Goal: Information Seeking & Learning: Learn about a topic

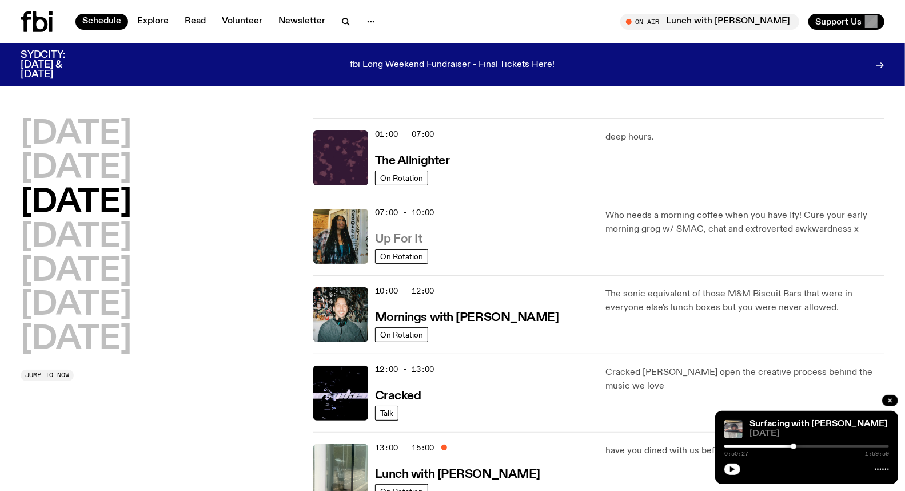
click at [409, 237] on h3 "Up For It" at bounding box center [398, 239] width 47 height 12
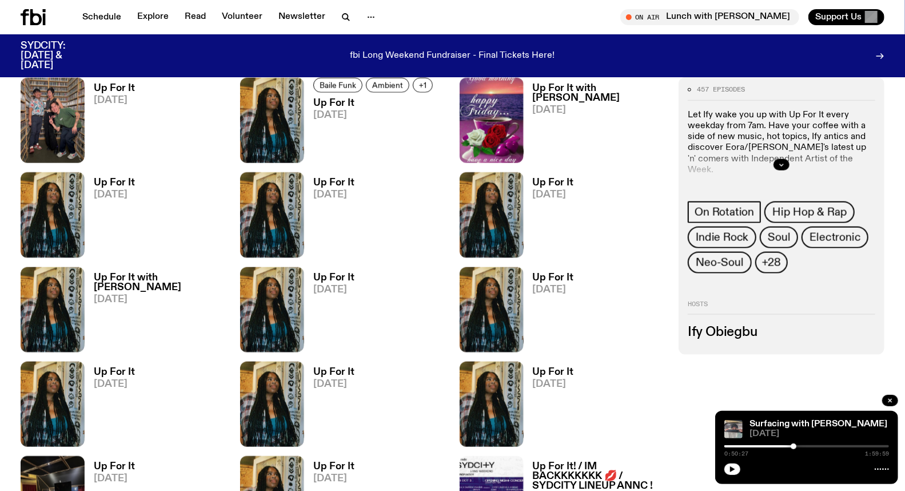
scroll to position [500, 0]
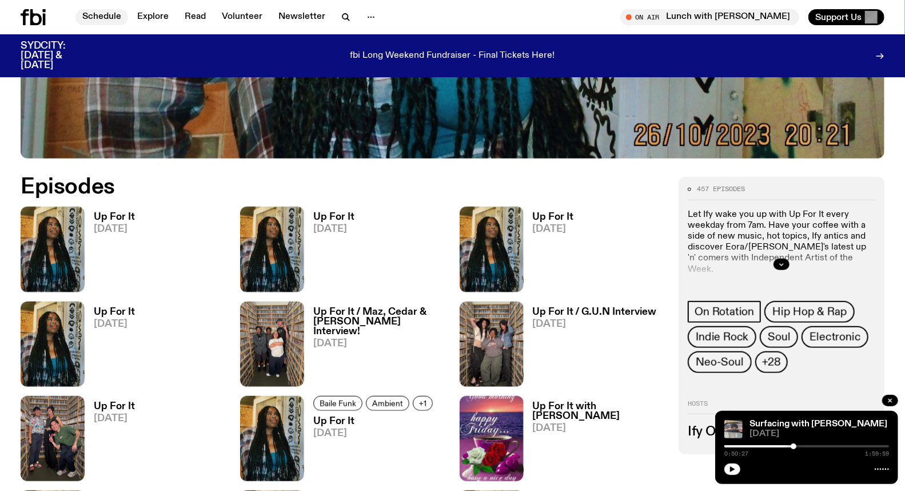
click at [103, 17] on link "Schedule" at bounding box center [101, 17] width 53 height 16
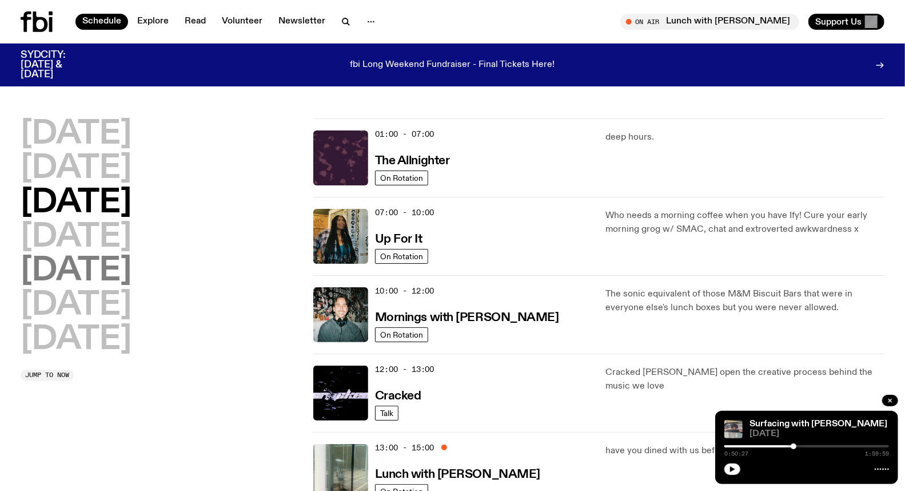
click at [50, 275] on h2 "Friday" at bounding box center [76, 271] width 111 height 32
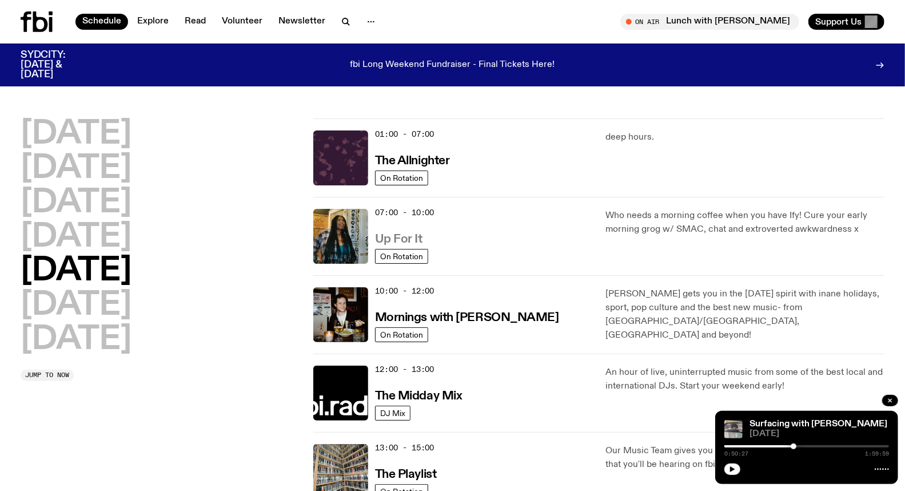
click at [408, 238] on h3 "Up For It" at bounding box center [398, 239] width 47 height 12
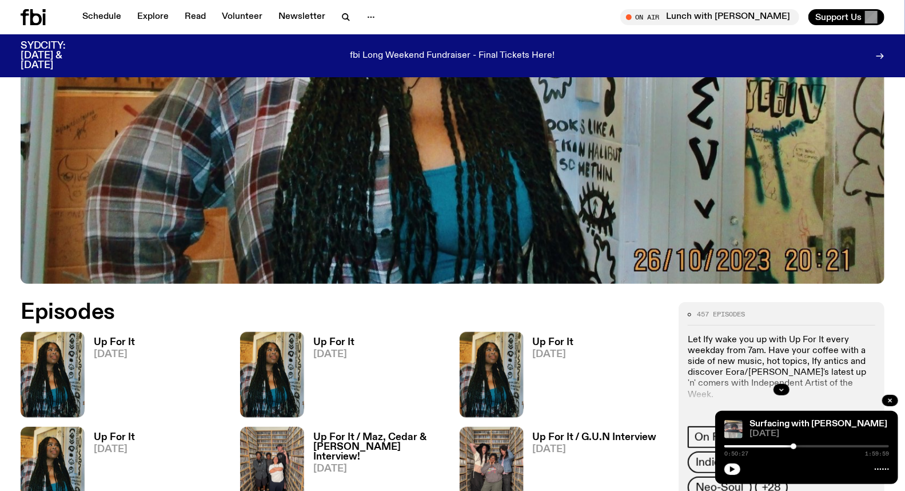
scroll to position [629, 0]
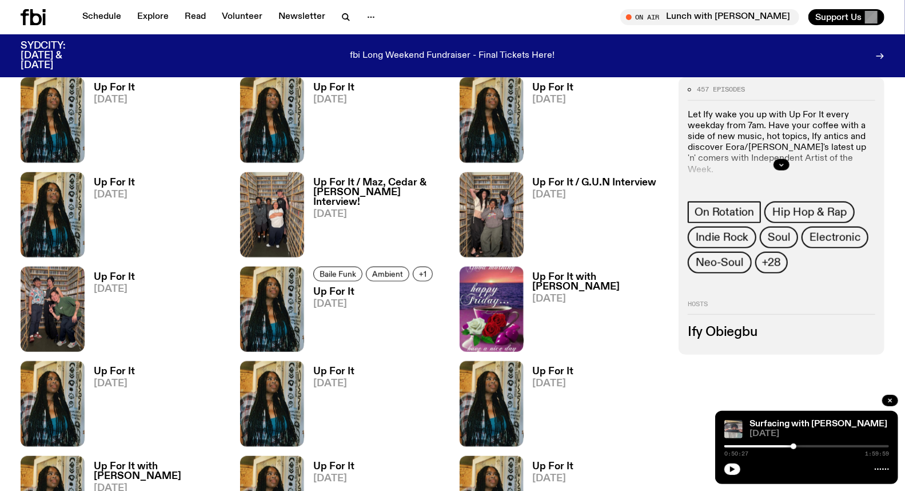
click at [336, 381] on span "17.09.25" at bounding box center [333, 384] width 41 height 10
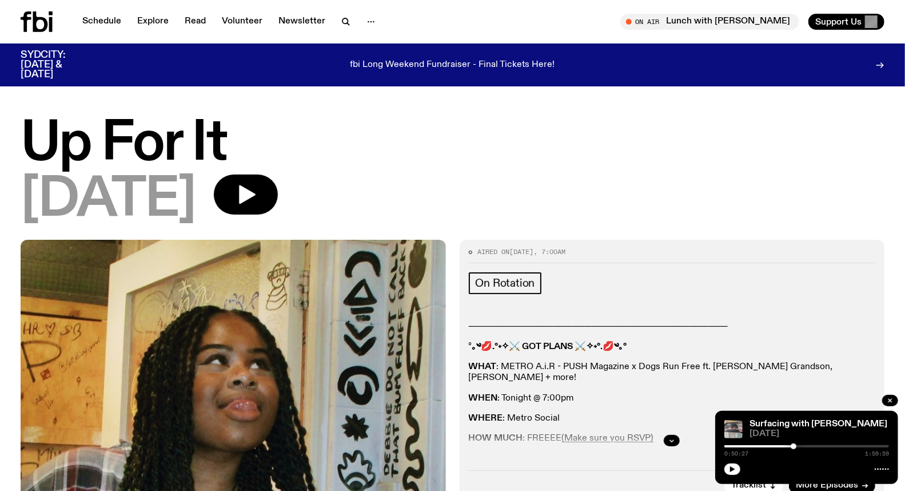
drag, startPoint x: 220, startPoint y: 204, endPoint x: 4, endPoint y: 153, distance: 221.4
click at [4, 154] on div "Up For It 17.09.25" at bounding box center [452, 178] width 905 height 121
copy div "Up For It 17.09.25"
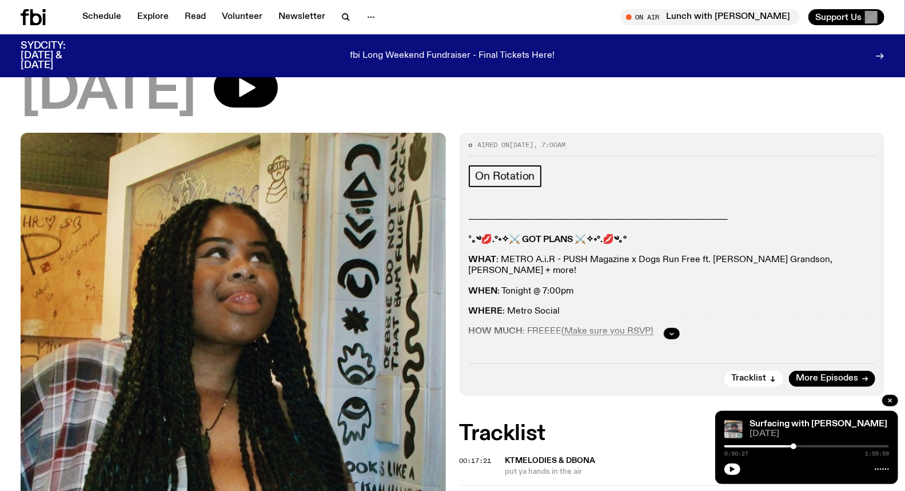
scroll to position [120, 0]
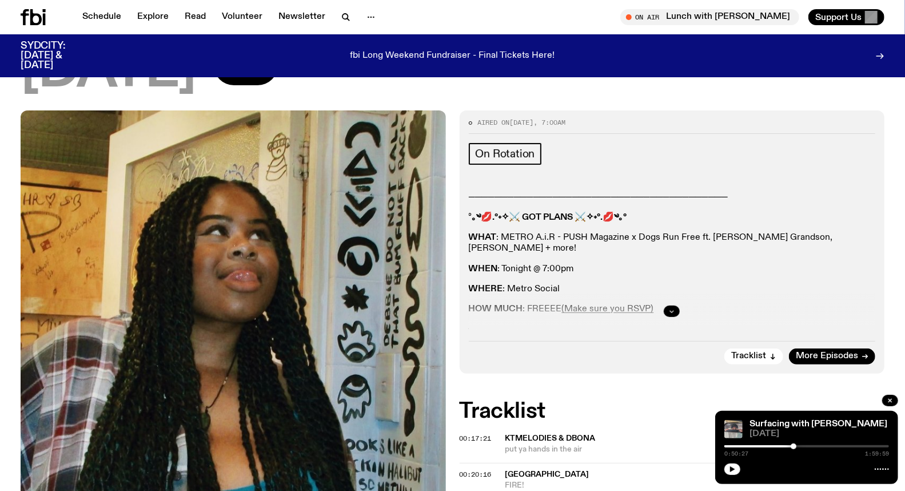
click at [670, 311] on icon "button" at bounding box center [672, 311] width 7 height 7
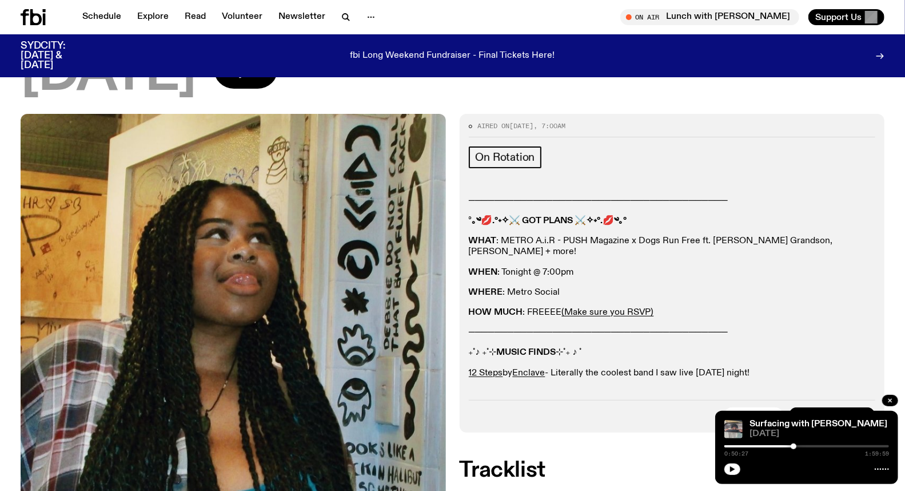
scroll to position [0, 0]
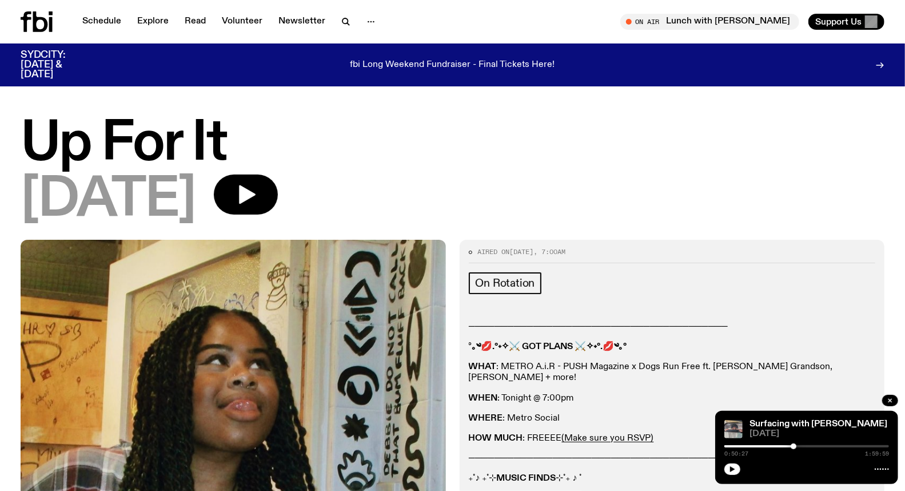
click at [3, 210] on div "Up For It 17.09.25" at bounding box center [452, 178] width 905 height 121
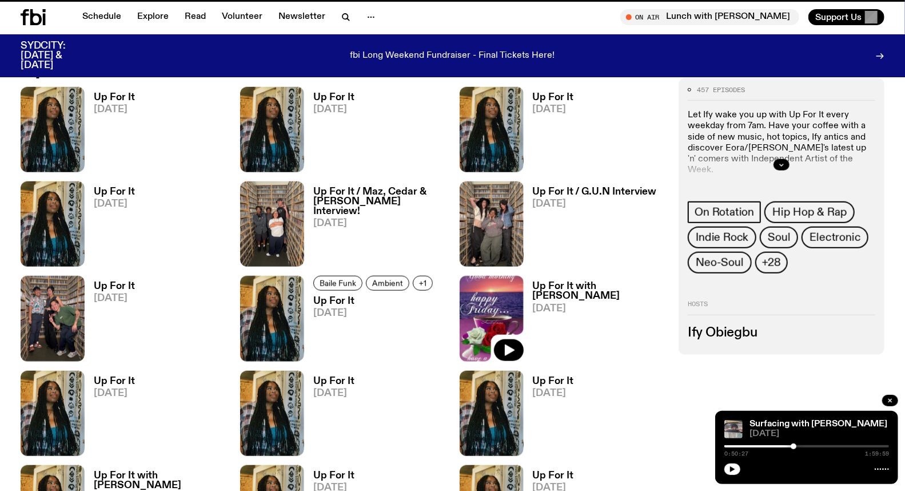
scroll to position [619, 0]
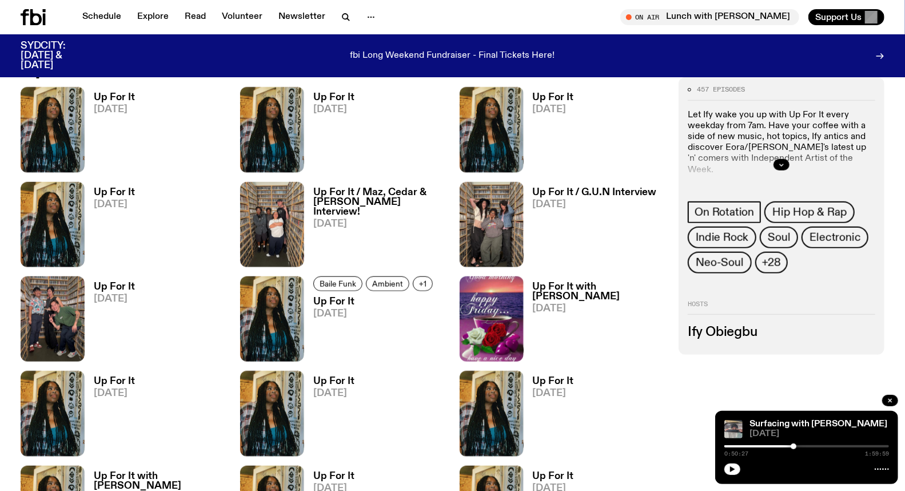
click at [126, 393] on span "18.09.25" at bounding box center [114, 393] width 41 height 10
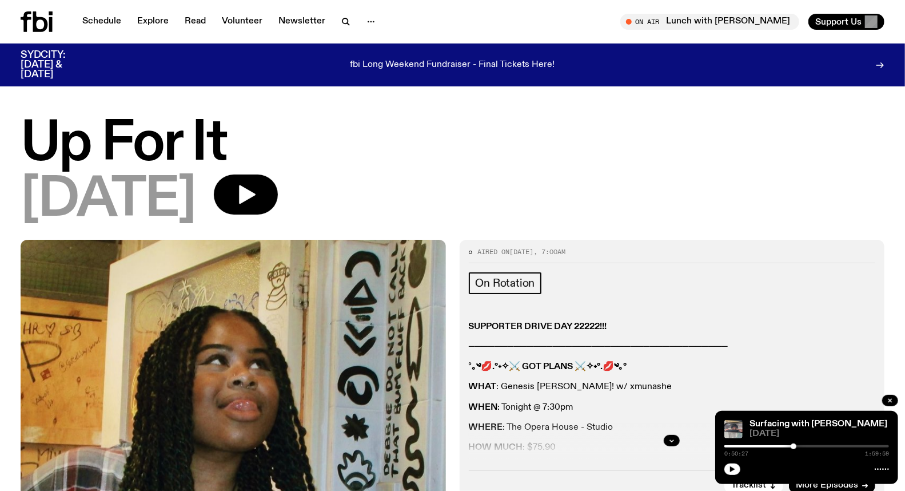
drag, startPoint x: 236, startPoint y: 201, endPoint x: 0, endPoint y: 145, distance: 242.3
click at [0, 145] on div "Up For It 18.09.25" at bounding box center [452, 178] width 905 height 121
copy div "Up For It 18.09.25"
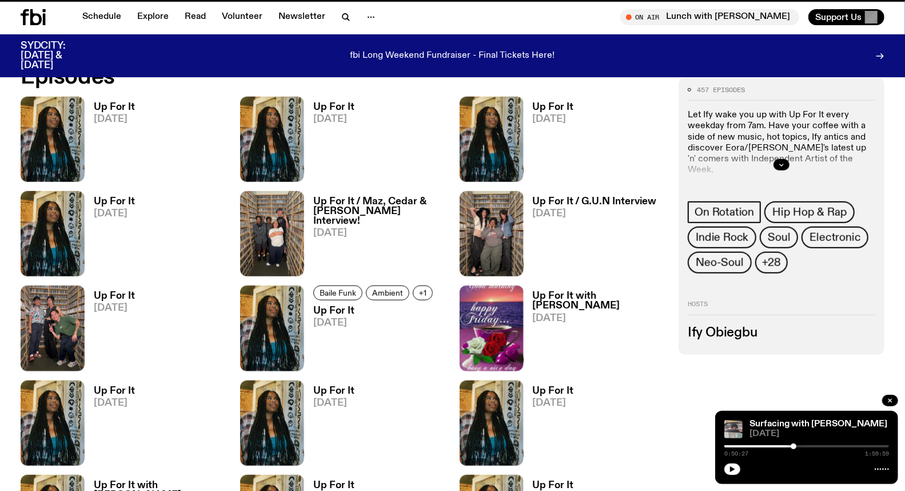
scroll to position [610, 0]
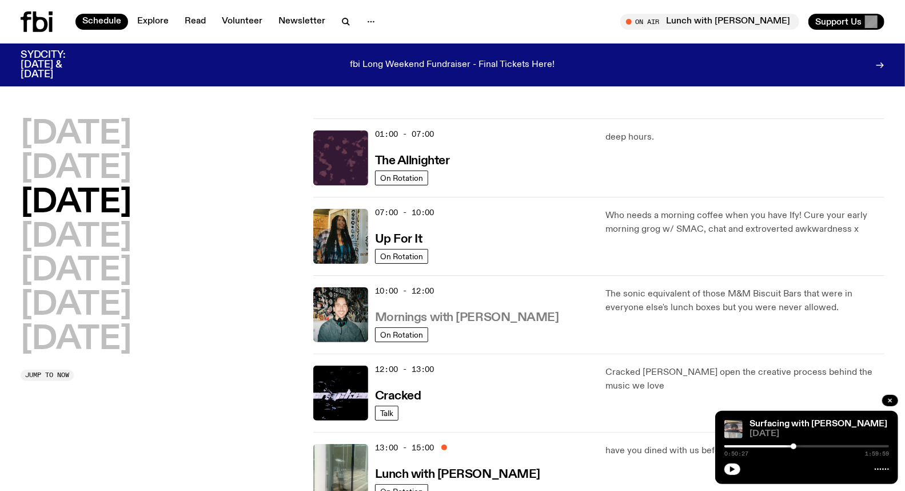
click at [408, 313] on h3 "Mornings with Ben Hansen" at bounding box center [467, 318] width 184 height 12
click at [435, 317] on h3 "Mornings with Ben Hansen" at bounding box center [467, 318] width 184 height 12
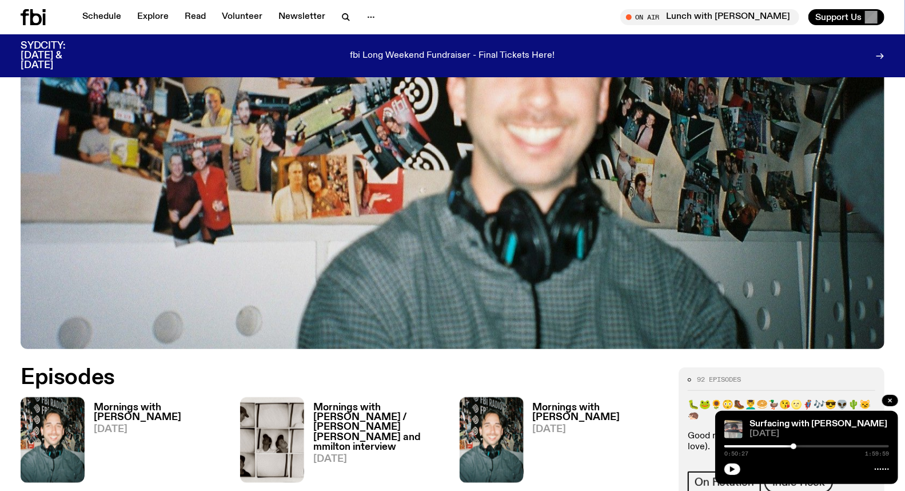
scroll to position [373, 0]
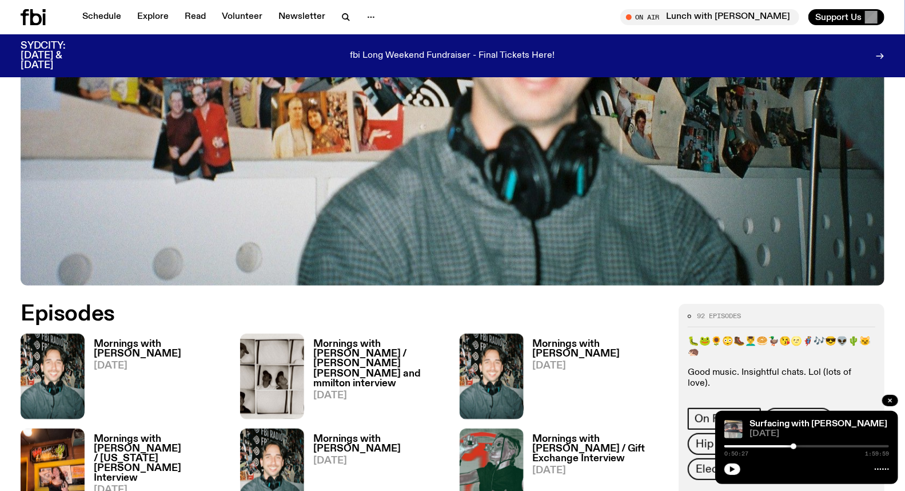
click at [552, 338] on div "Mornings with Ben Hansen 17.09.25" at bounding box center [595, 375] width 142 height 85
click at [552, 341] on h3 "Mornings with Ben Hansen" at bounding box center [599, 348] width 133 height 19
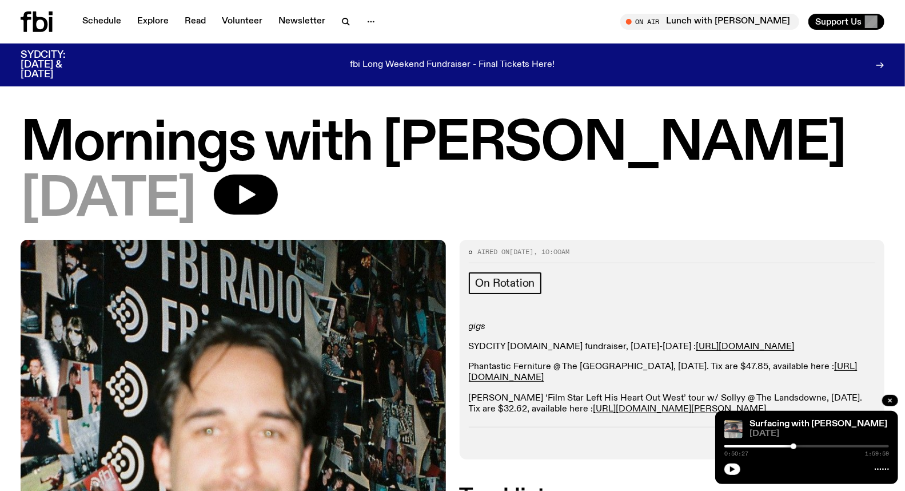
drag, startPoint x: 220, startPoint y: 195, endPoint x: 17, endPoint y: 152, distance: 207.5
click at [17, 152] on div "Mornings with Ben Hansen 17.09.25" at bounding box center [452, 178] width 905 height 121
copy div "Mornings with Ben Hansen 17.09.25"
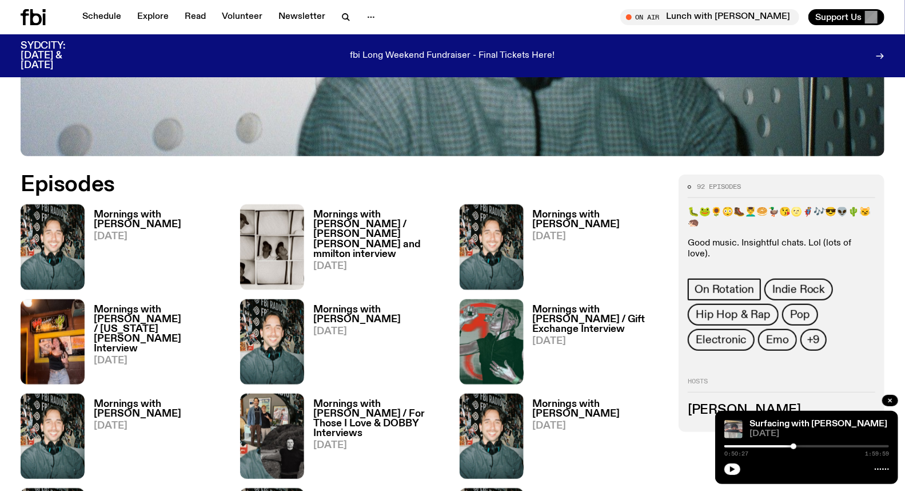
scroll to position [564, 0]
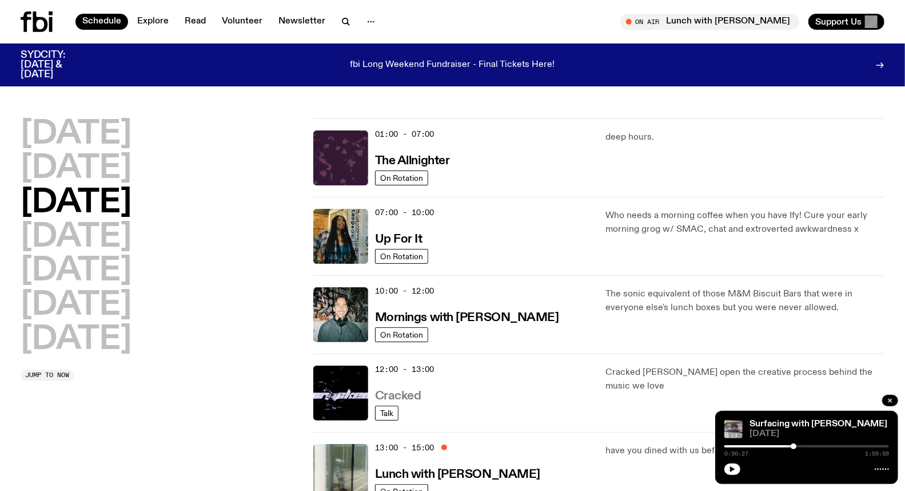
click at [411, 390] on h3 "Cracked" at bounding box center [398, 396] width 46 height 12
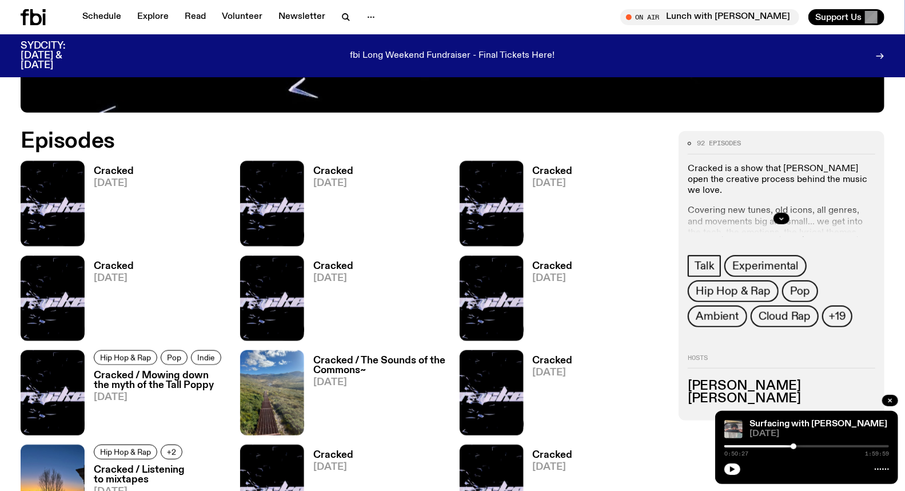
scroll to position [564, 0]
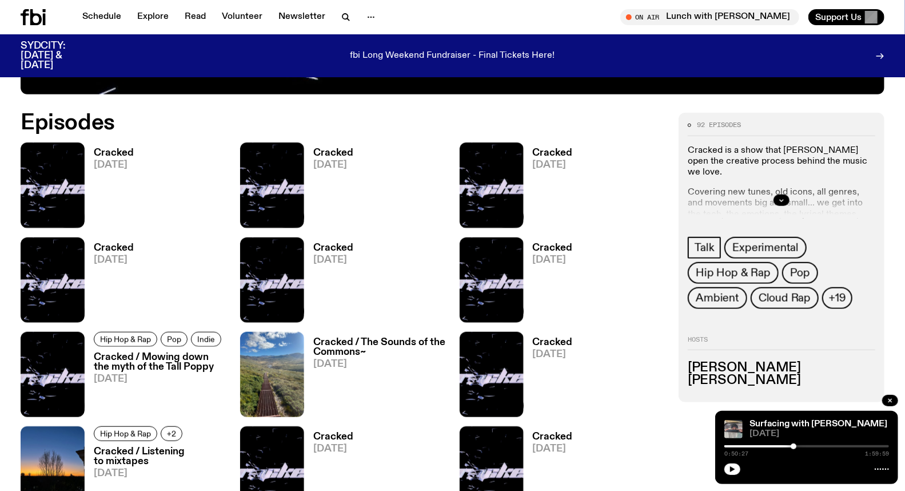
click at [548, 154] on h3 "Cracked" at bounding box center [553, 153] width 40 height 10
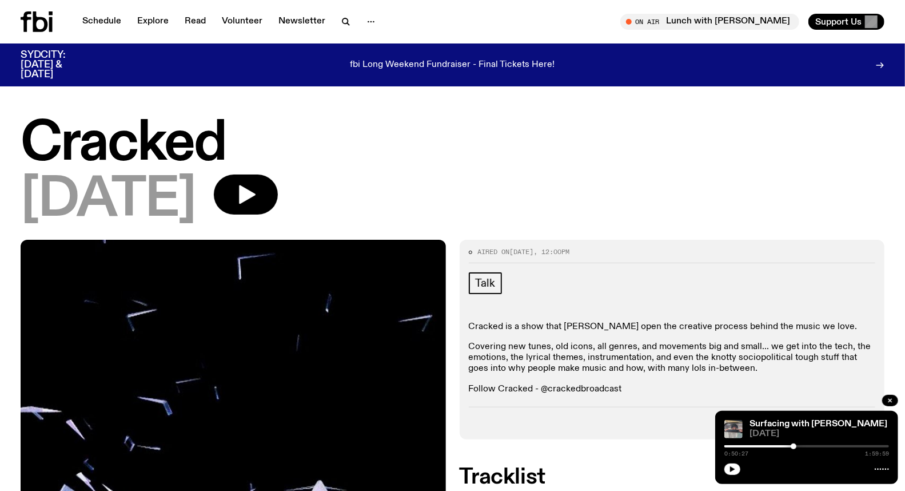
drag, startPoint x: 212, startPoint y: 204, endPoint x: 44, endPoint y: 167, distance: 171.5
click at [44, 167] on div "Cracked 17.09.25" at bounding box center [453, 172] width 864 height 108
click at [25, 144] on h1 "Cracked" at bounding box center [453, 143] width 864 height 51
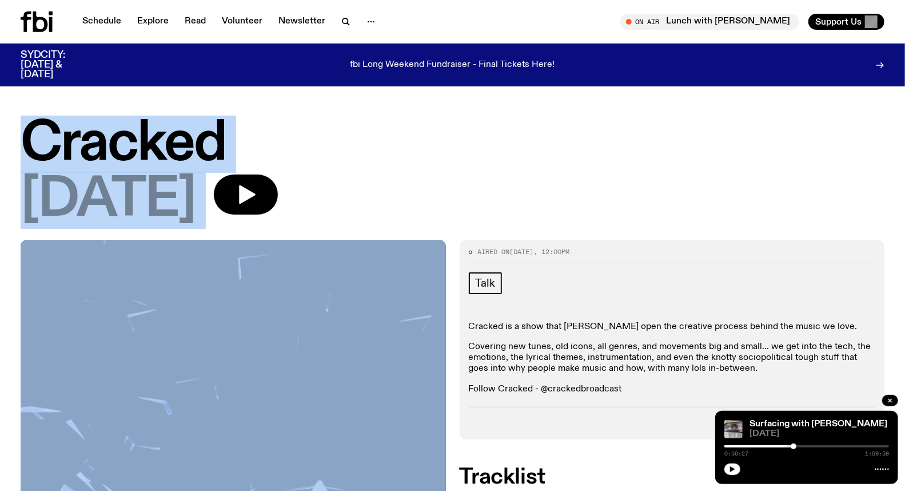
drag, startPoint x: 25, startPoint y: 143, endPoint x: 219, endPoint y: 201, distance: 202.3
click at [219, 200] on div "Cracked 17.09.25" at bounding box center [453, 172] width 864 height 108
copy div "Cracked 17.09.25"
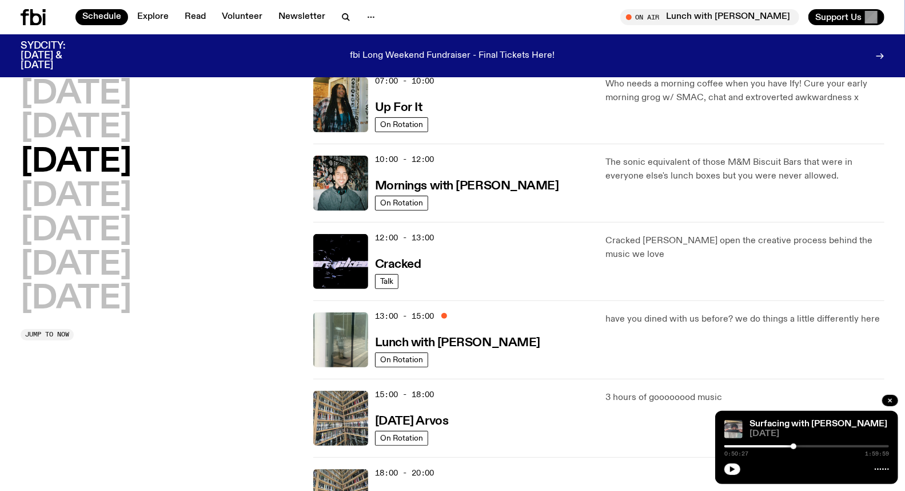
scroll to position [123, 0]
click at [460, 337] on h3 "Lunch with Louisa Christie" at bounding box center [457, 342] width 165 height 12
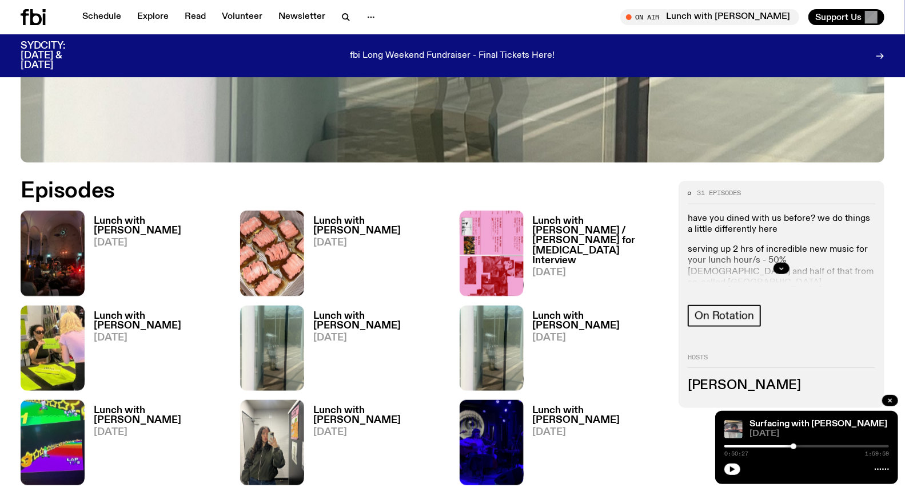
scroll to position [500, 0]
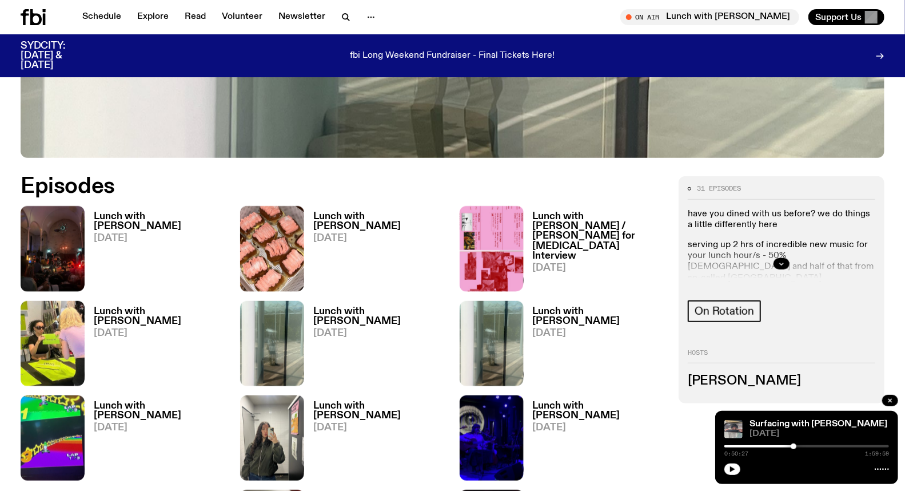
click at [562, 232] on h3 "Lunch with Louisa Christie / Amelia Broughton for Nosebleed Interview" at bounding box center [599, 236] width 133 height 49
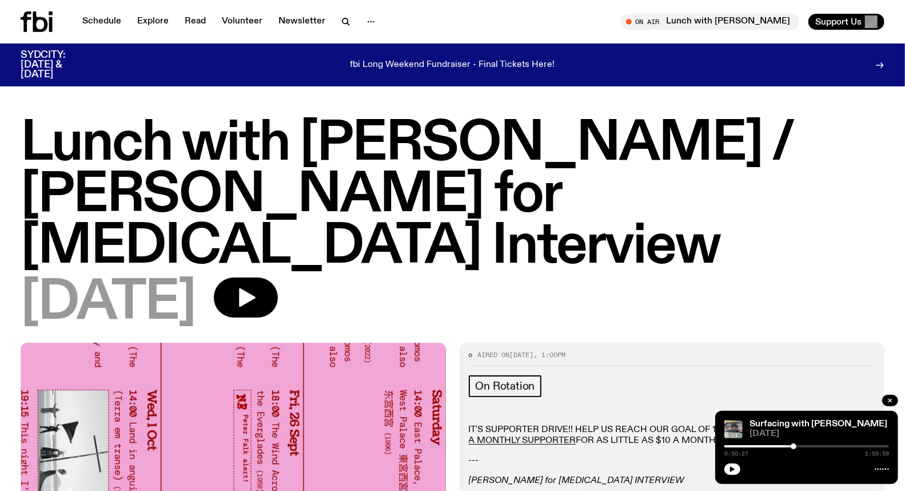
drag, startPoint x: 218, startPoint y: 248, endPoint x: 0, endPoint y: 153, distance: 237.7
click at [0, 153] on div "Lunch with Louisa Christie / Amelia Broughton for Nosebleed Interview 17.09.25" at bounding box center [452, 230] width 905 height 224
copy div "Lunch with Louisa Christie / Amelia Broughton for Nosebleed Interview 17.09.25"
click at [399, 277] on div "17.09.25" at bounding box center [453, 302] width 864 height 51
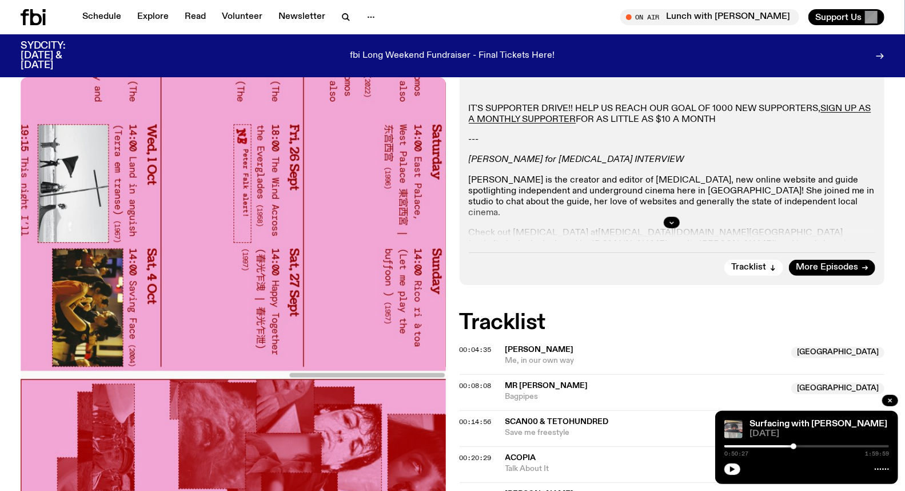
scroll to position [312, 0]
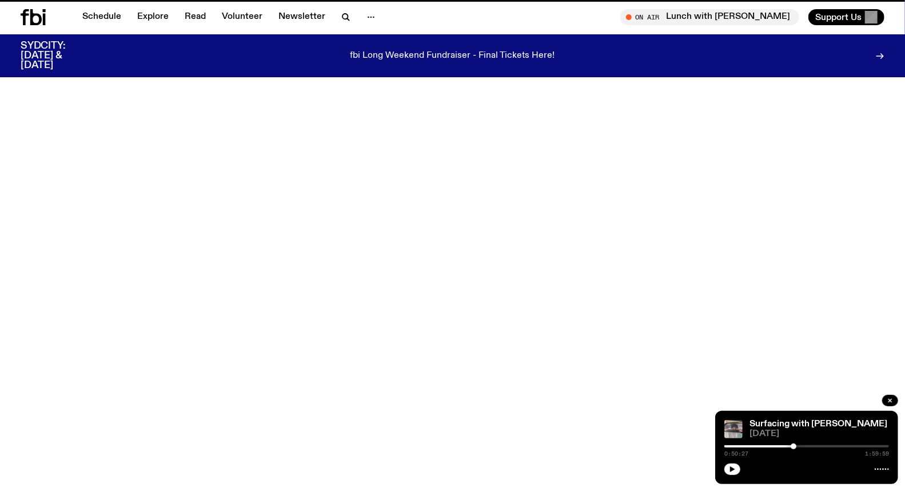
scroll to position [500, 0]
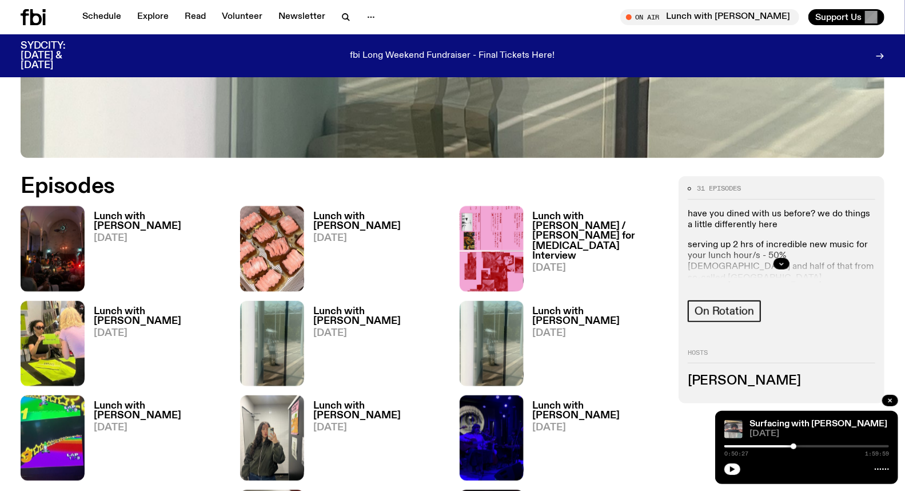
click at [347, 233] on span "24.09.25" at bounding box center [379, 238] width 133 height 10
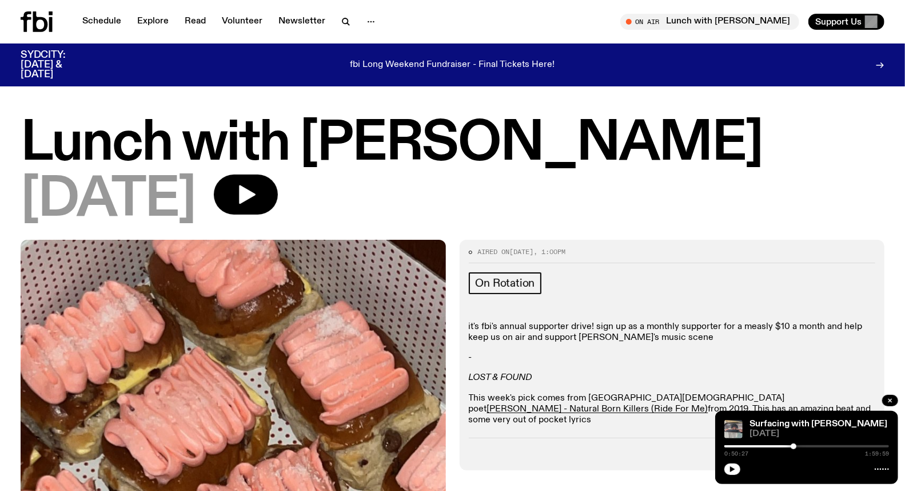
drag, startPoint x: 238, startPoint y: 192, endPoint x: 0, endPoint y: 146, distance: 242.7
click at [0, 147] on div "Lunch with Louisa Christie 24.09.25" at bounding box center [452, 178] width 905 height 121
copy div "Lunch with Louisa Christie 24.09.25"
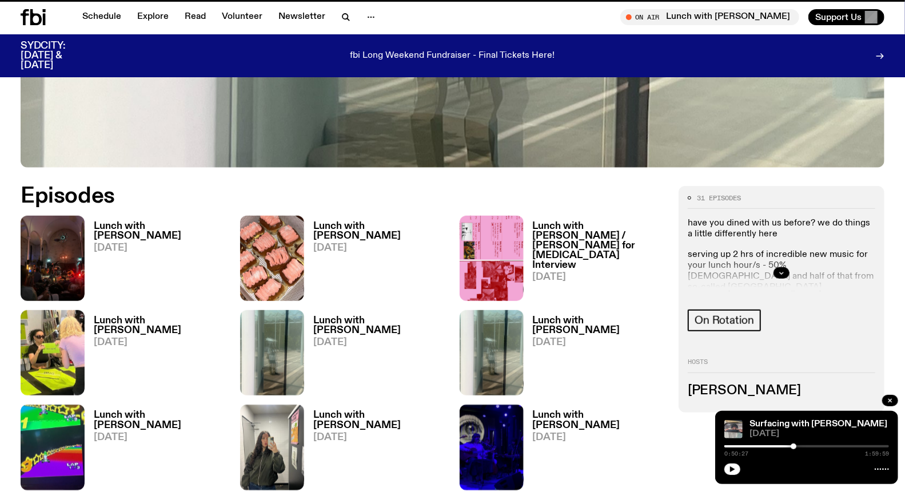
scroll to position [491, 0]
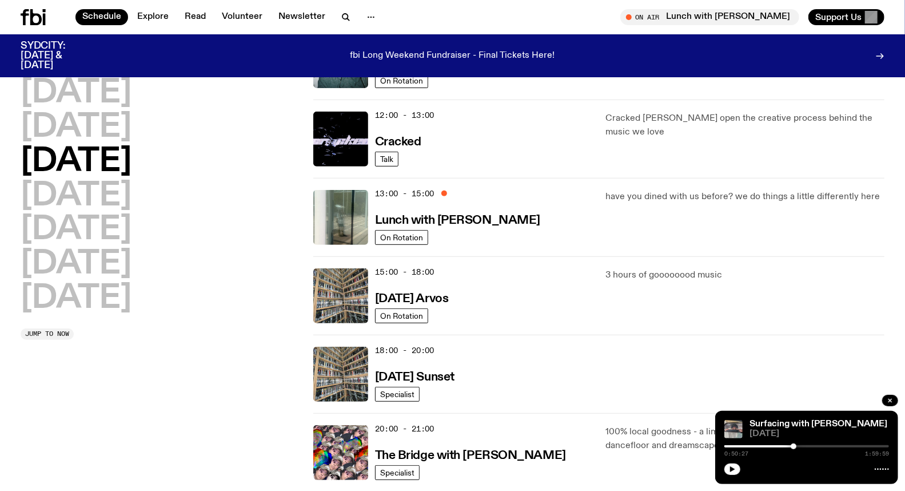
scroll to position [250, 0]
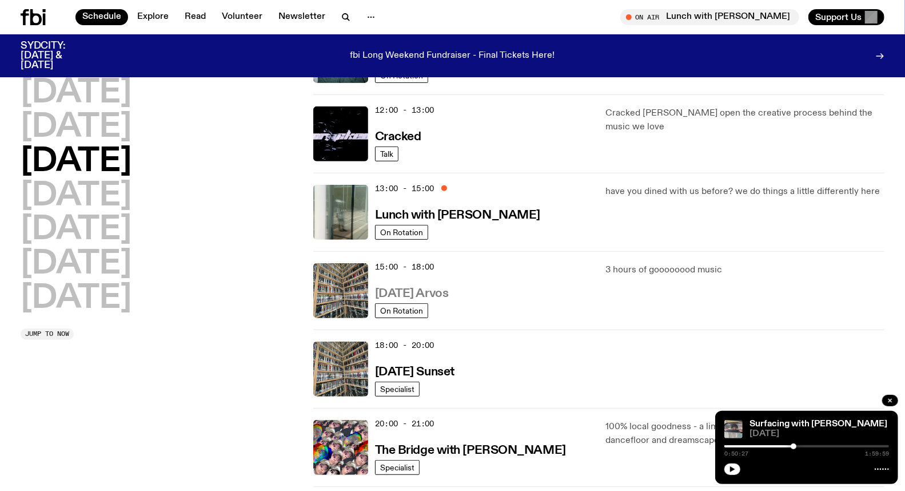
click at [438, 296] on h3 "[DATE] Arvos" at bounding box center [412, 294] width 74 height 12
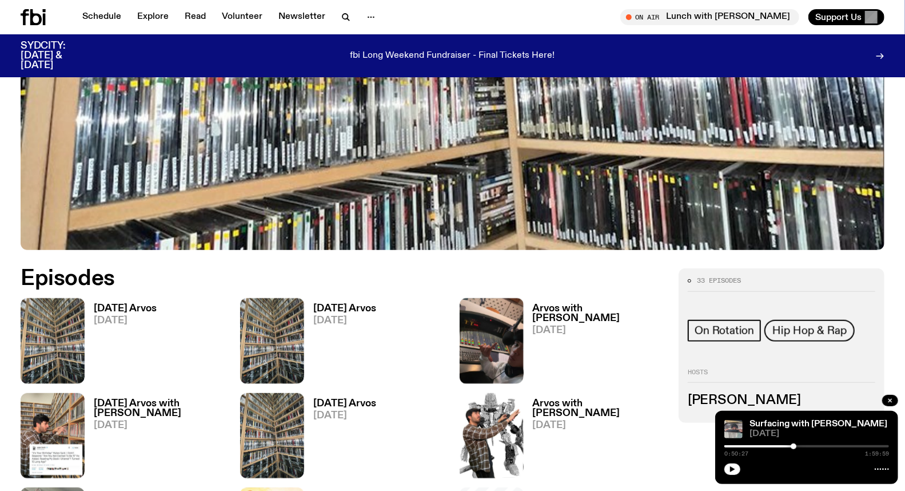
scroll to position [439, 0]
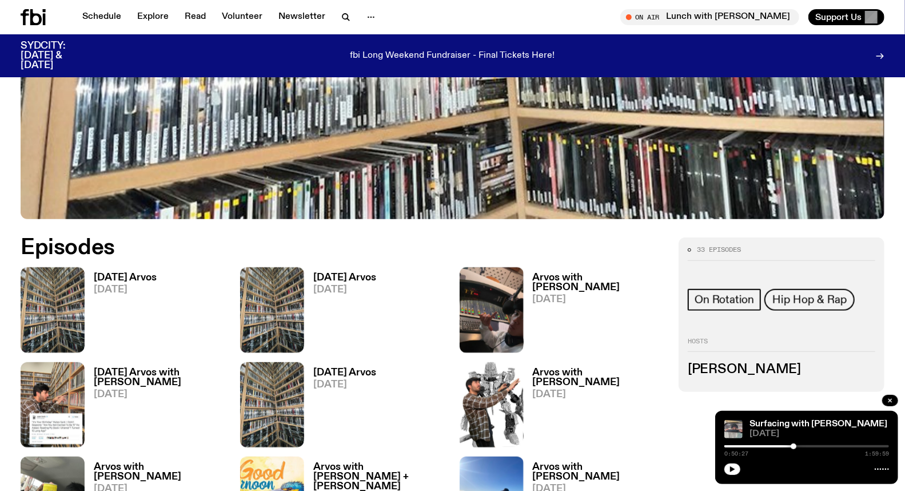
click at [558, 276] on h3 "Arvos with Siegfried" at bounding box center [599, 282] width 133 height 19
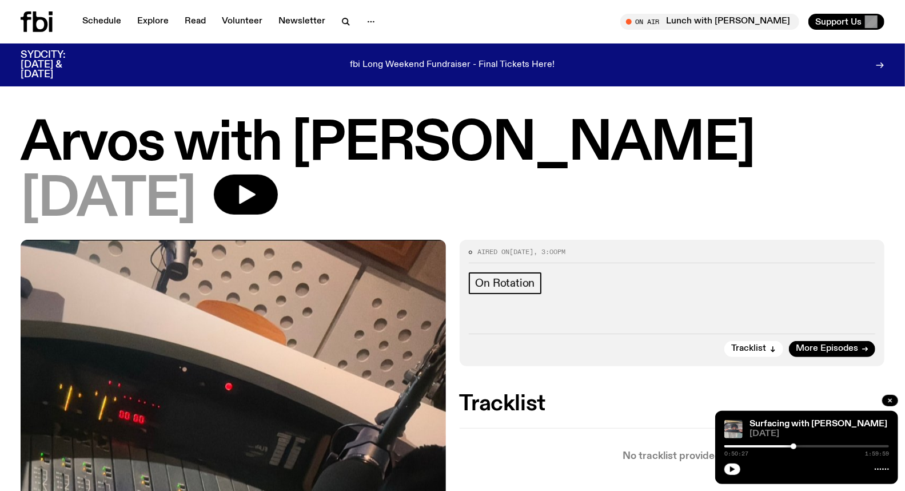
drag, startPoint x: 220, startPoint y: 198, endPoint x: 0, endPoint y: 148, distance: 225.3
click at [0, 148] on div "Arvos with Siegfried 17.09.25" at bounding box center [452, 178] width 905 height 121
copy div "Arvos with Siegfried 17.09.25"
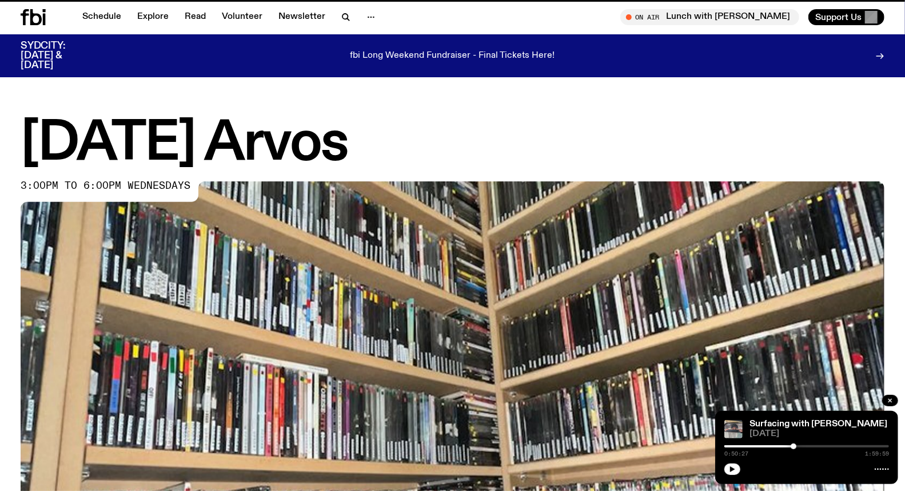
scroll to position [430, 0]
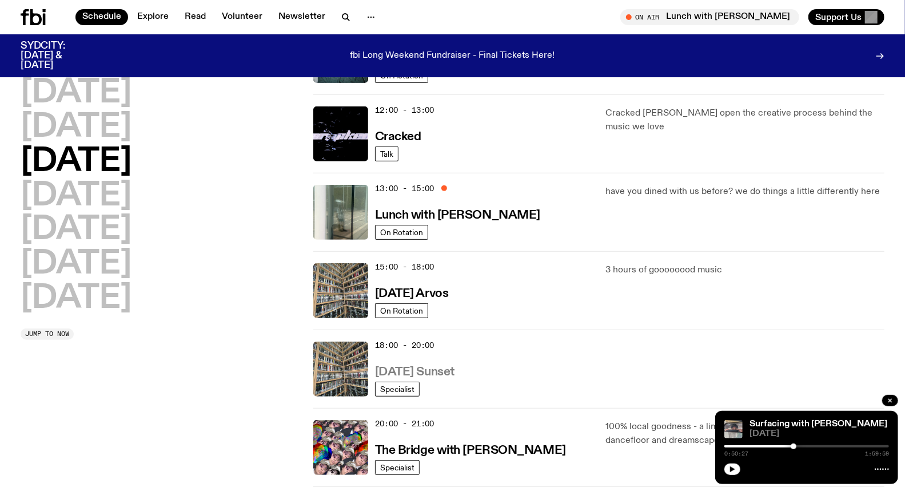
scroll to position [313, 0]
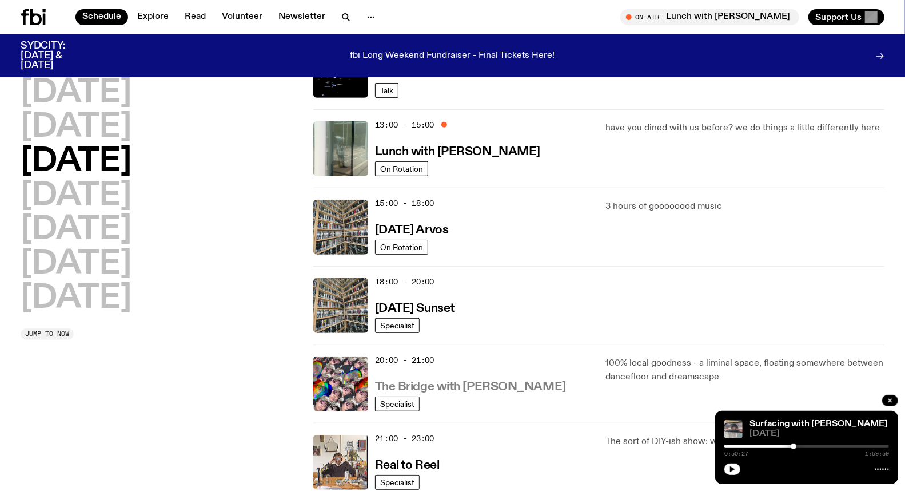
click at [462, 384] on h3 "The Bridge with Diana Kalkoul" at bounding box center [470, 387] width 191 height 12
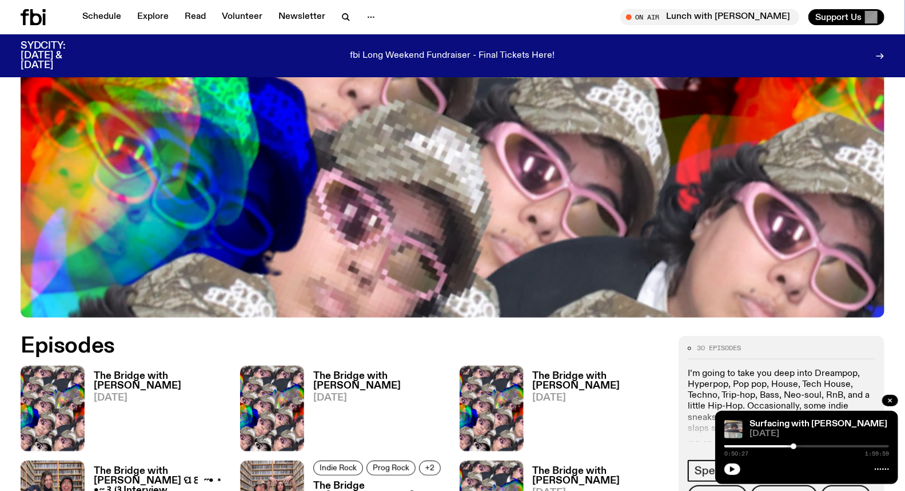
scroll to position [502, 0]
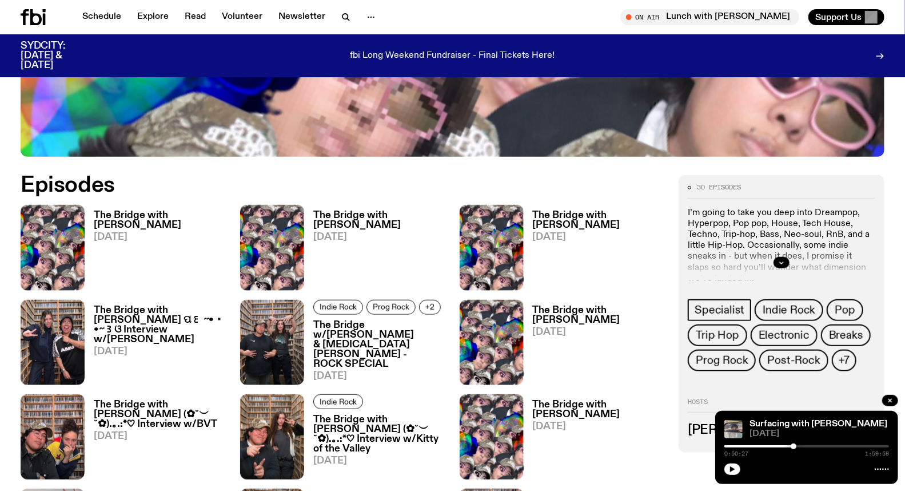
click at [347, 225] on h3 "The Bridge with Diana Kalkoul" at bounding box center [379, 219] width 133 height 19
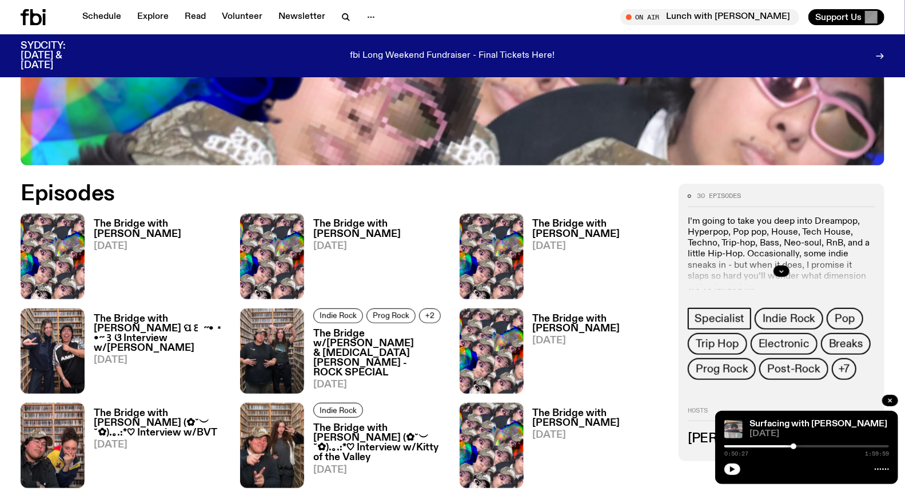
scroll to position [492, 0]
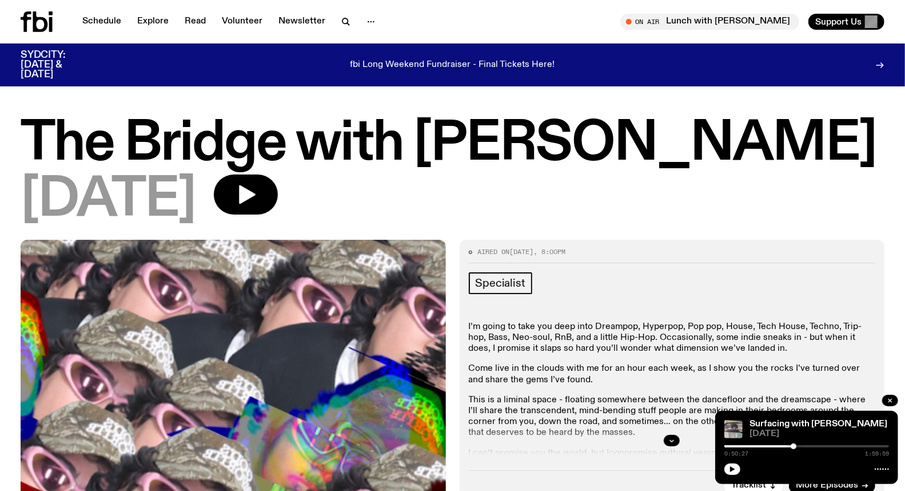
drag, startPoint x: 215, startPoint y: 191, endPoint x: 0, endPoint y: 129, distance: 223.9
click at [0, 129] on div "The Bridge with Diana Kalkoul 17.09.25" at bounding box center [452, 178] width 905 height 121
copy div "The Bridge with Diana Kalkoul 17.09.25"
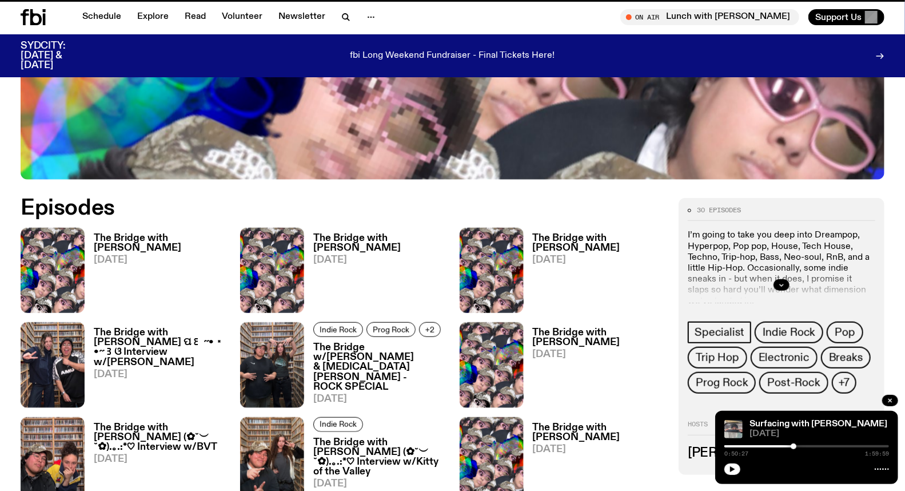
scroll to position [483, 0]
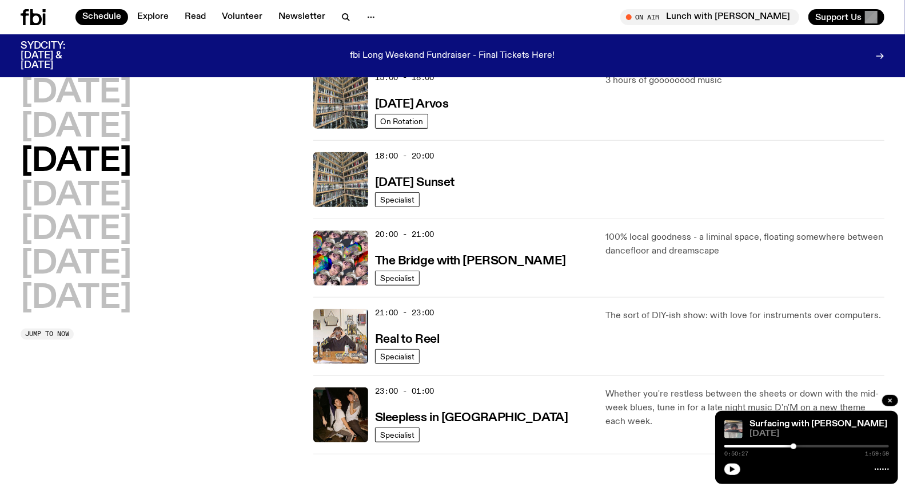
scroll to position [441, 0]
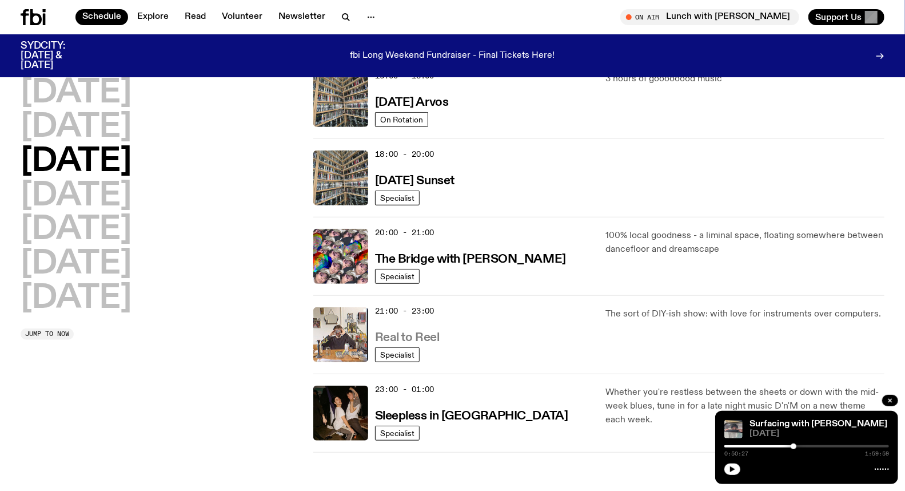
click at [427, 337] on h3 "Real to Reel" at bounding box center [407, 338] width 65 height 12
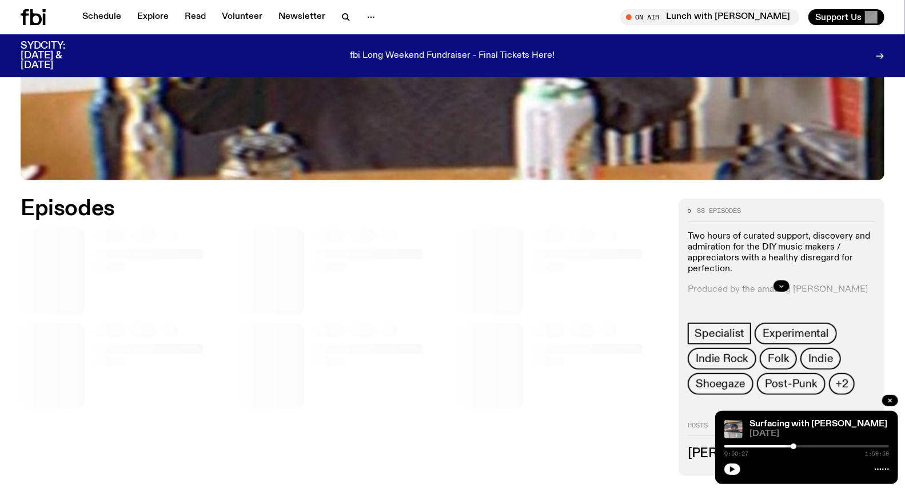
scroll to position [500, 0]
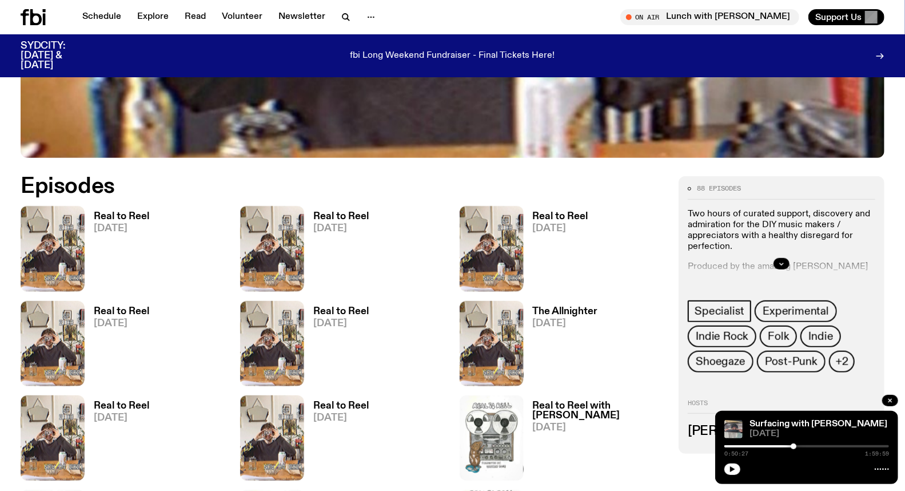
click at [345, 212] on h3 "Real to Reel" at bounding box center [340, 217] width 55 height 10
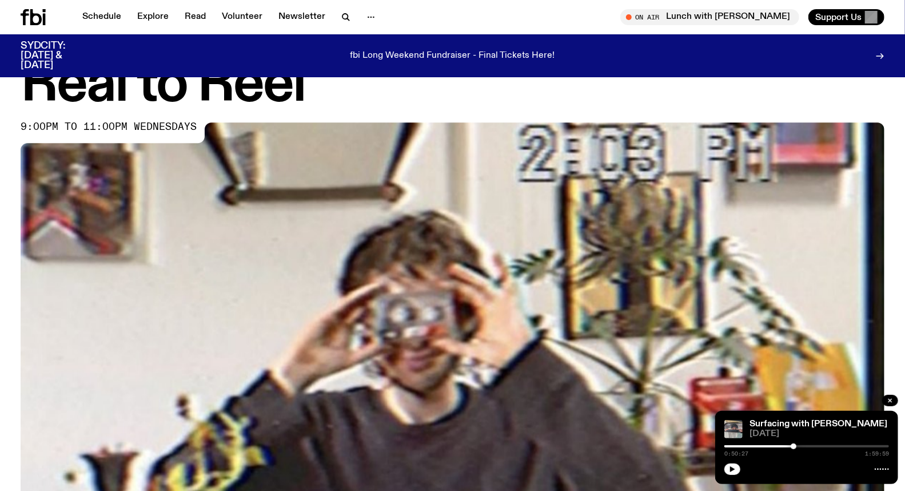
scroll to position [46, 0]
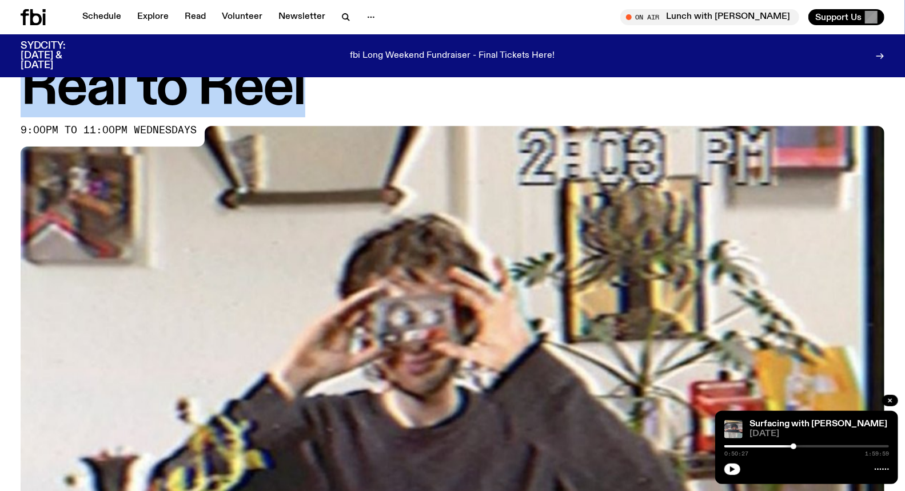
drag, startPoint x: 300, startPoint y: 89, endPoint x: 38, endPoint y: 102, distance: 262.8
click at [38, 102] on h1 "Real to Reel" at bounding box center [453, 88] width 864 height 51
copy h1 "Real to Reel"
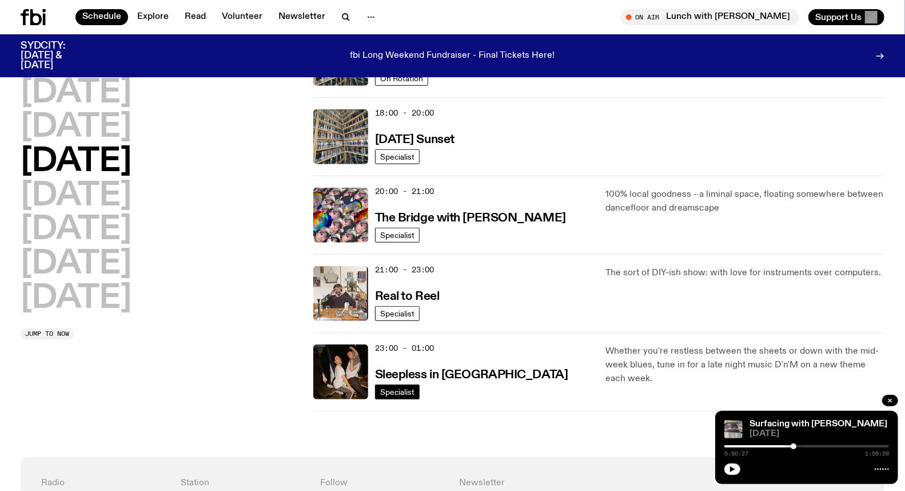
scroll to position [504, 0]
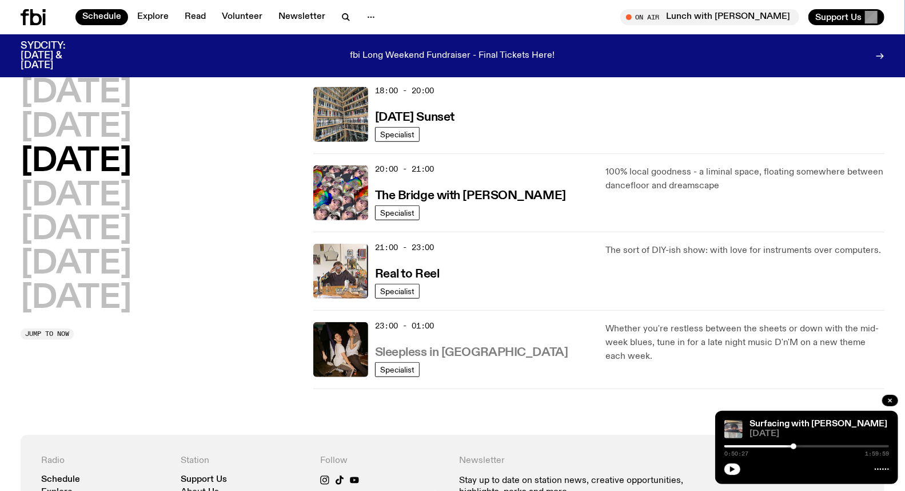
click at [429, 349] on h3 "Sleepless in Sydney" at bounding box center [471, 353] width 193 height 12
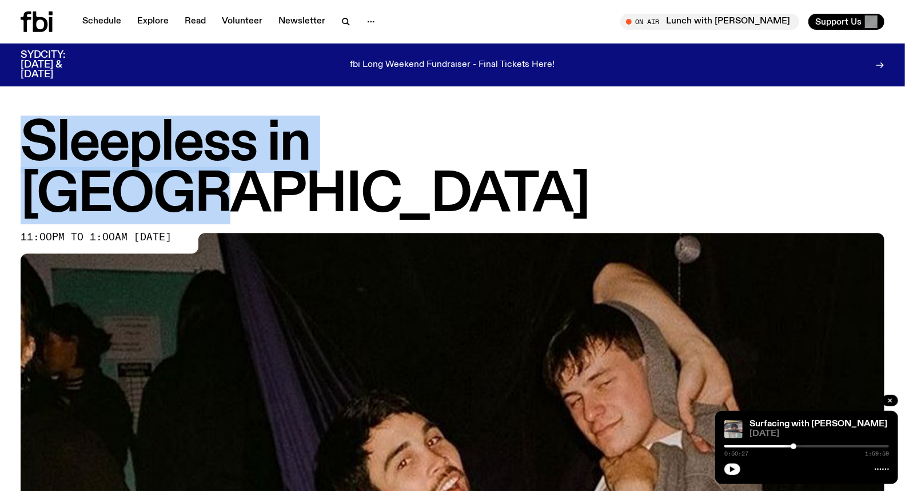
drag, startPoint x: 515, startPoint y: 142, endPoint x: 9, endPoint y: 149, distance: 505.6
click at [10, 150] on div "Sleepless in Sydney 11:00pm to 1:00am wednesday" at bounding box center [452, 418] width 905 height 601
copy h1 "Sleepless in Sydney"
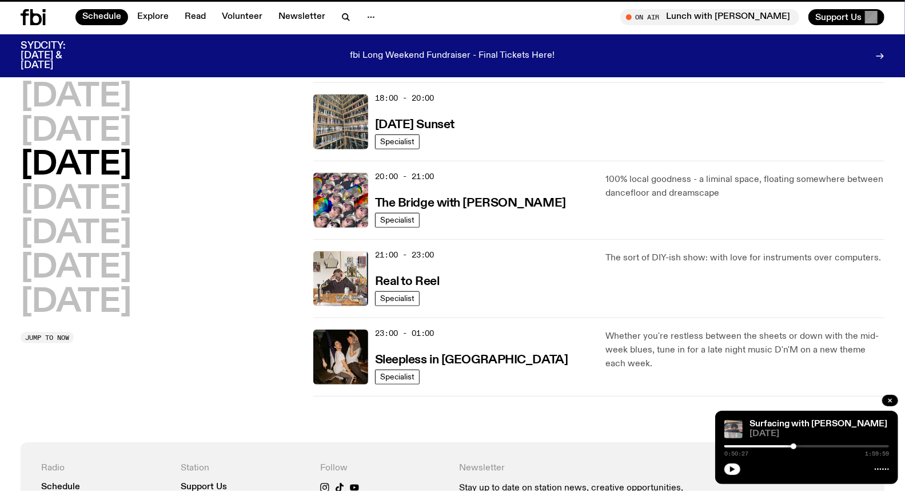
scroll to position [495, 0]
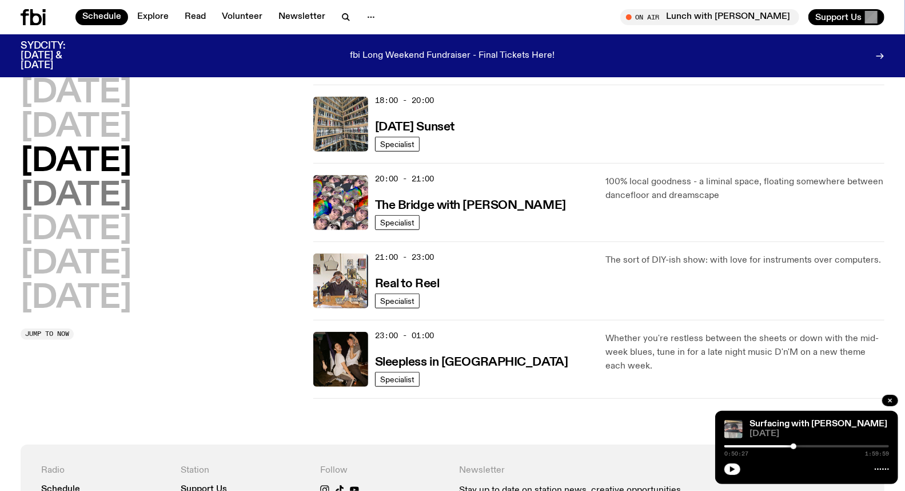
click at [77, 195] on h2 "Thursday" at bounding box center [76, 196] width 111 height 32
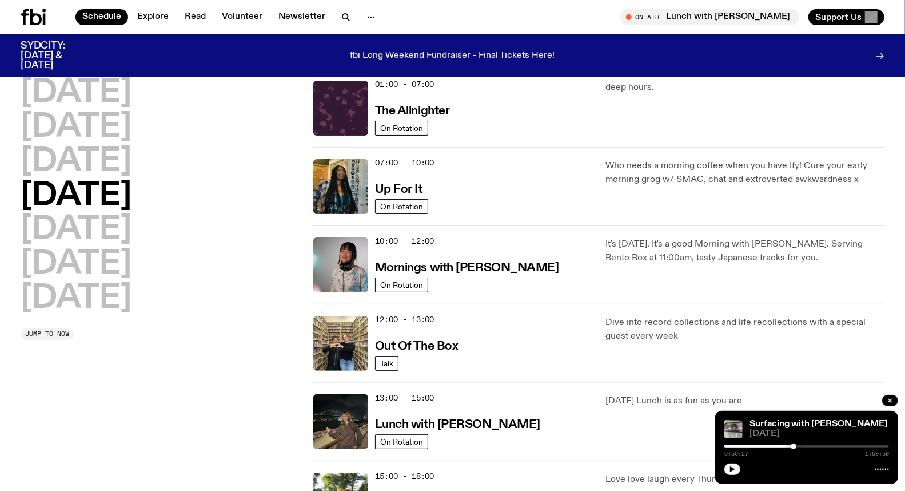
scroll to position [31, 0]
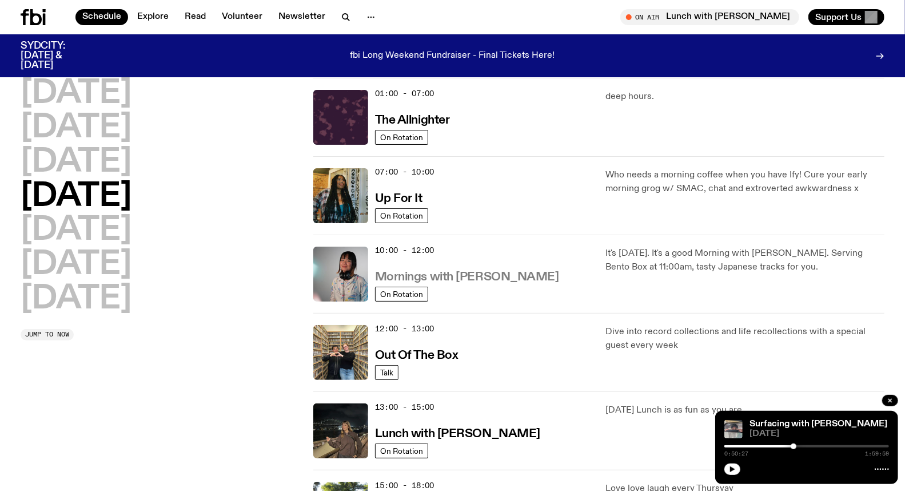
click at [454, 273] on h3 "Mornings with Kana Frazer" at bounding box center [467, 277] width 184 height 12
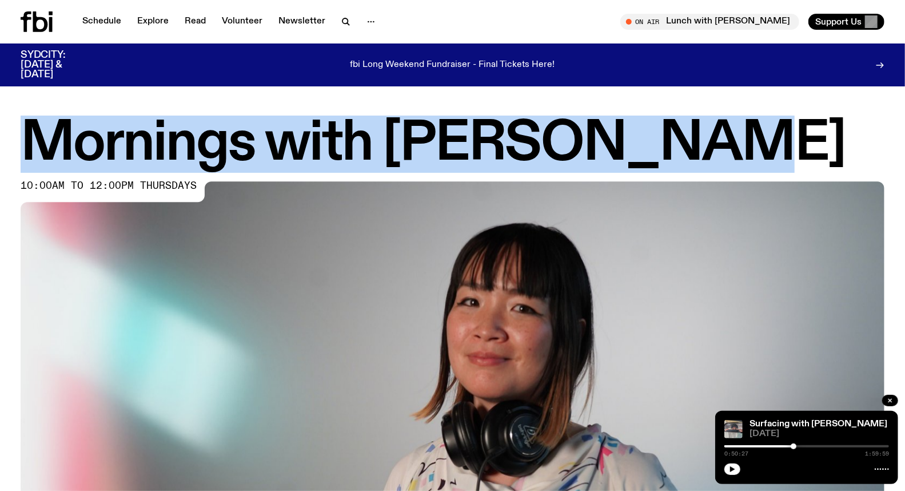
drag, startPoint x: 674, startPoint y: 141, endPoint x: 0, endPoint y: 149, distance: 673.8
click at [0, 149] on div "Mornings with Kana Frazer 10:00am to 12:00pm thursdays" at bounding box center [452, 392] width 905 height 549
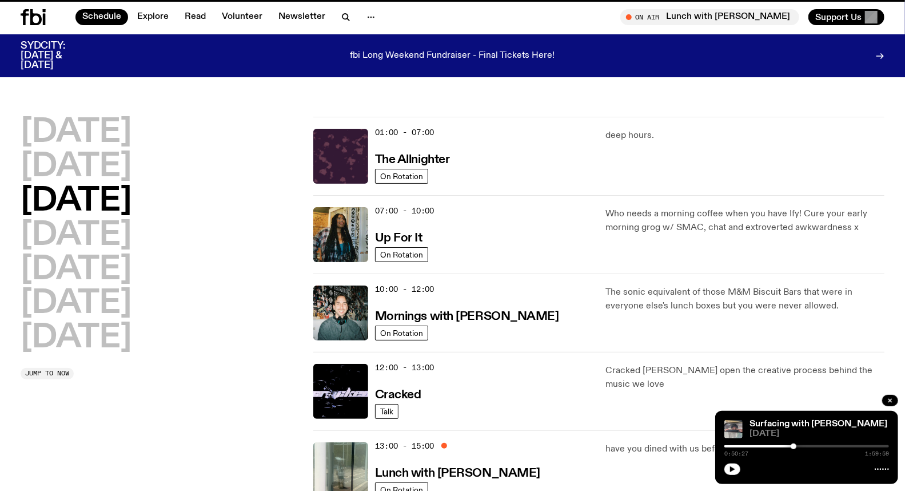
scroll to position [31, 0]
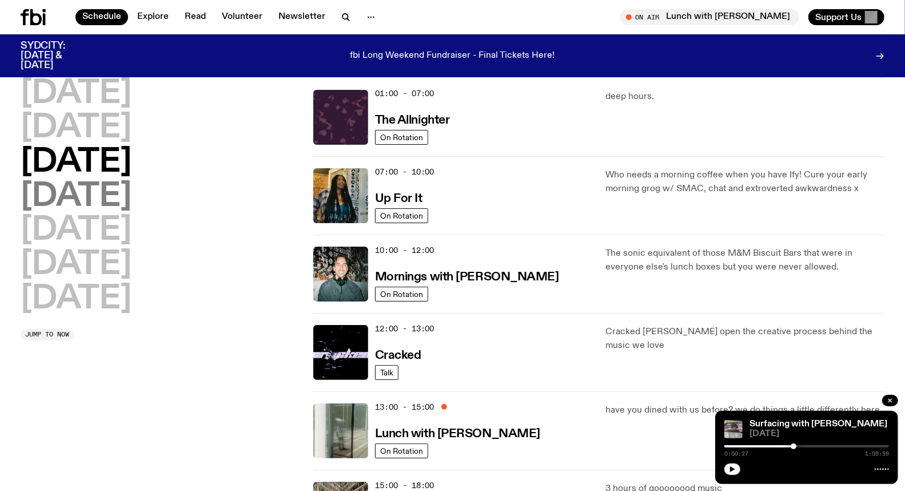
click at [132, 195] on h2 "Thursday" at bounding box center [76, 197] width 111 height 32
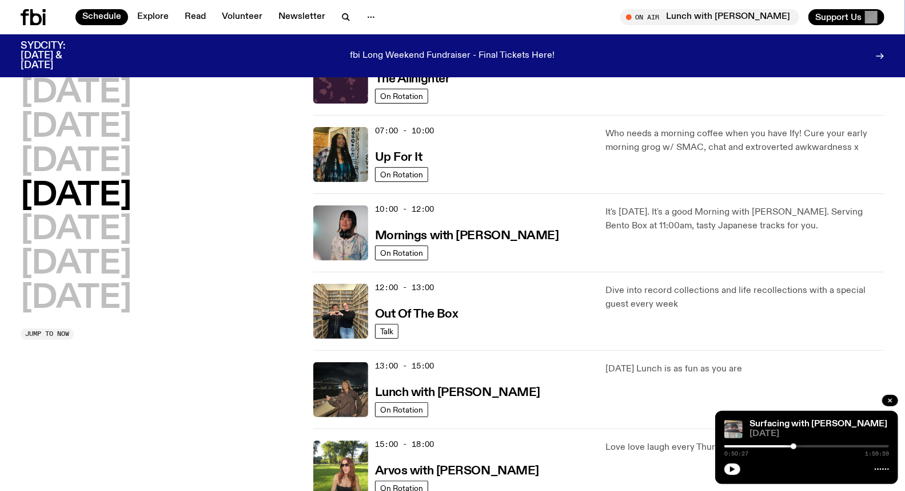
scroll to position [95, 0]
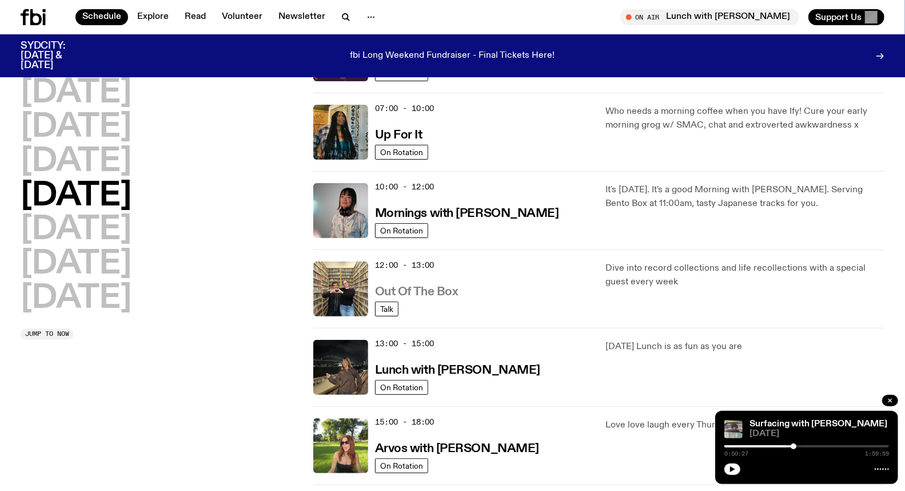
click at [431, 292] on h3 "Out Of The Box" at bounding box center [416, 292] width 83 height 12
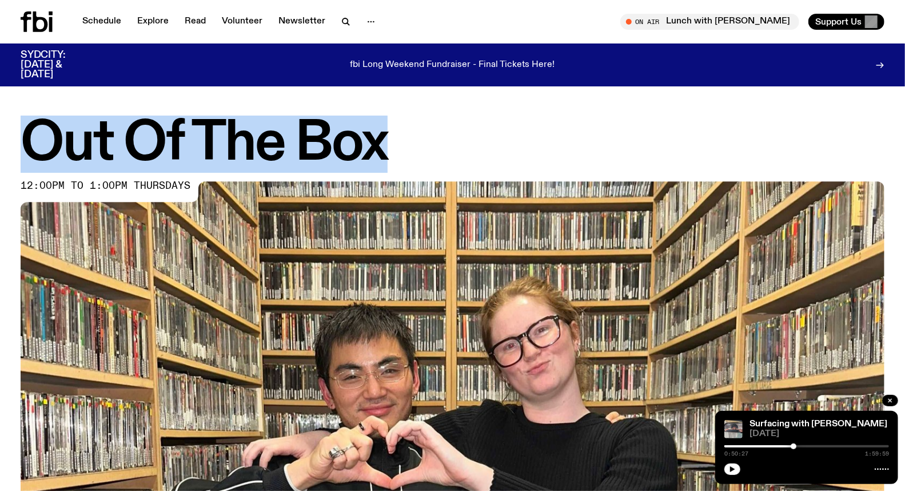
drag, startPoint x: 393, startPoint y: 147, endPoint x: 2, endPoint y: 129, distance: 392.2
click at [4, 133] on div "Out Of The Box 12:00pm to 1:00pm thursdays" at bounding box center [452, 392] width 905 height 549
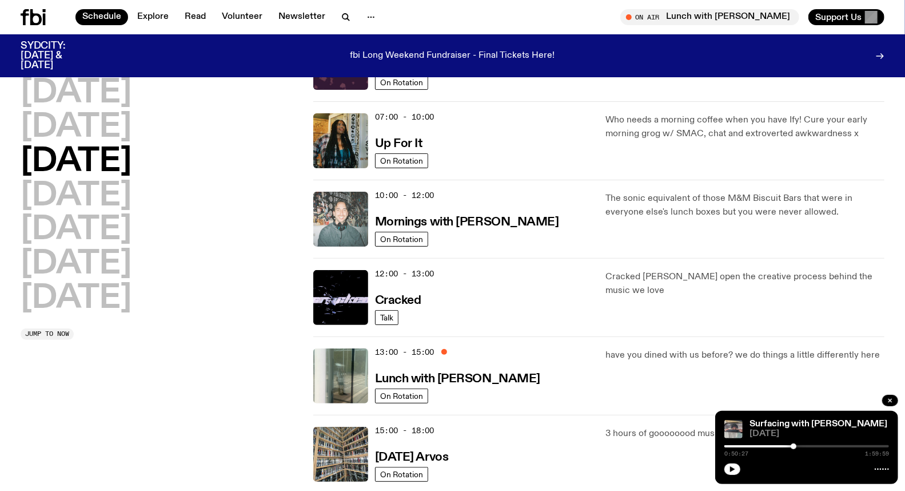
scroll to position [86, 0]
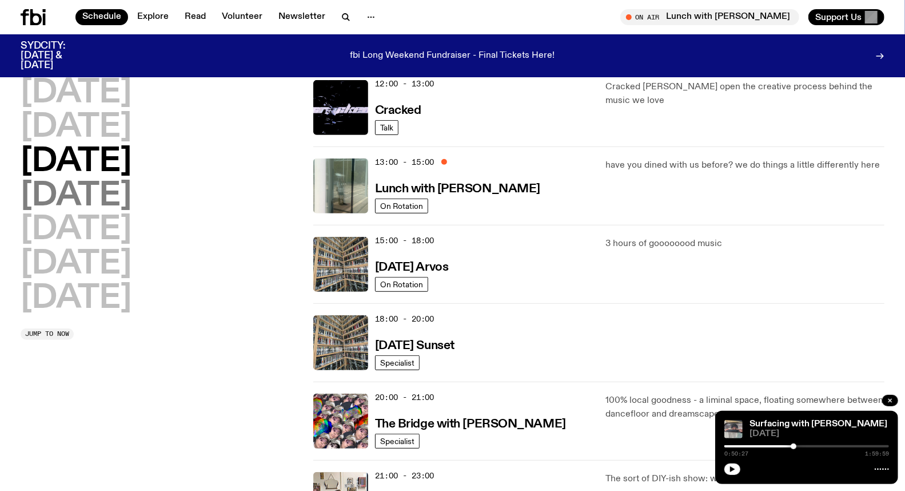
click at [117, 201] on h2 "Thursday" at bounding box center [76, 196] width 111 height 32
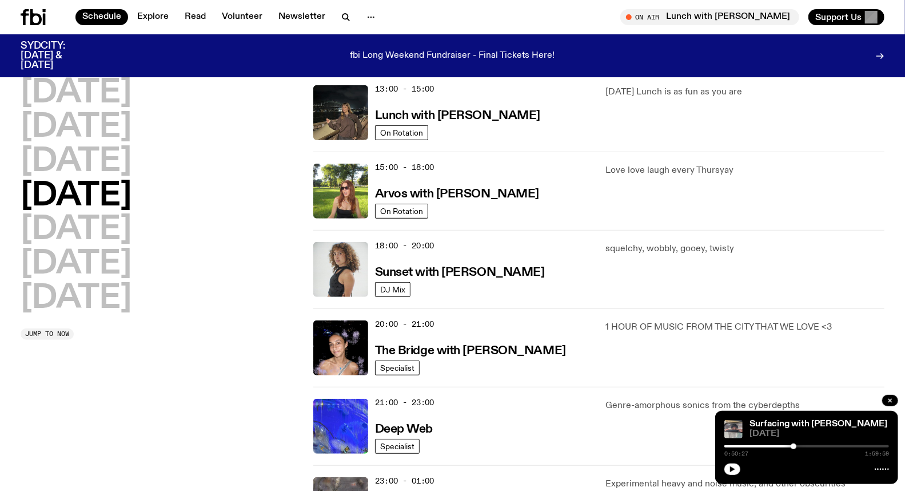
scroll to position [476, 0]
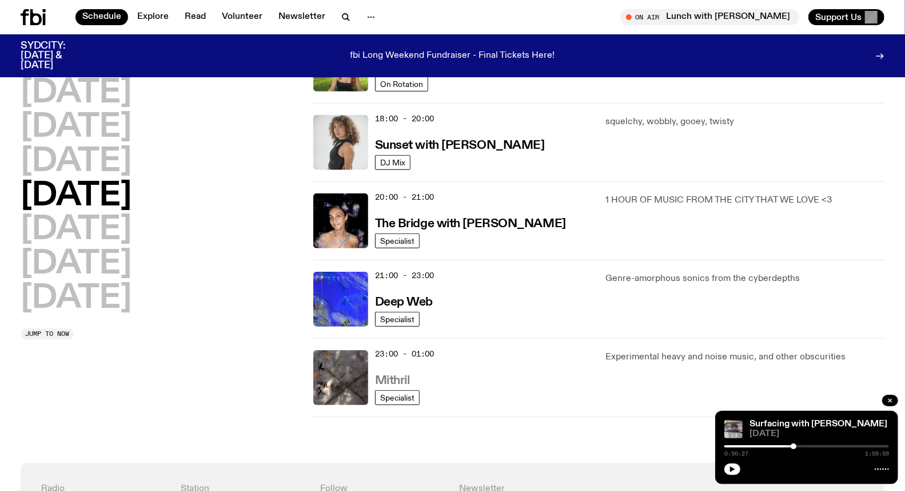
click at [398, 376] on h3 "Mithril" at bounding box center [392, 381] width 35 height 12
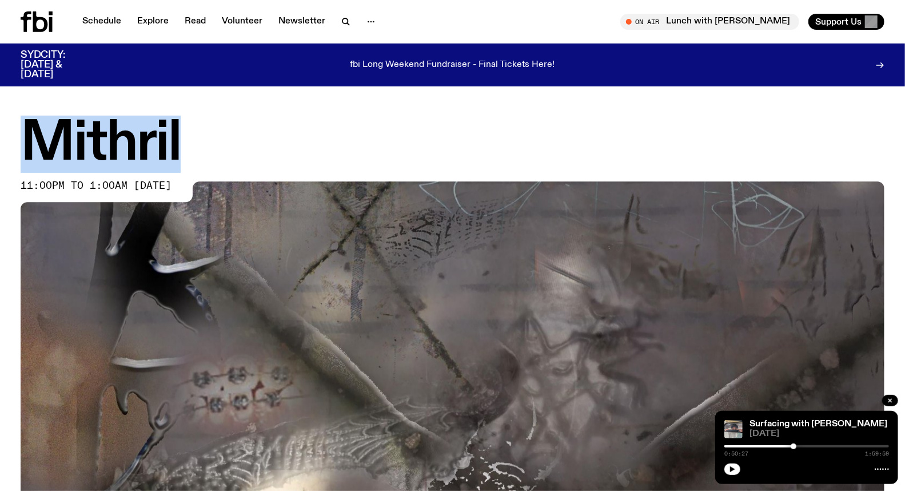
drag, startPoint x: 190, startPoint y: 141, endPoint x: 0, endPoint y: 156, distance: 191.0
click at [0, 156] on div "Mithril 11:00pm to 1:00am thursday" at bounding box center [452, 392] width 905 height 549
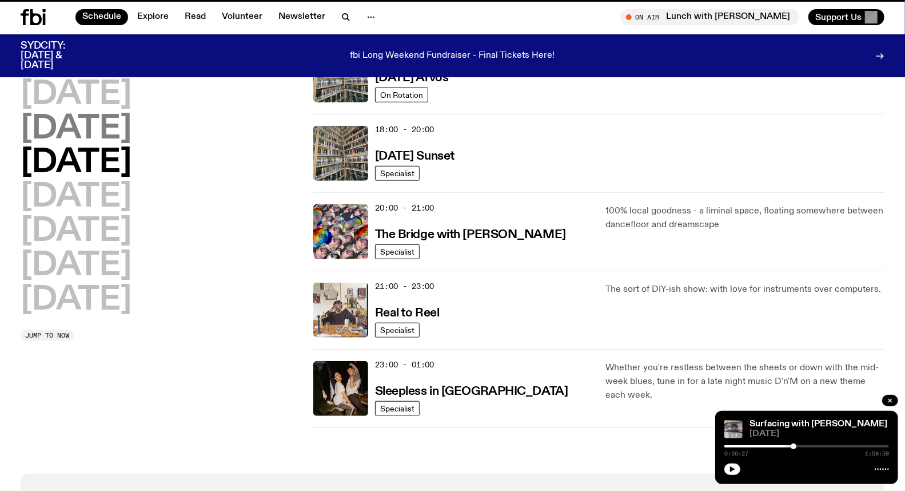
scroll to position [467, 0]
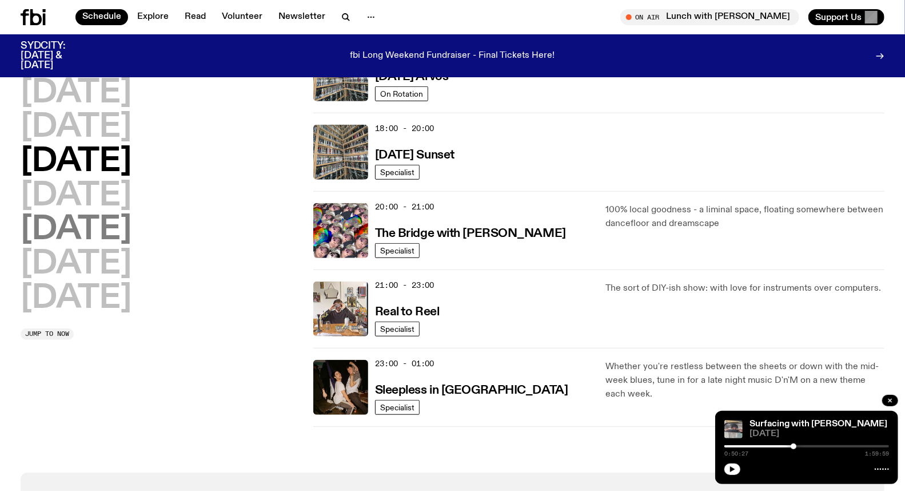
click at [100, 220] on h2 "Friday" at bounding box center [76, 230] width 111 height 32
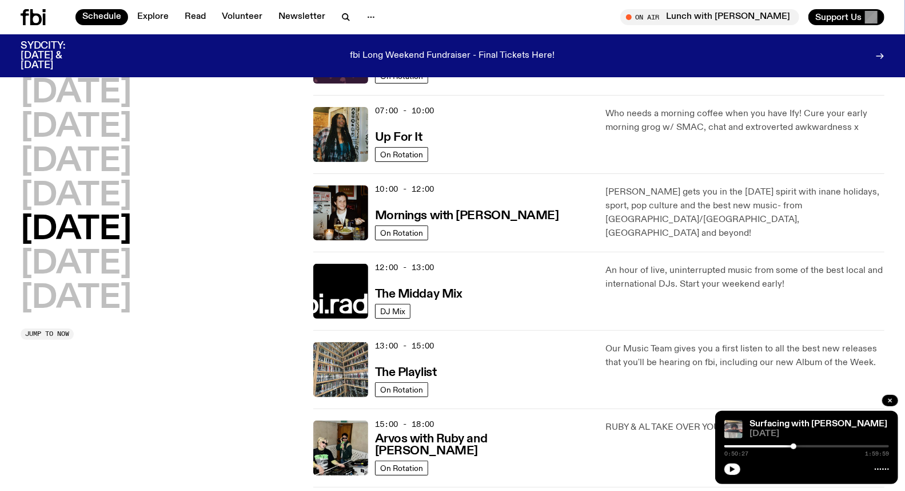
scroll to position [31, 0]
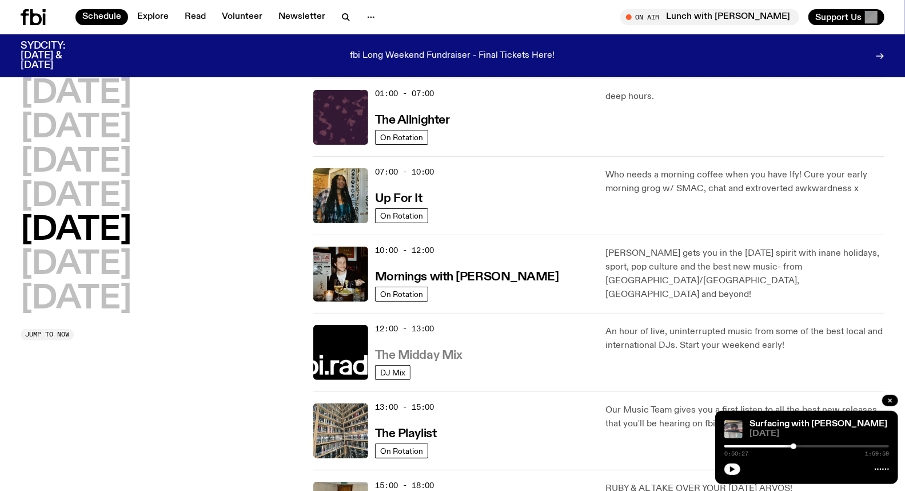
click at [442, 351] on h3 "The Midday Mix" at bounding box center [419, 355] width 88 height 12
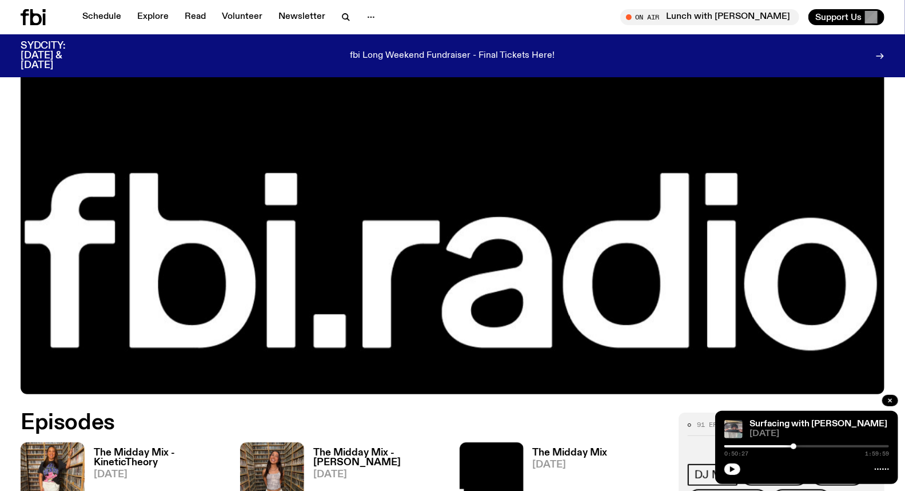
scroll to position [311, 0]
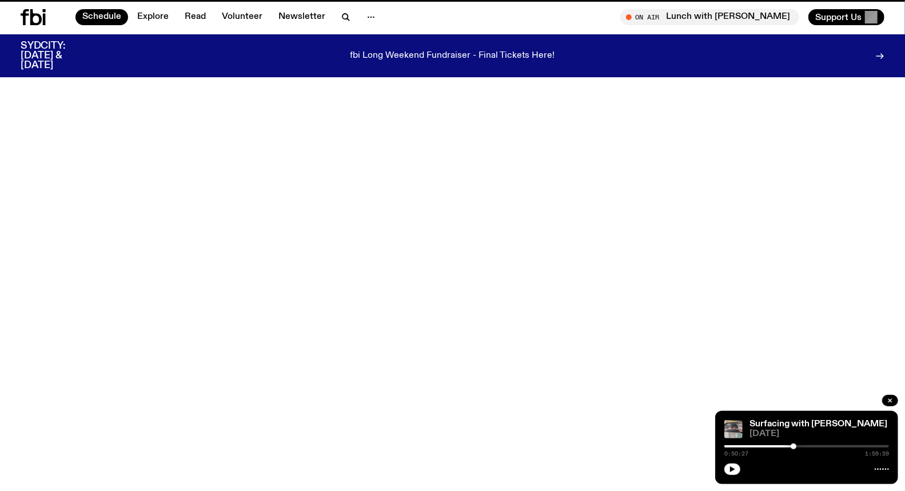
scroll to position [31, 0]
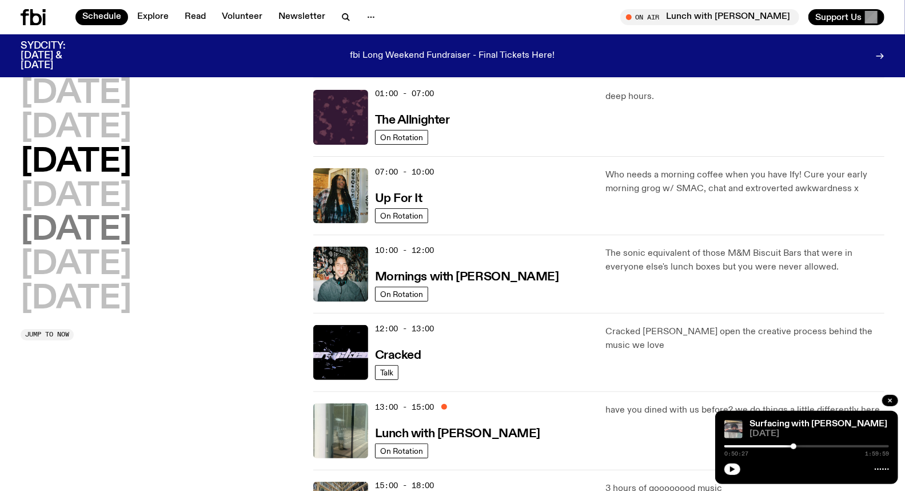
click at [102, 234] on h2 "Friday" at bounding box center [76, 230] width 111 height 32
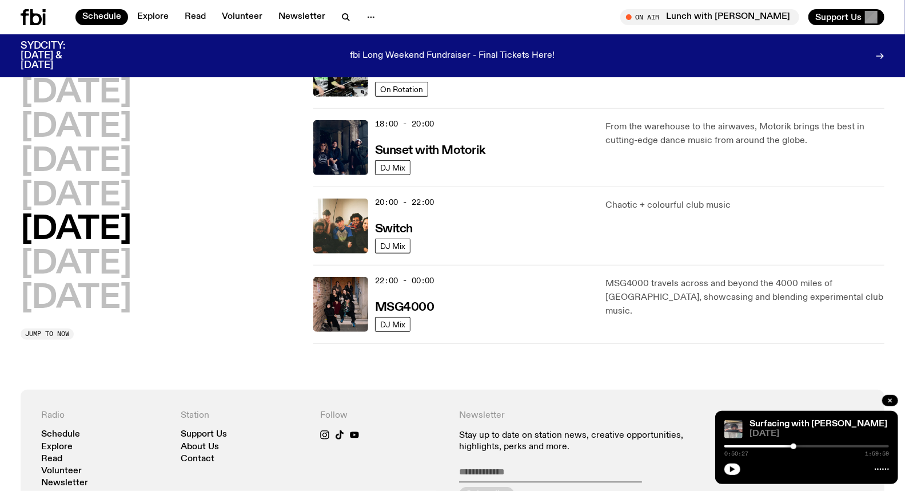
scroll to position [476, 0]
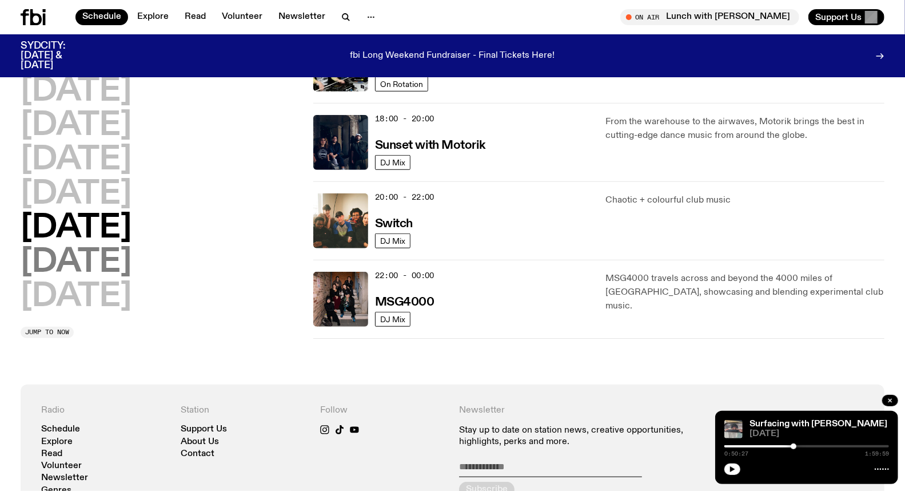
click at [132, 265] on h2 "Saturday" at bounding box center [76, 262] width 111 height 32
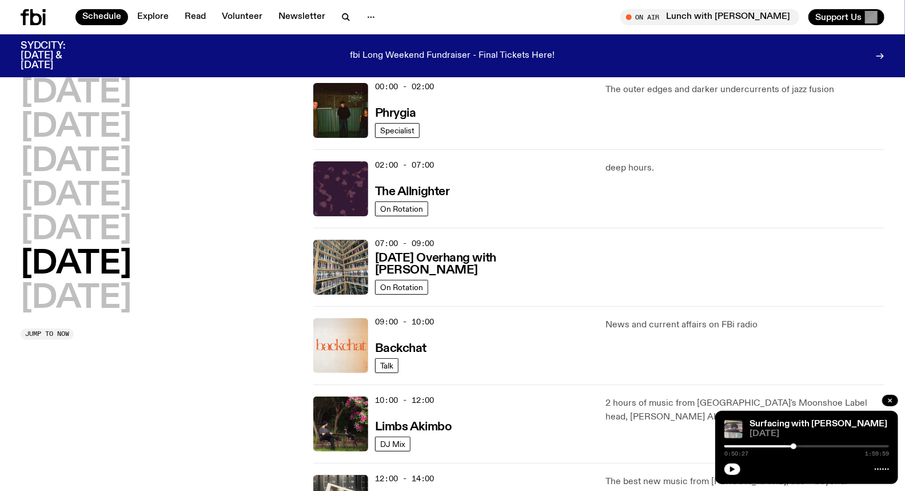
scroll to position [31, 0]
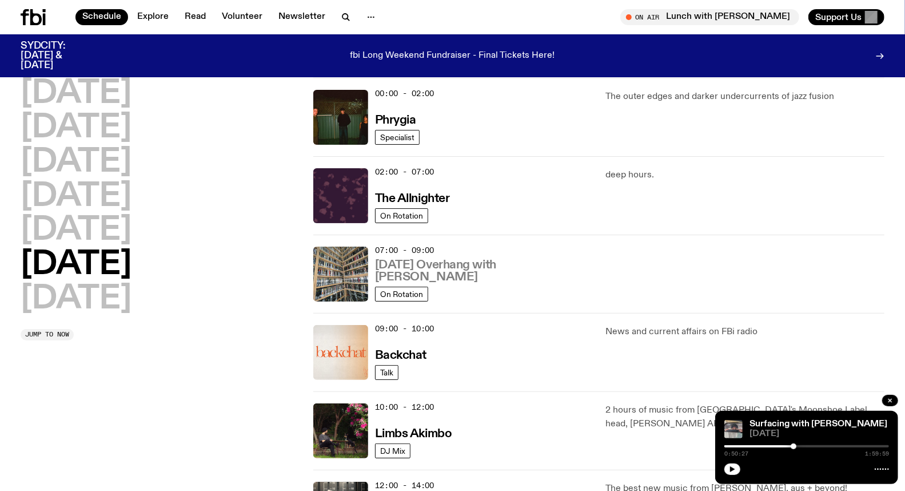
click at [414, 269] on h3 "Saturday Overhang with Kate Stanbridge" at bounding box center [483, 271] width 217 height 24
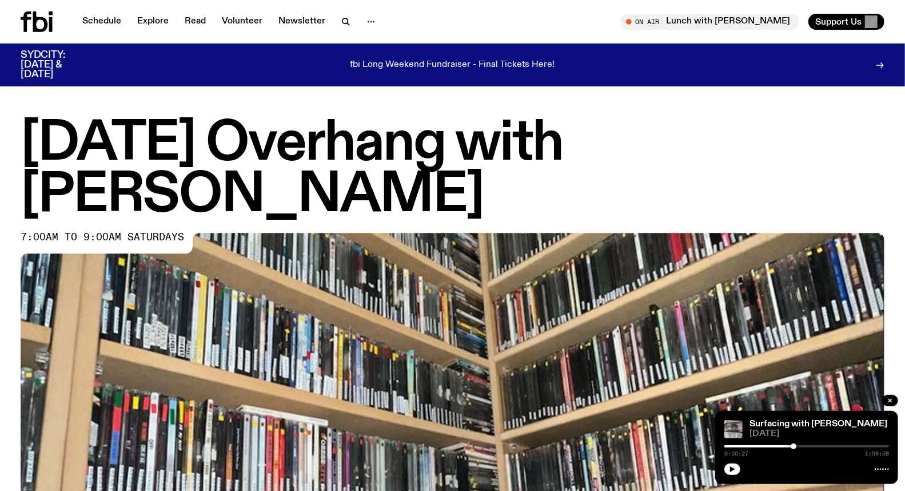
drag, startPoint x: 315, startPoint y: 200, endPoint x: 0, endPoint y: 149, distance: 319.2
click at [0, 150] on div "Saturday Overhang with Kate Stanbridge 7:00am to 9:00am saturdays" at bounding box center [452, 418] width 905 height 601
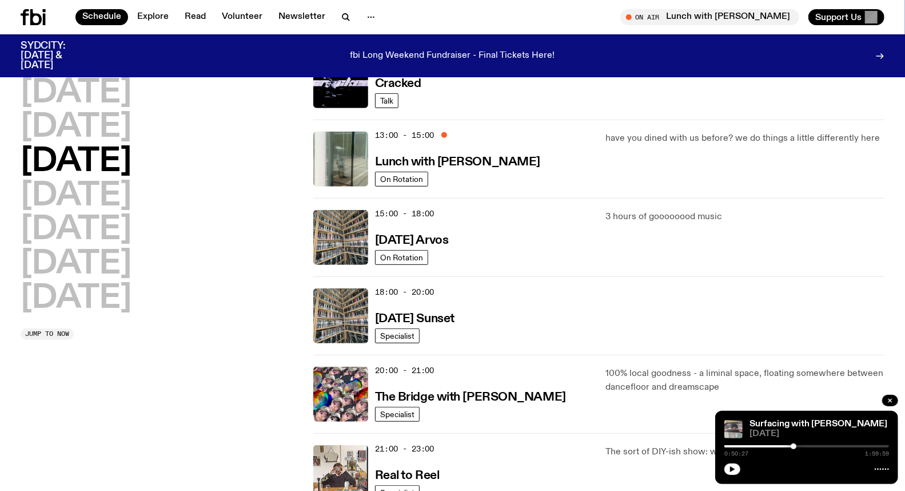
scroll to position [349, 0]
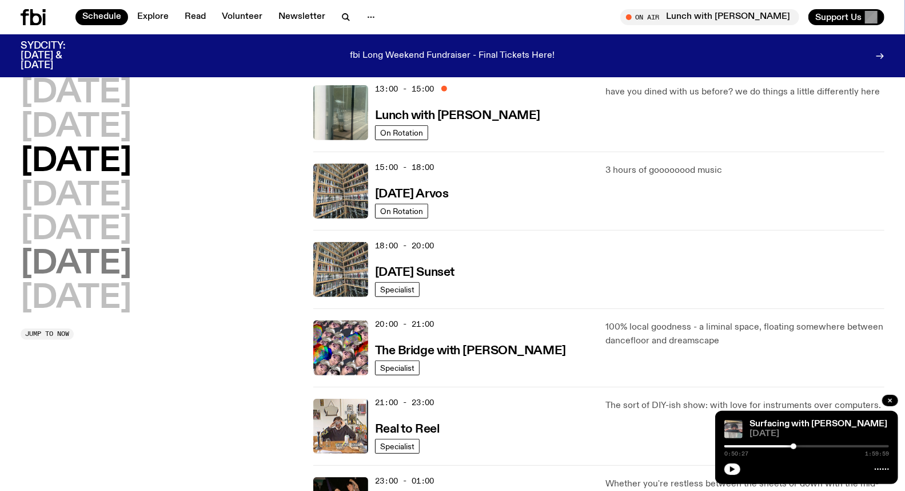
click at [132, 275] on h2 "Saturday" at bounding box center [76, 264] width 111 height 32
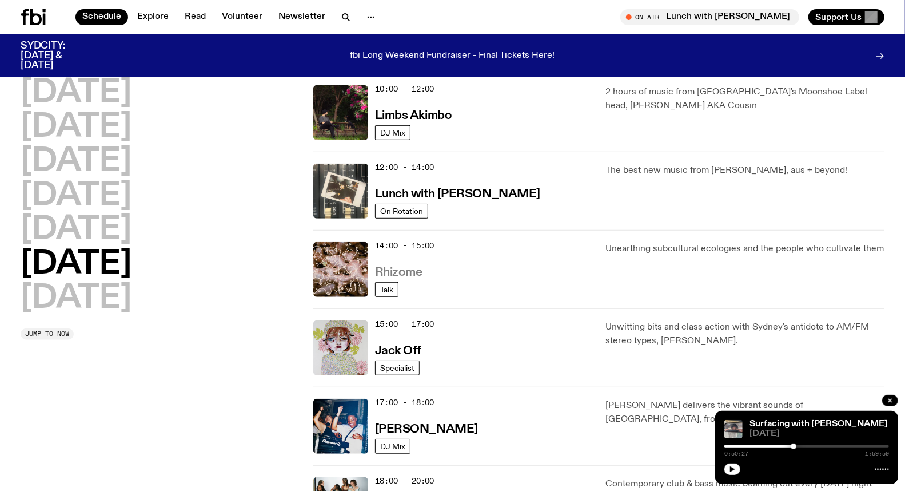
click at [407, 267] on h3 "Rhizome" at bounding box center [398, 273] width 47 height 12
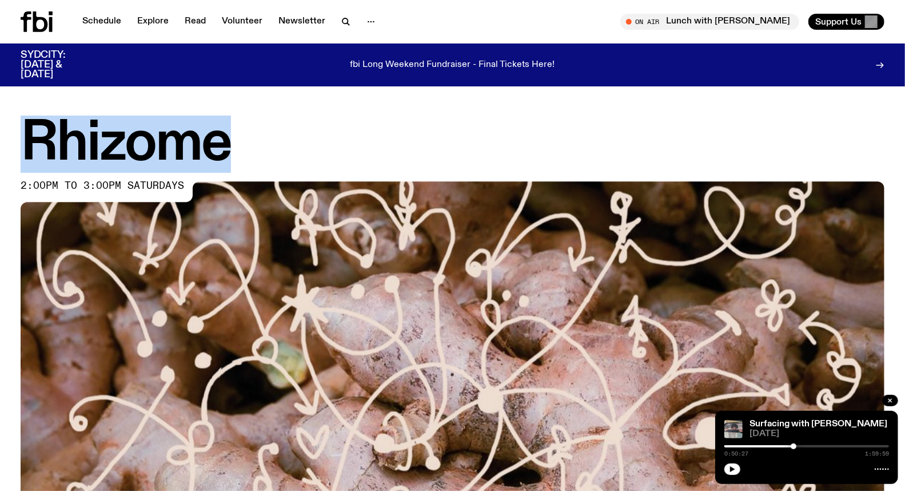
drag, startPoint x: 260, startPoint y: 166, endPoint x: 27, endPoint y: 139, distance: 234.4
click at [27, 139] on h1 "Rhizome" at bounding box center [453, 143] width 864 height 51
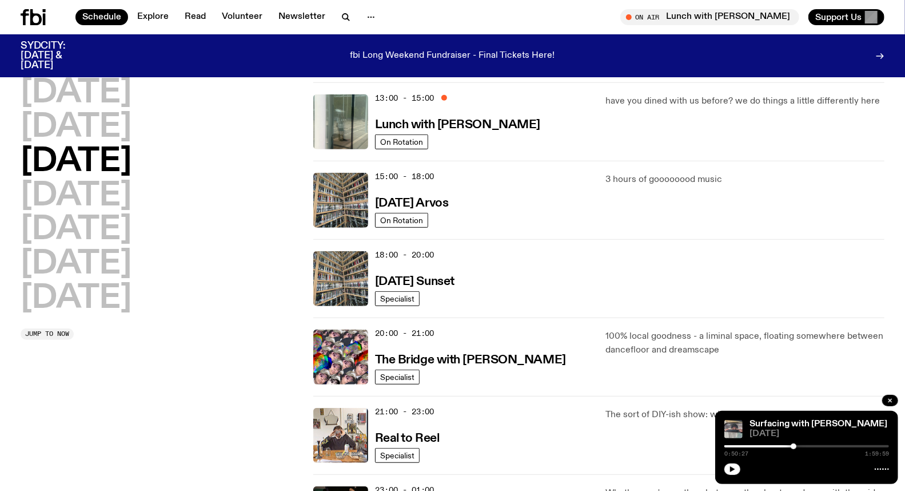
scroll to position [340, 0]
click at [113, 269] on h2 "Saturday" at bounding box center [76, 264] width 111 height 32
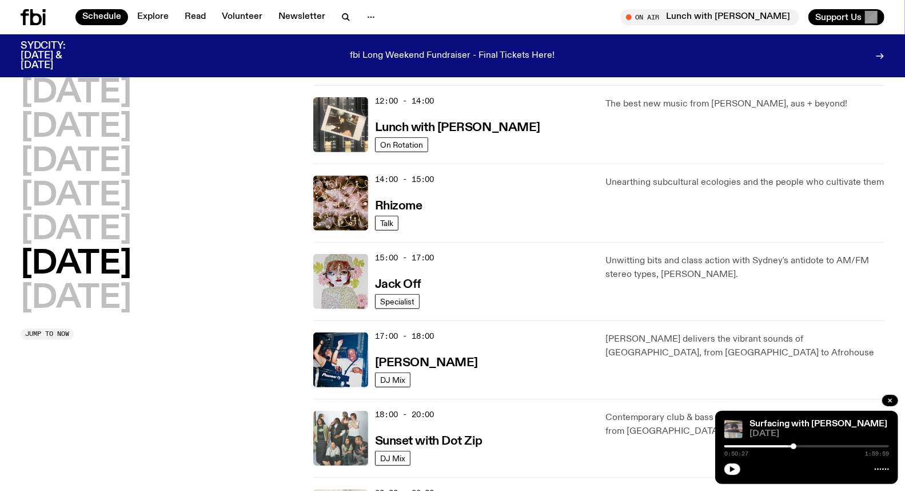
scroll to position [540, 0]
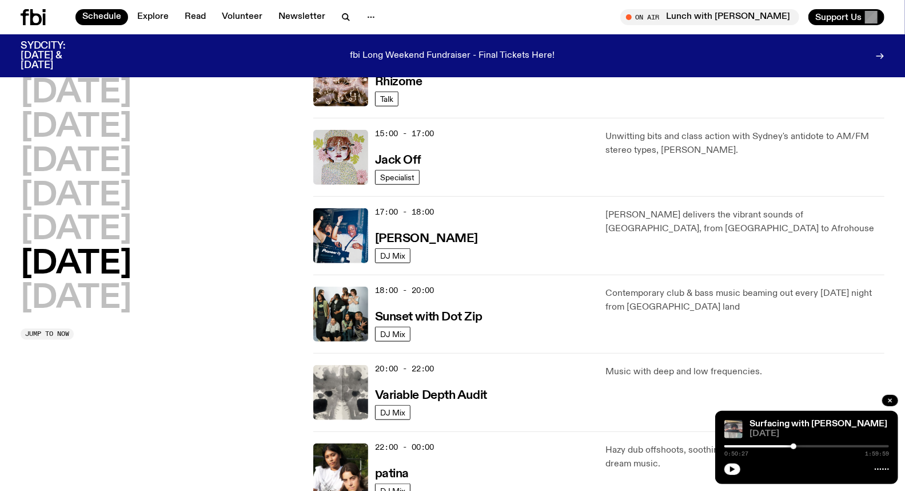
click at [443, 312] on h3 "Sunset with Dot Zip" at bounding box center [429, 317] width 108 height 12
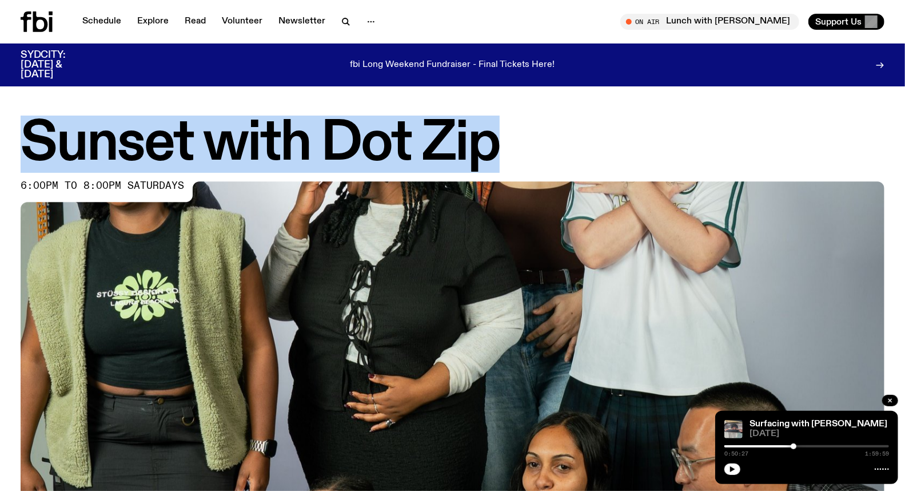
drag, startPoint x: 404, startPoint y: 152, endPoint x: 0, endPoint y: 145, distance: 404.4
click at [0, 146] on div "Sunset with Dot Zip 6:00pm to 8:00pm saturdays" at bounding box center [452, 392] width 905 height 549
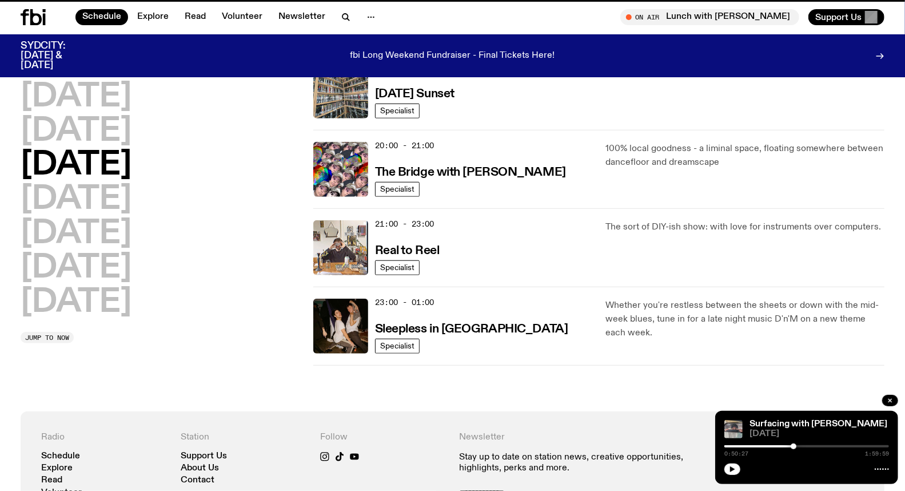
scroll to position [530, 0]
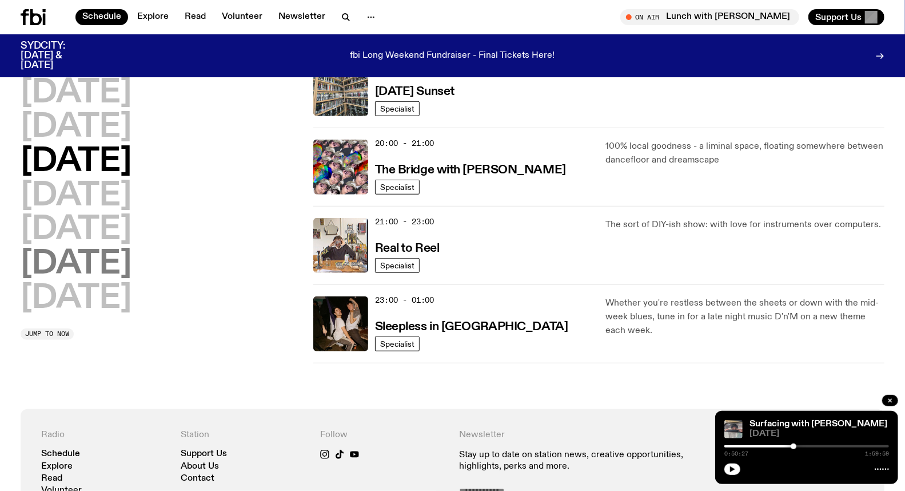
click at [129, 260] on h2 "Saturday" at bounding box center [76, 264] width 111 height 32
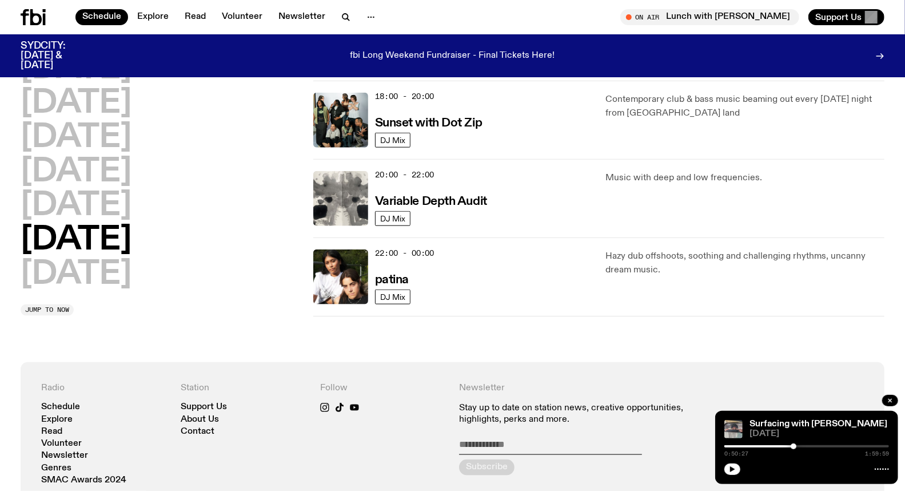
scroll to position [667, 0]
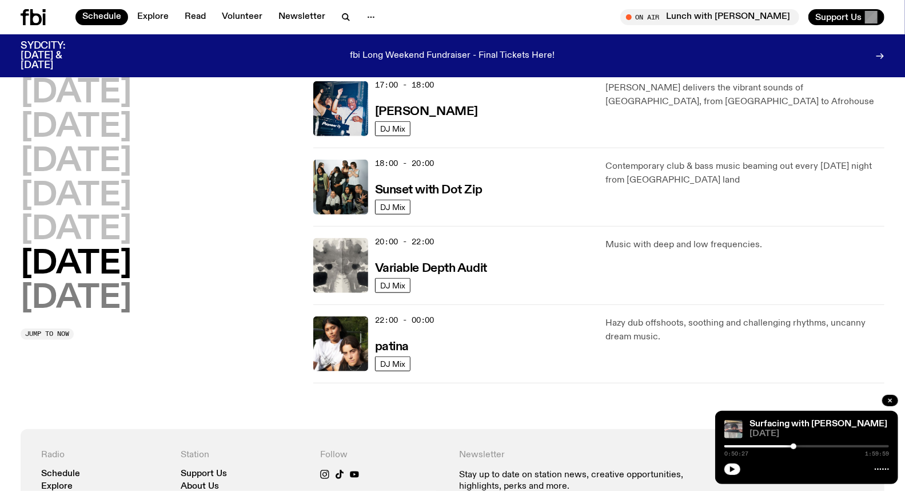
click at [54, 300] on h2 "Sunday" at bounding box center [76, 299] width 111 height 32
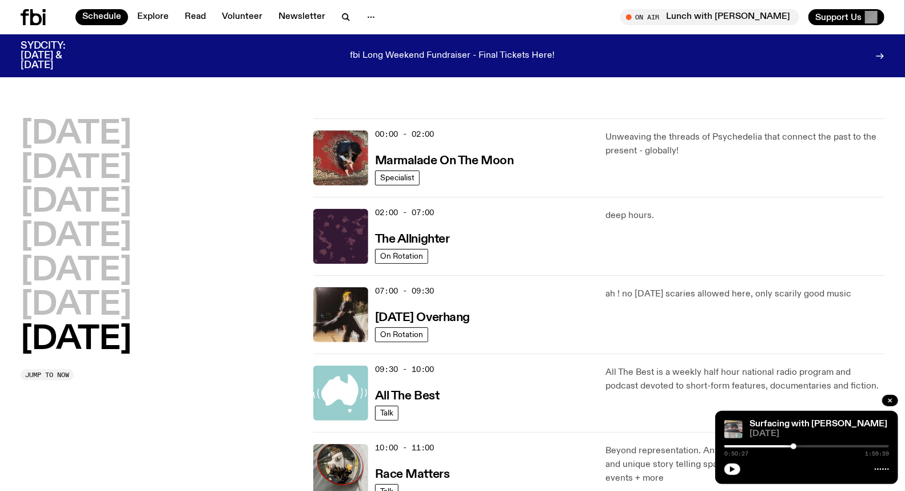
scroll to position [63, 0]
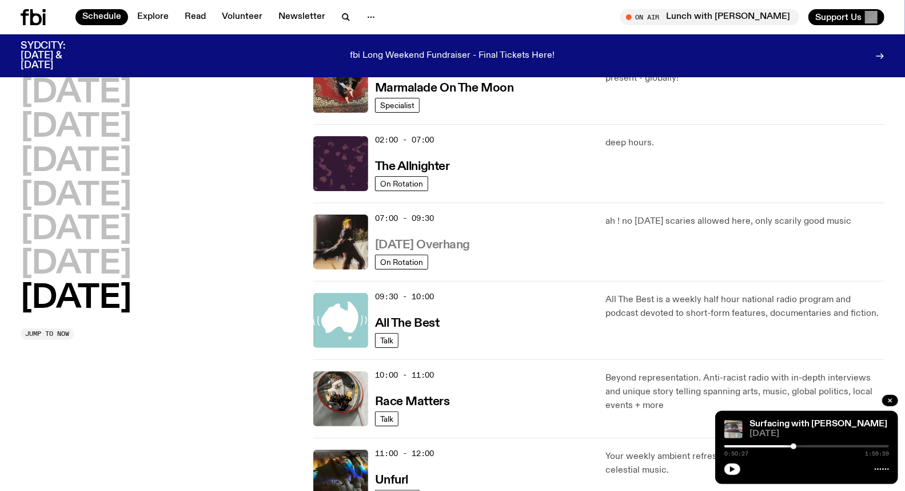
click at [443, 246] on h3 "Sunday Overhang" at bounding box center [422, 245] width 95 height 12
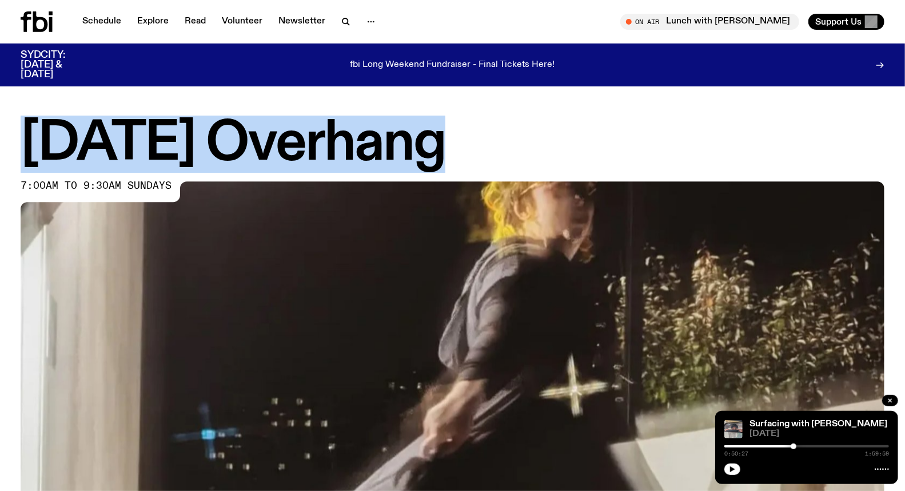
drag, startPoint x: 467, startPoint y: 157, endPoint x: 0, endPoint y: 150, distance: 467.3
click at [0, 150] on div "Sunday Overhang 7:00am to 9:30am sundays" at bounding box center [452, 392] width 905 height 549
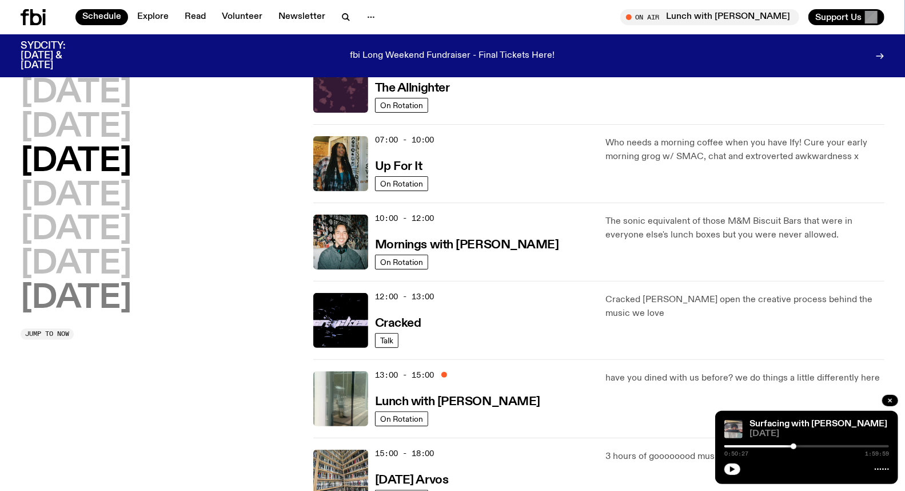
click at [96, 296] on h2 "Sunday" at bounding box center [76, 299] width 111 height 32
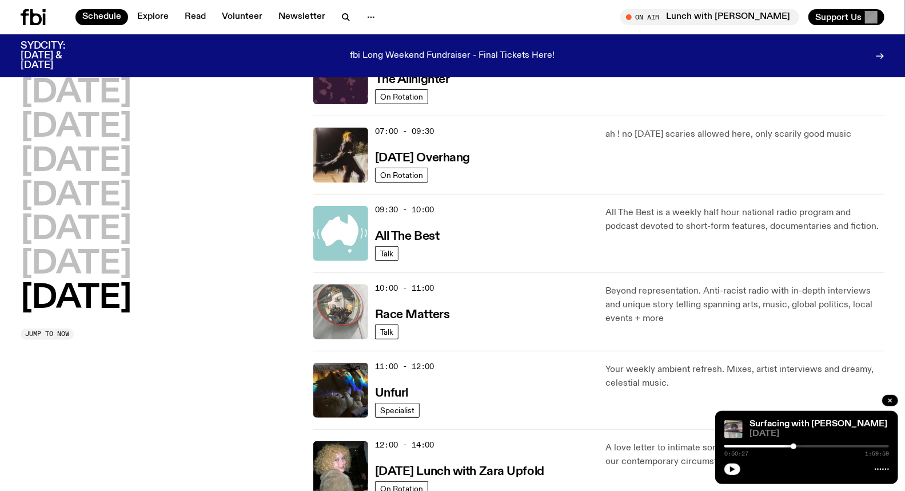
scroll to position [158, 0]
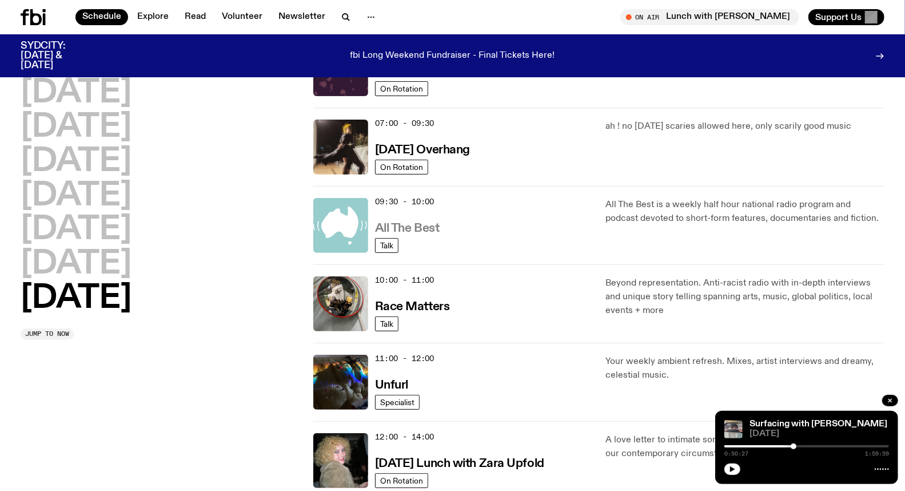
click at [413, 229] on h3 "All The Best" at bounding box center [407, 228] width 65 height 12
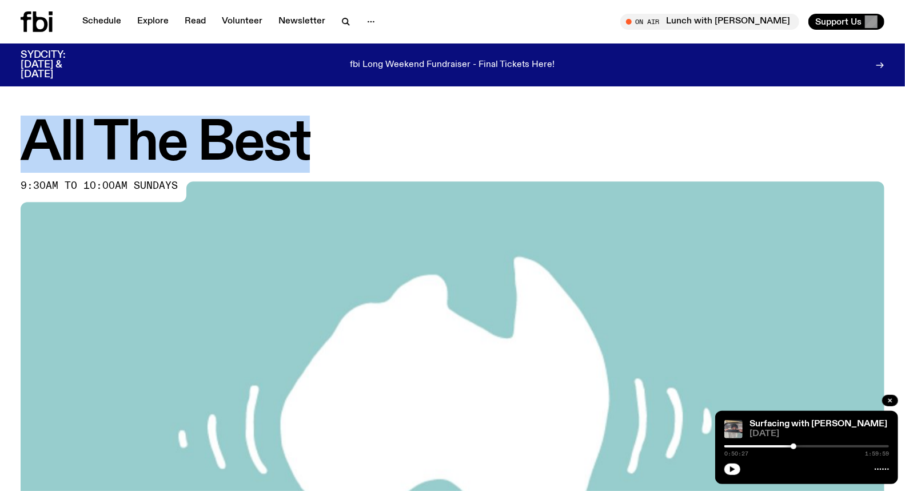
drag, startPoint x: 138, startPoint y: 127, endPoint x: 0, endPoint y: 93, distance: 142.0
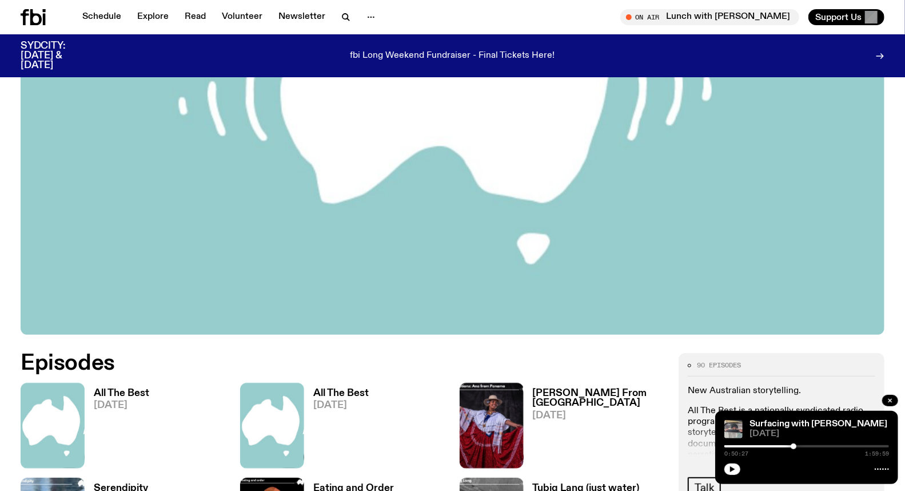
scroll to position [375, 0]
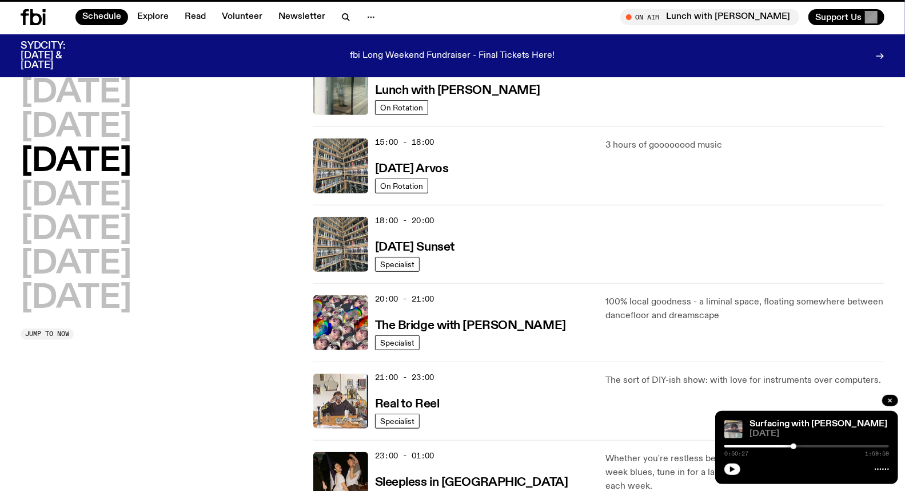
scroll to position [158, 0]
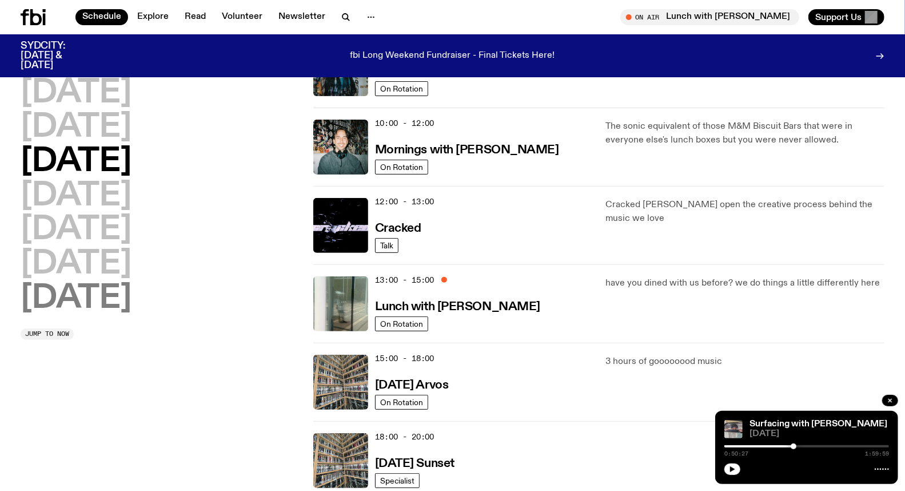
drag, startPoint x: 127, startPoint y: 301, endPoint x: 121, endPoint y: 303, distance: 6.5
click at [125, 302] on h2 "Sunday" at bounding box center [76, 299] width 111 height 32
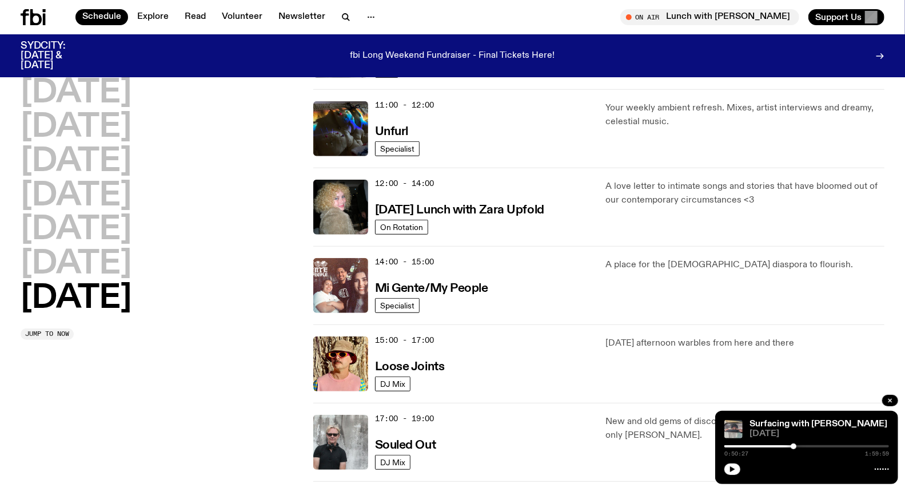
scroll to position [413, 0]
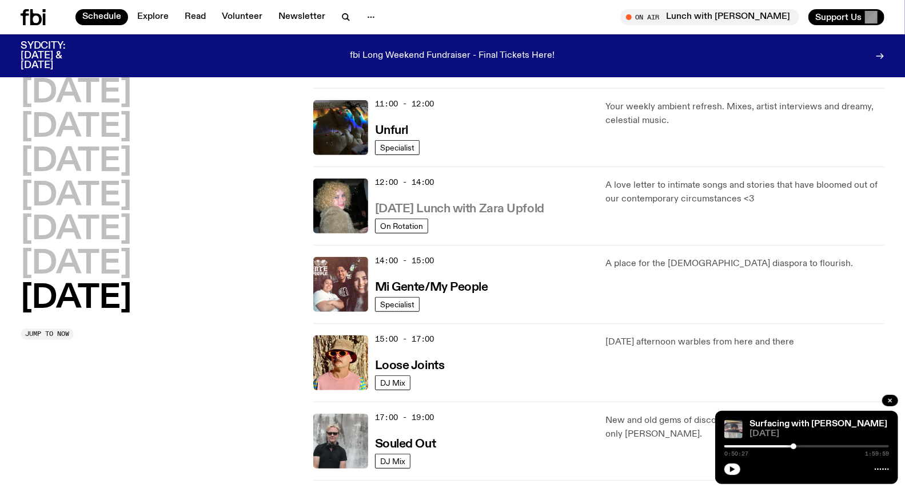
click at [452, 206] on h3 "Sunday Lunch with Zara Upfold" at bounding box center [459, 209] width 169 height 12
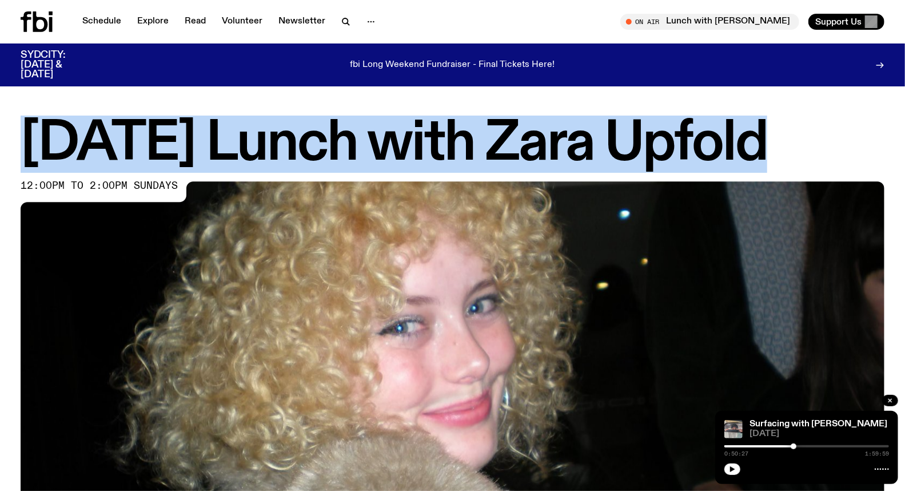
drag, startPoint x: 775, startPoint y: 121, endPoint x: 25, endPoint y: 130, distance: 749.8
click at [26, 130] on h1 "Sunday Lunch with Zara Upfold" at bounding box center [453, 143] width 864 height 51
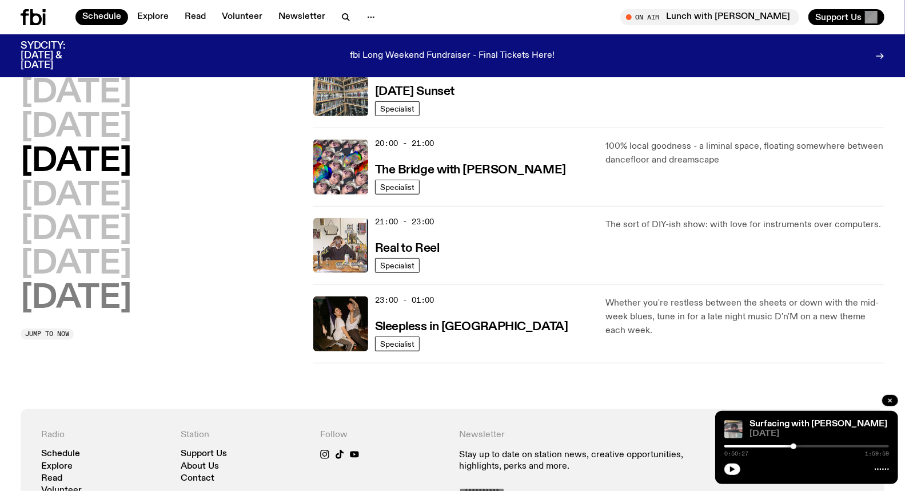
click at [103, 296] on h2 "Sunday" at bounding box center [76, 299] width 111 height 32
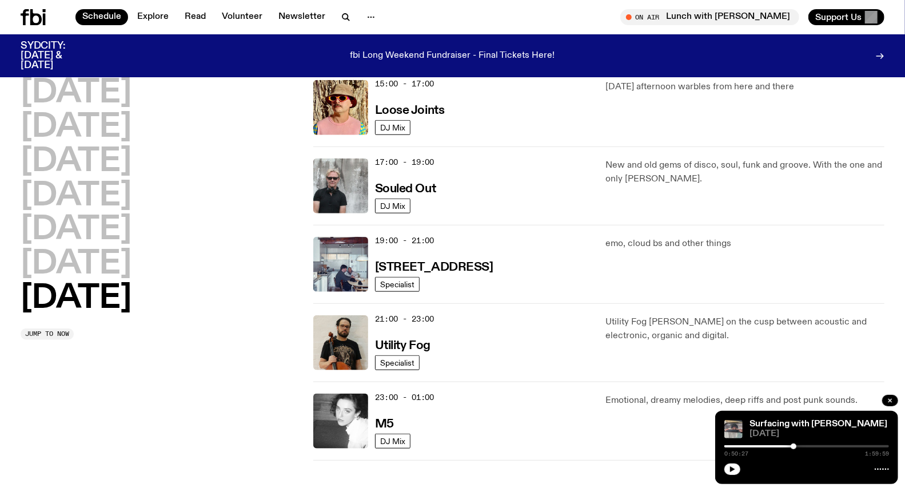
scroll to position [669, 0]
click at [390, 421] on h3 "M5" at bounding box center [384, 423] width 19 height 12
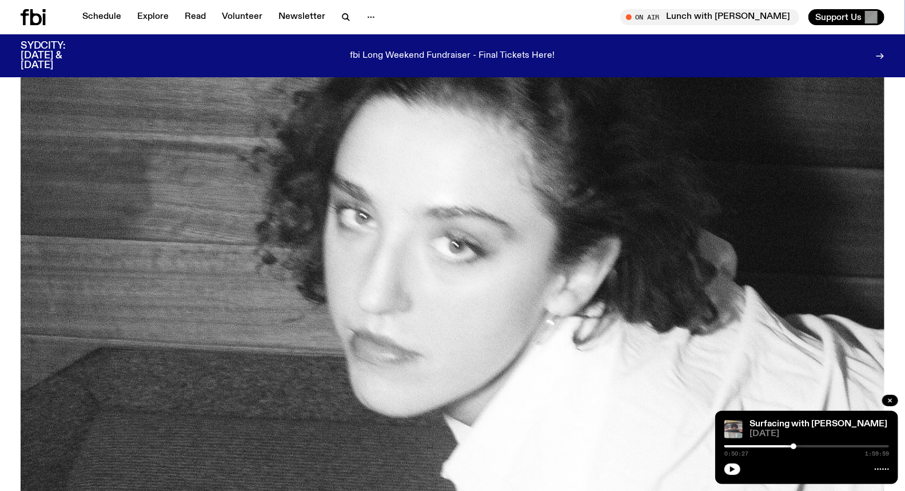
scroll to position [123, 0]
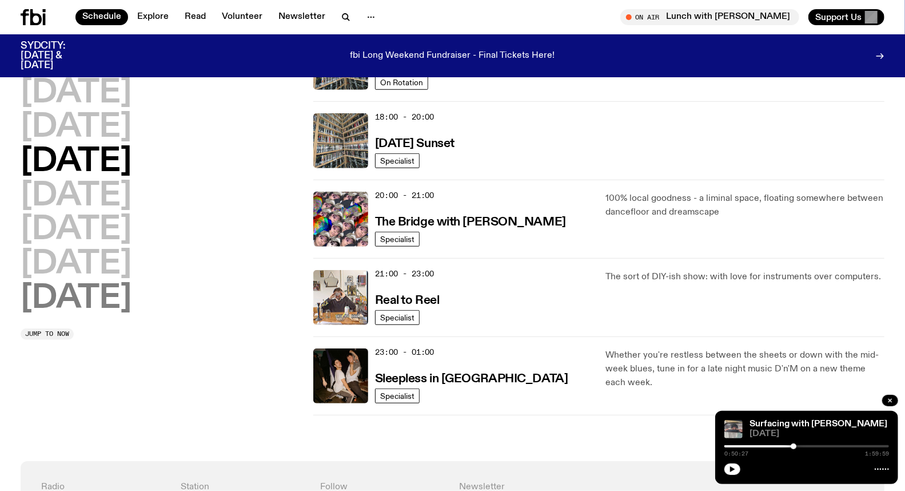
click at [94, 298] on h2 "Sunday" at bounding box center [76, 299] width 111 height 32
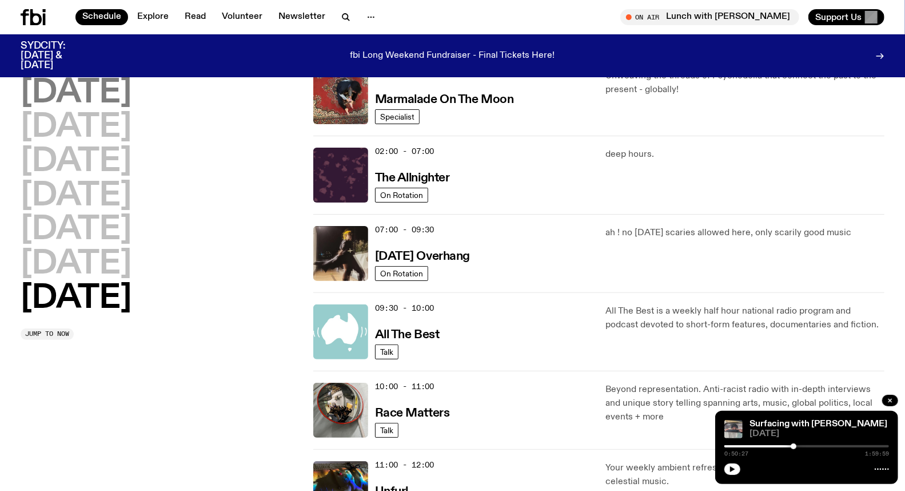
click at [100, 95] on h2 "Monday" at bounding box center [76, 93] width 111 height 32
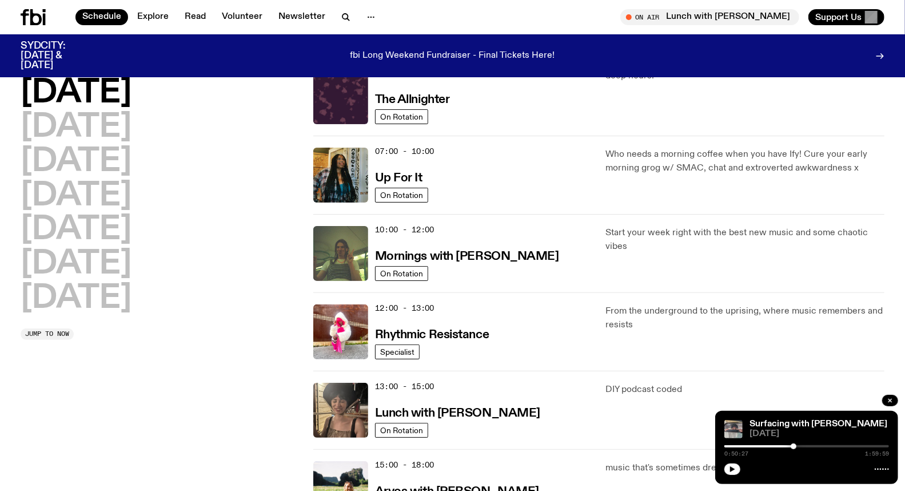
scroll to position [31, 0]
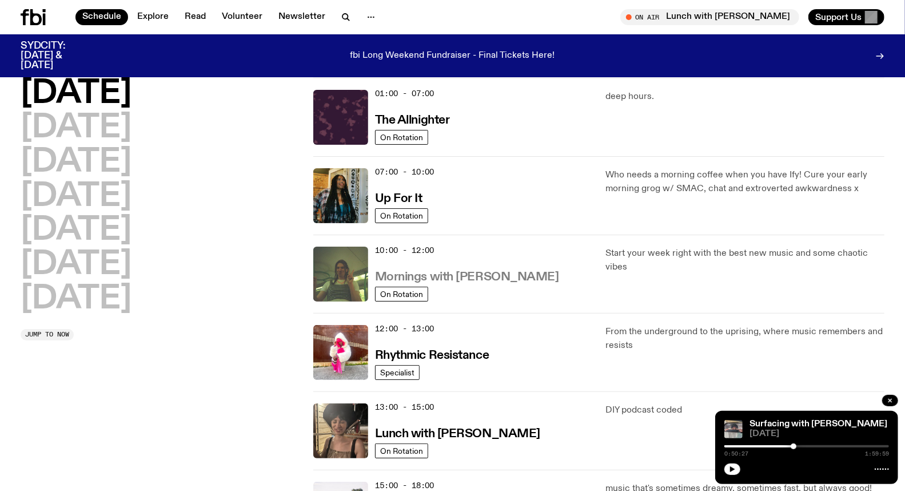
click at [453, 272] on h3 "Mornings with Jim Kretschmer" at bounding box center [467, 277] width 184 height 12
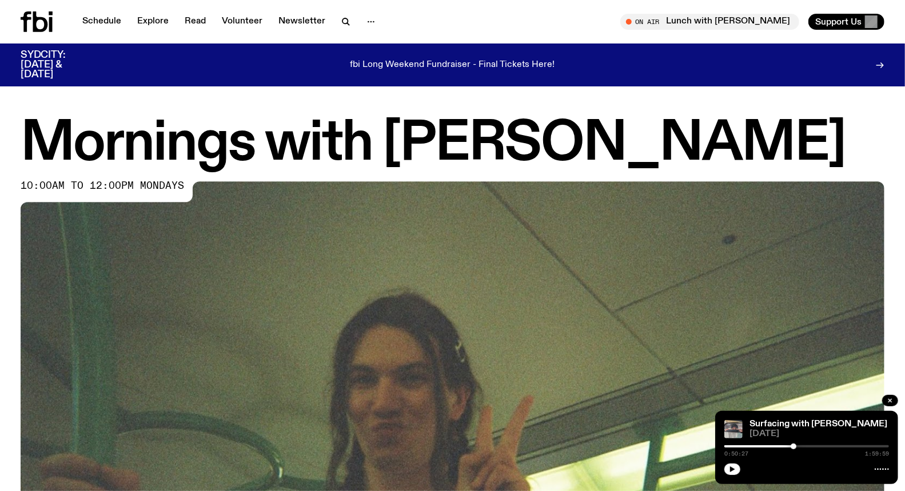
drag, startPoint x: 788, startPoint y: 136, endPoint x: 15, endPoint y: 138, distance: 773.2
click at [15, 138] on div "Mornings with Jim Kretschmer 10:00am to 12:00pm mondays" at bounding box center [452, 392] width 905 height 549
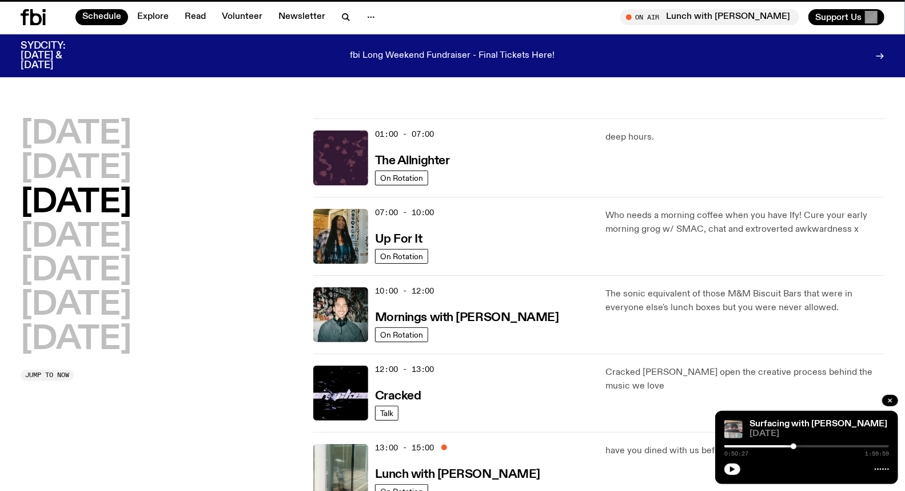
scroll to position [31, 0]
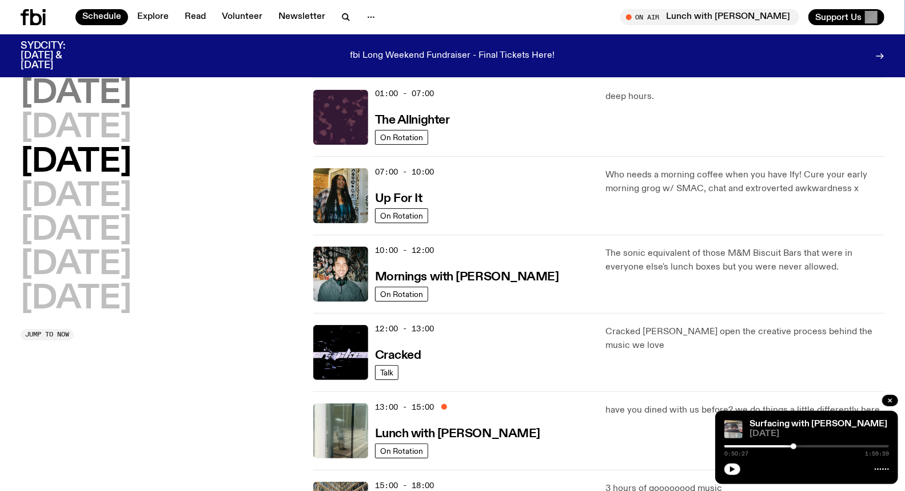
click at [89, 94] on h2 "Monday" at bounding box center [76, 94] width 111 height 32
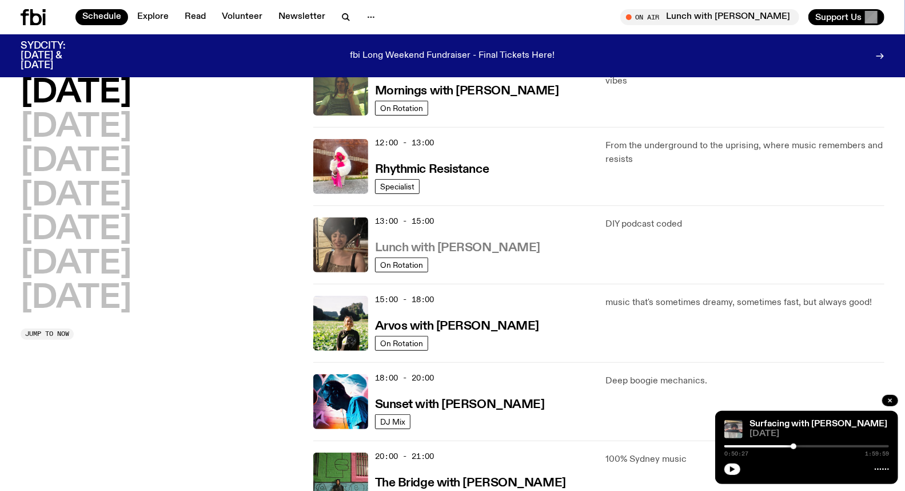
scroll to position [222, 0]
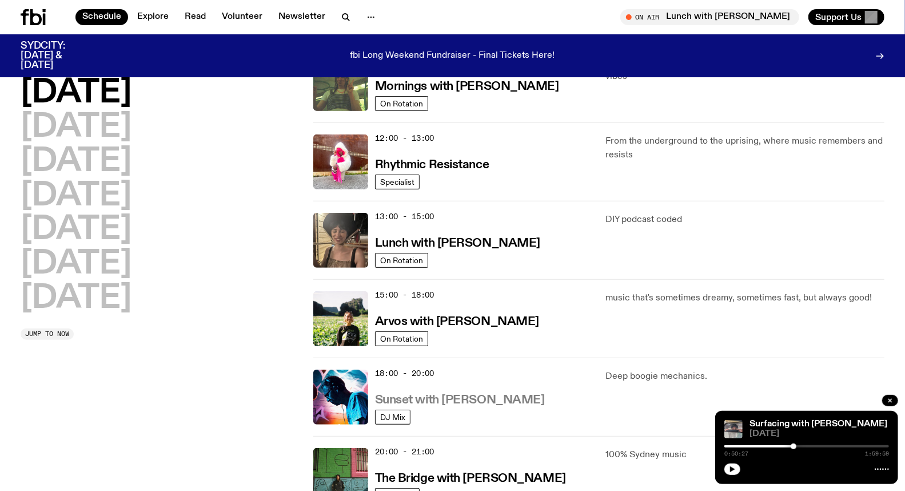
click at [448, 397] on h3 "Sunset with Simon Caldwell" at bounding box center [460, 400] width 170 height 12
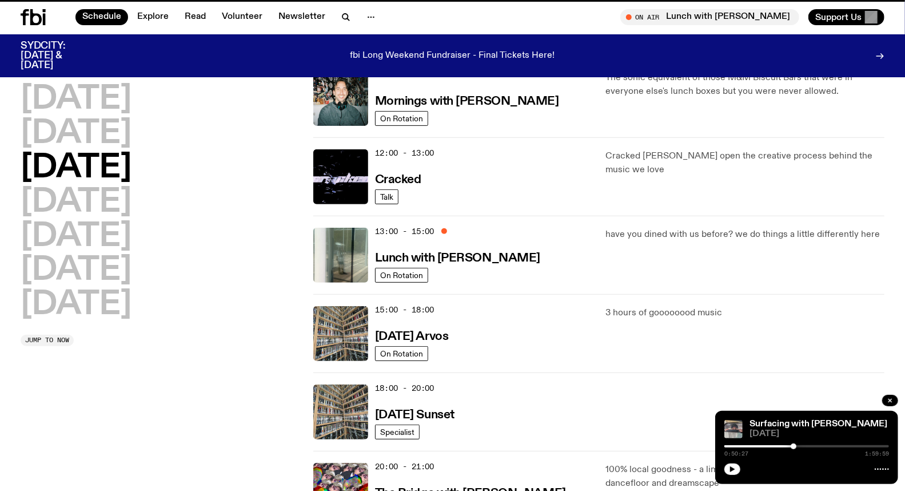
scroll to position [213, 0]
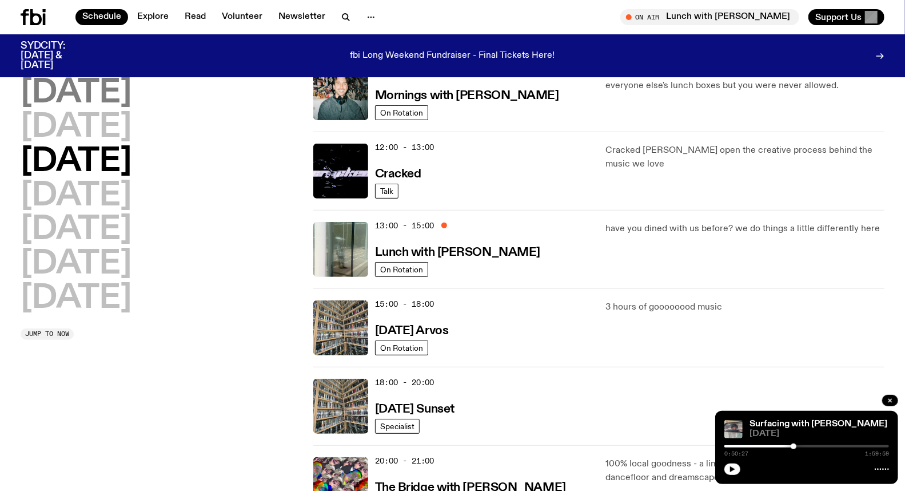
click at [74, 100] on h2 "Monday" at bounding box center [76, 93] width 111 height 32
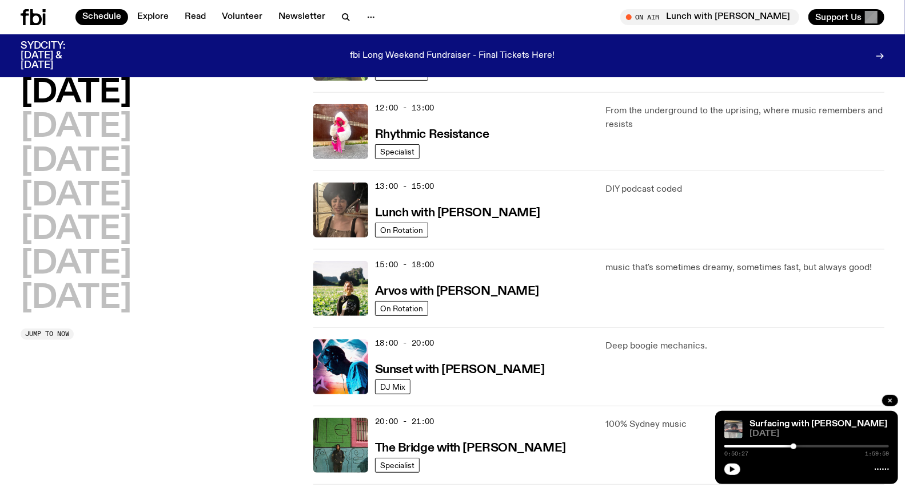
scroll to position [413, 0]
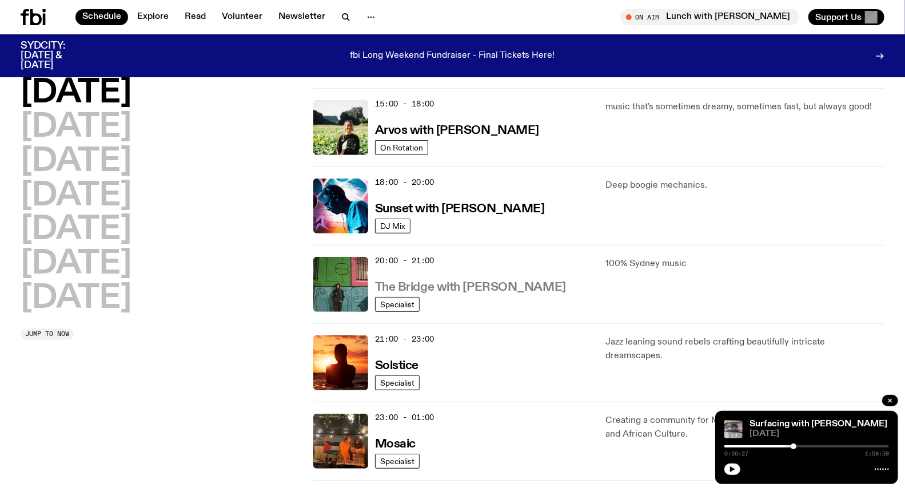
click at [483, 285] on h3 "The Bridge with Amelia Sparke" at bounding box center [470, 287] width 191 height 12
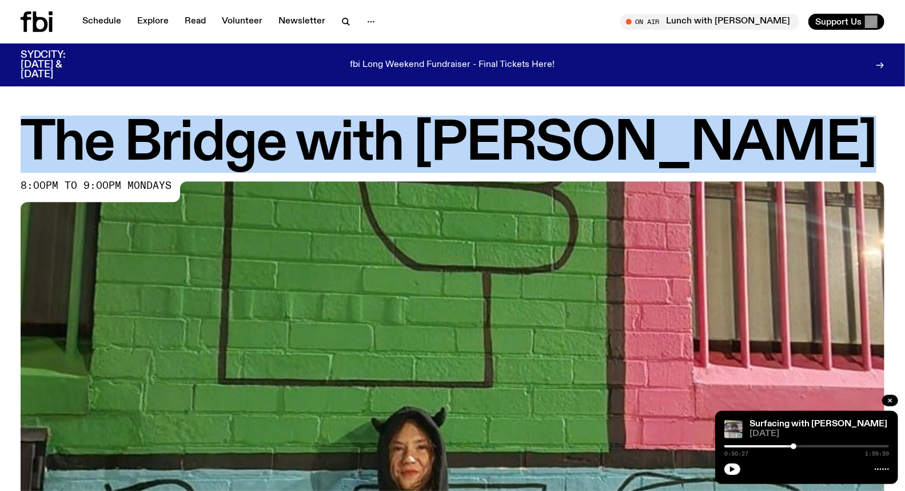
drag, startPoint x: 769, startPoint y: 135, endPoint x: 1, endPoint y: 119, distance: 768.2
click at [1, 119] on div "The Bridge with Amelia Sparke 8:00pm to 9:00pm mondays" at bounding box center [452, 392] width 905 height 549
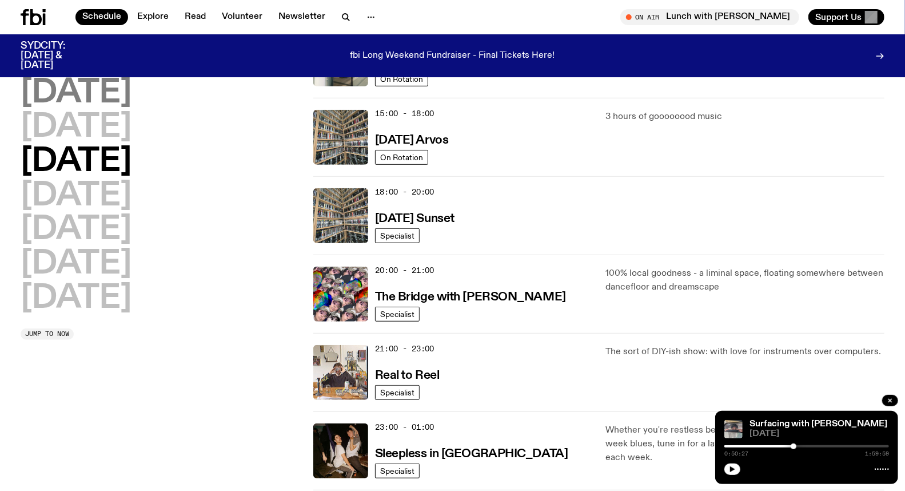
click at [96, 101] on h2 "Monday" at bounding box center [76, 93] width 111 height 32
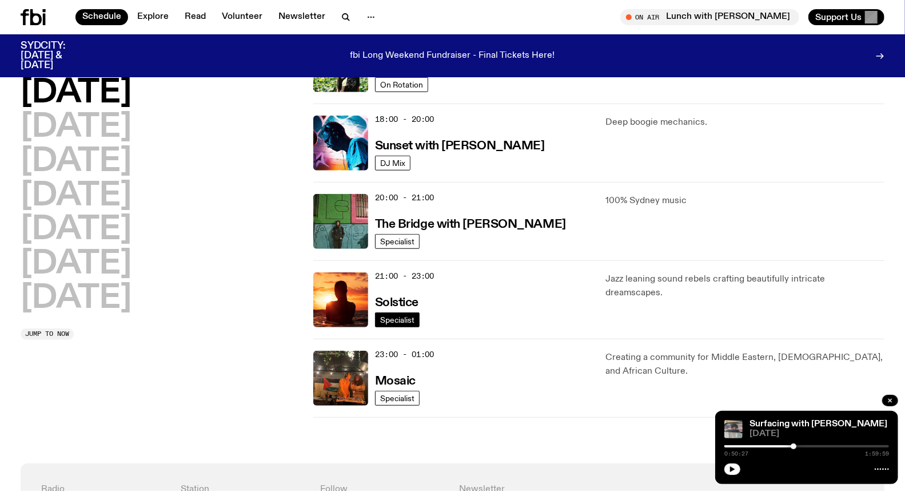
scroll to position [476, 0]
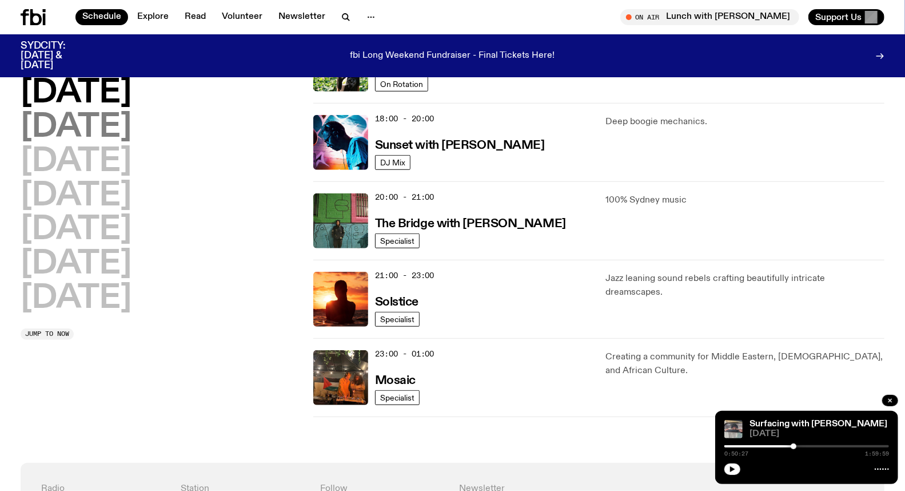
click at [117, 120] on h2 "Tuesday" at bounding box center [76, 128] width 111 height 32
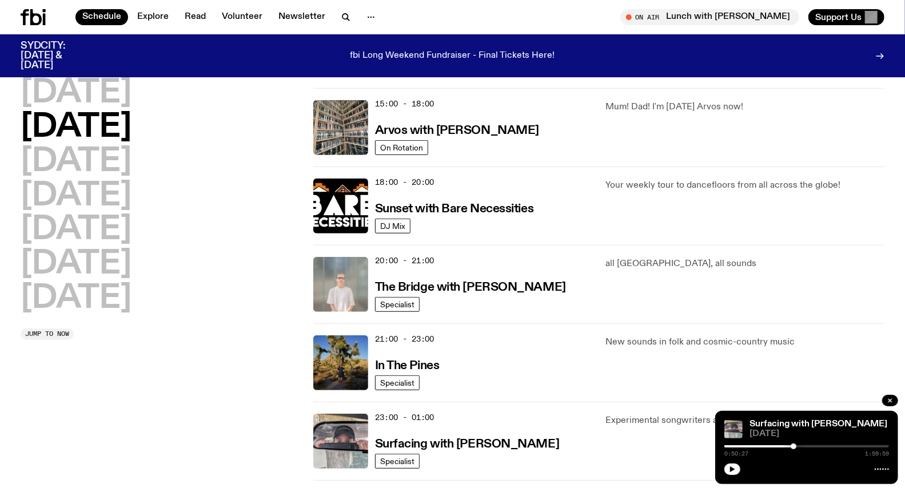
scroll to position [540, 0]
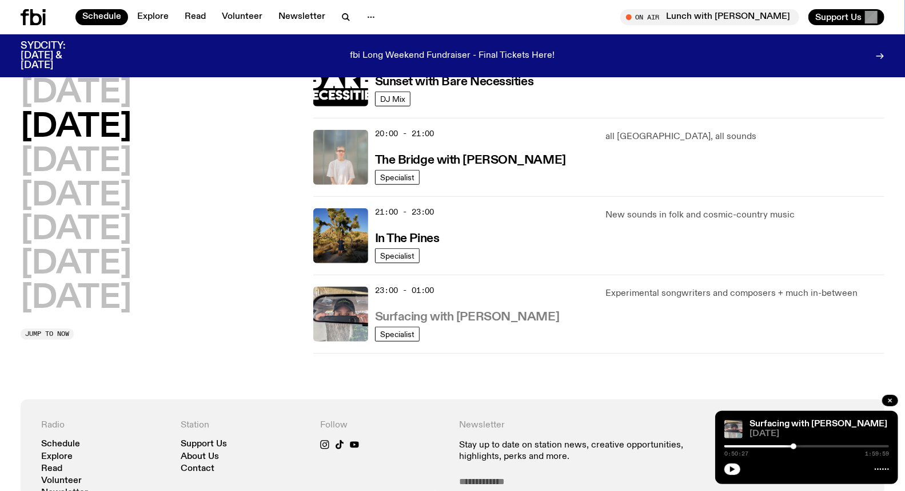
click at [499, 316] on h3 "Surfacing with [PERSON_NAME]" at bounding box center [467, 317] width 185 height 12
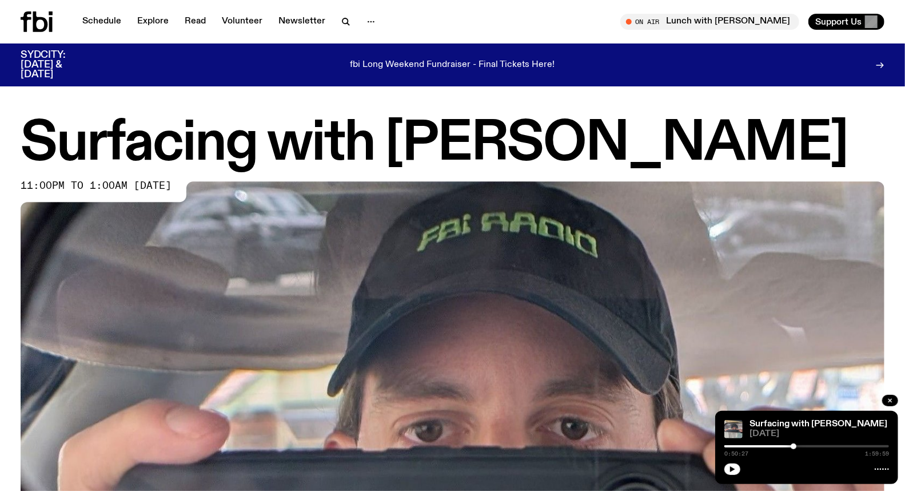
drag, startPoint x: 328, startPoint y: 100, endPoint x: 10, endPoint y: 116, distance: 319.0
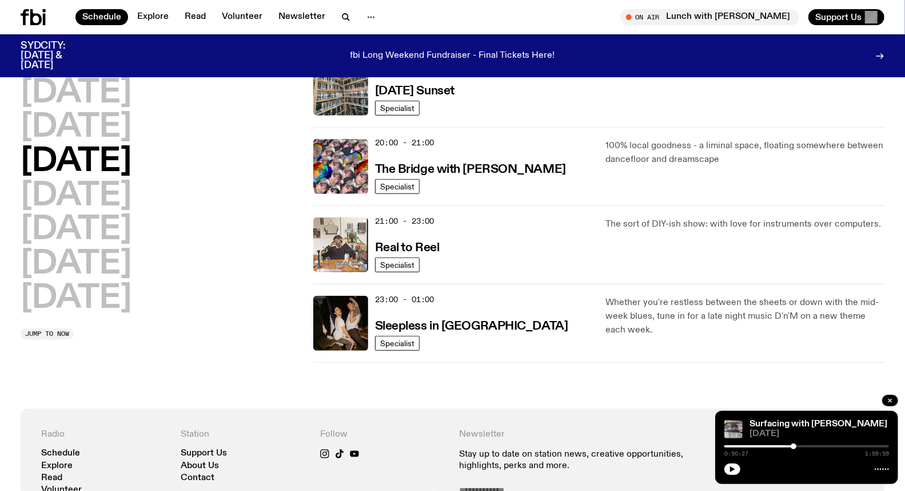
scroll to position [530, 0]
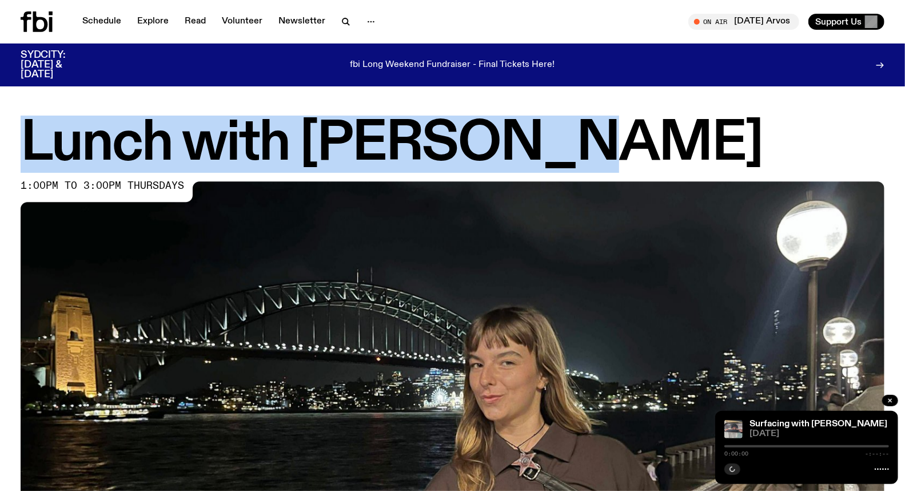
drag, startPoint x: 500, startPoint y: 140, endPoint x: 0, endPoint y: 129, distance: 500.0
click at [0, 129] on div "Lunch with Izzy Page 1:00pm to 3:00pm thursdays" at bounding box center [452, 392] width 905 height 549
copy h1 "Lunch with Izzy Page"
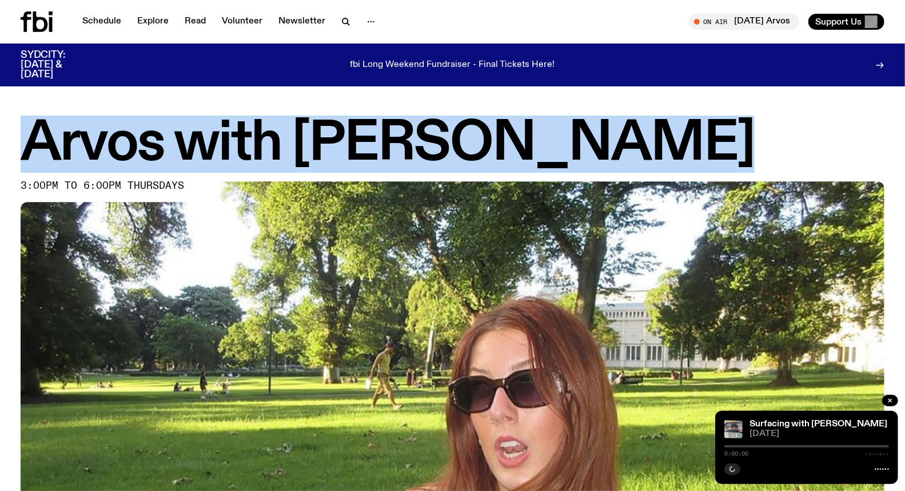
drag, startPoint x: 615, startPoint y: 137, endPoint x: 6, endPoint y: 146, distance: 609.1
click at [6, 146] on div "Arvos with Lizzie Bowles 3:00pm to 6:00pm thursdays" at bounding box center [452, 392] width 905 height 549
copy h1 "Arvos with Lizzie Bowles"
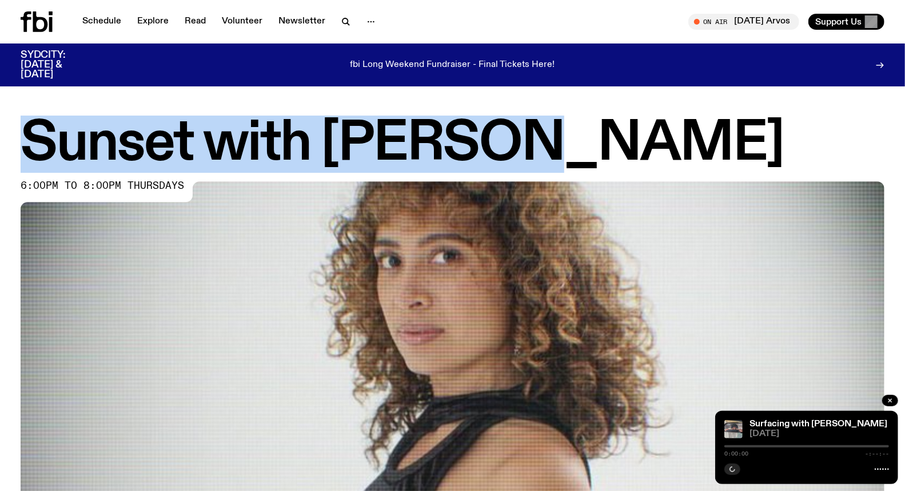
click at [0, 168] on div "Sunset with Tangela 6:00pm to 8:00pm thursdays" at bounding box center [452, 392] width 905 height 549
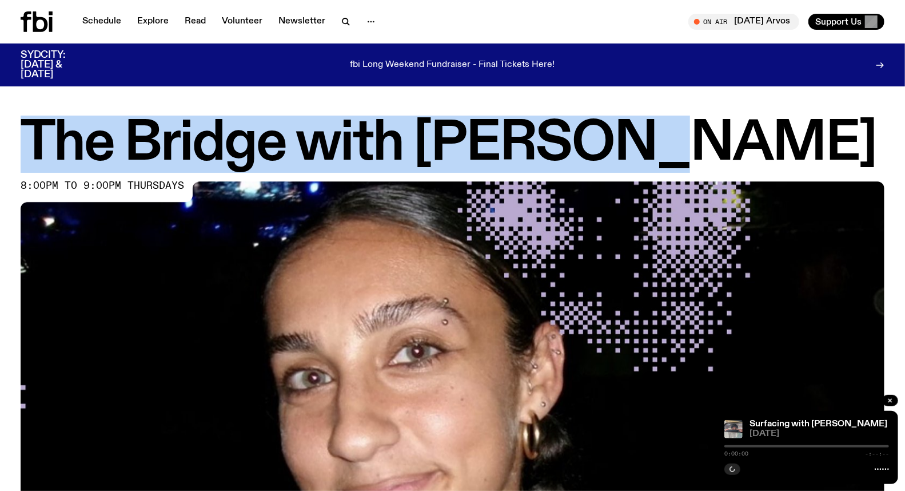
drag, startPoint x: 638, startPoint y: 135, endPoint x: 0, endPoint y: 113, distance: 638.6
copy h1 "The Bridge with [PERSON_NAME]"
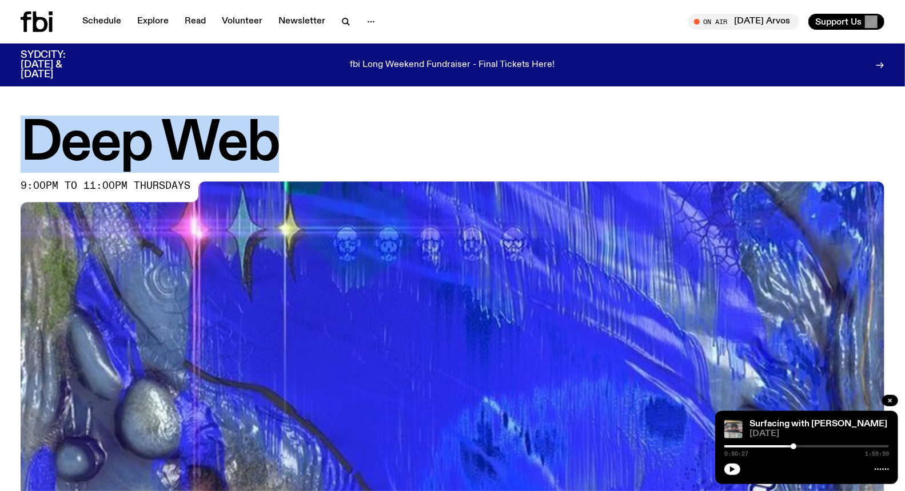
drag, startPoint x: 63, startPoint y: 150, endPoint x: 0, endPoint y: 156, distance: 63.7
click at [0, 156] on div "Deep Web 9:00pm to 11:00pm thursdays" at bounding box center [452, 392] width 905 height 549
copy h1 "Deep Web"
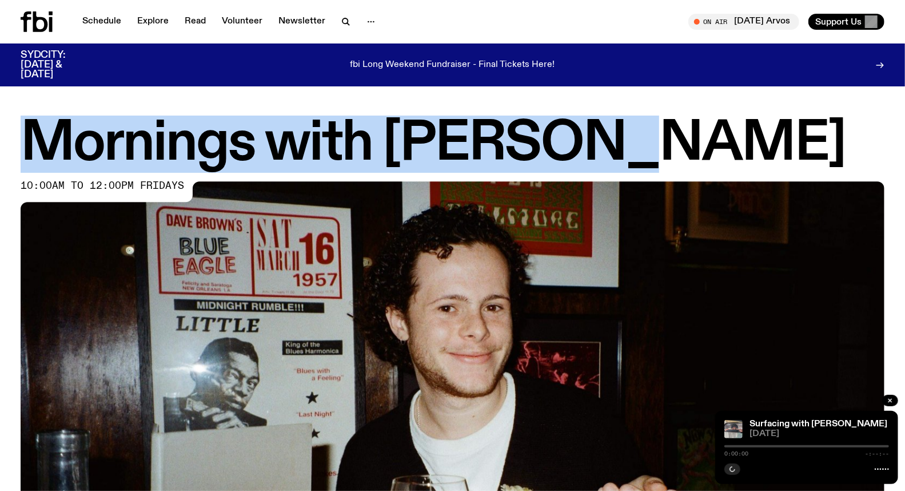
drag, startPoint x: 630, startPoint y: 140, endPoint x: 0, endPoint y: 121, distance: 630.0
click at [0, 121] on div "Mornings with Sam Lane 10:00am to 12:00pm fridays" at bounding box center [452, 392] width 905 height 549
copy h1 "Mornings with Sam Lane"
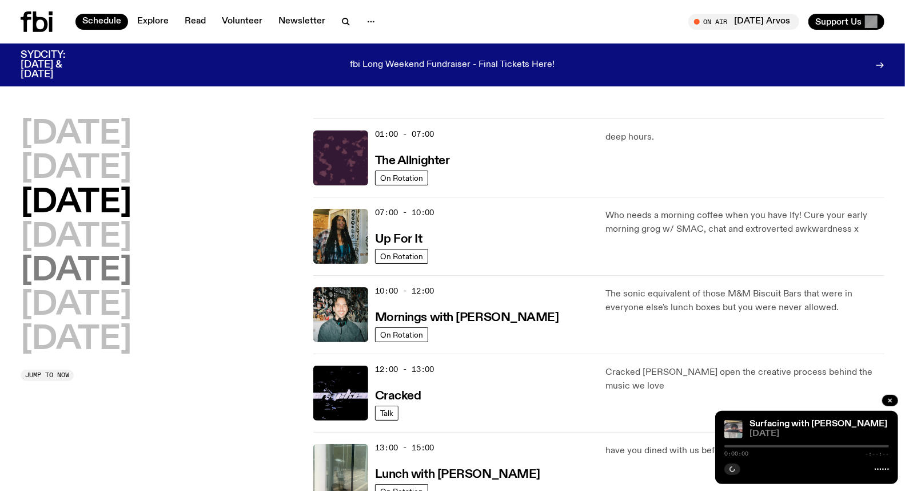
click at [97, 275] on h2 "Friday" at bounding box center [76, 271] width 111 height 32
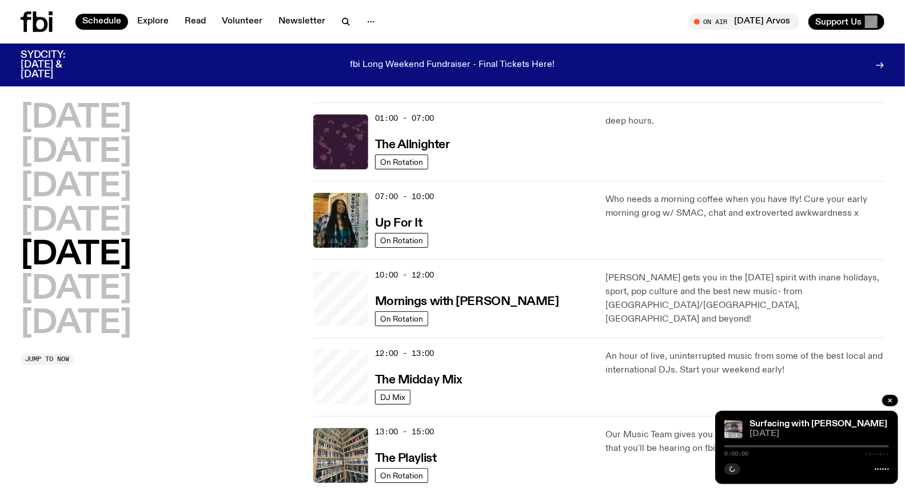
scroll to position [31, 0]
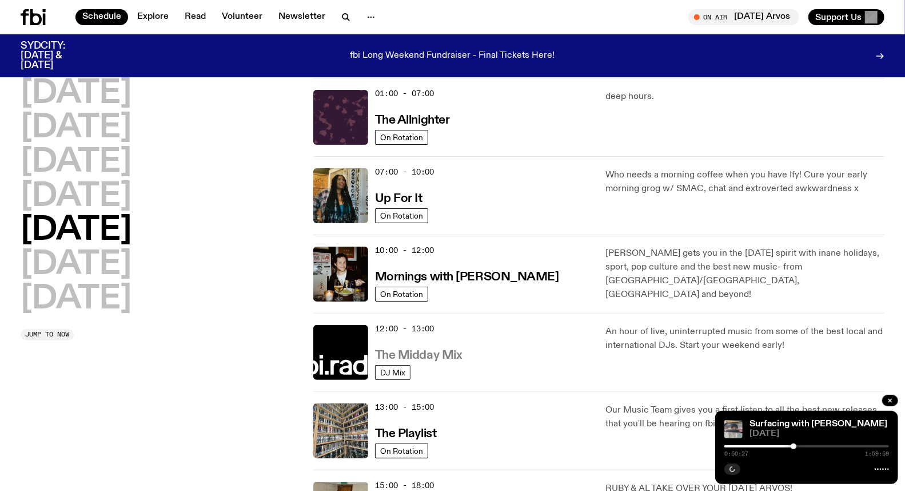
click at [436, 349] on h3 "The Midday Mix" at bounding box center [419, 355] width 88 height 12
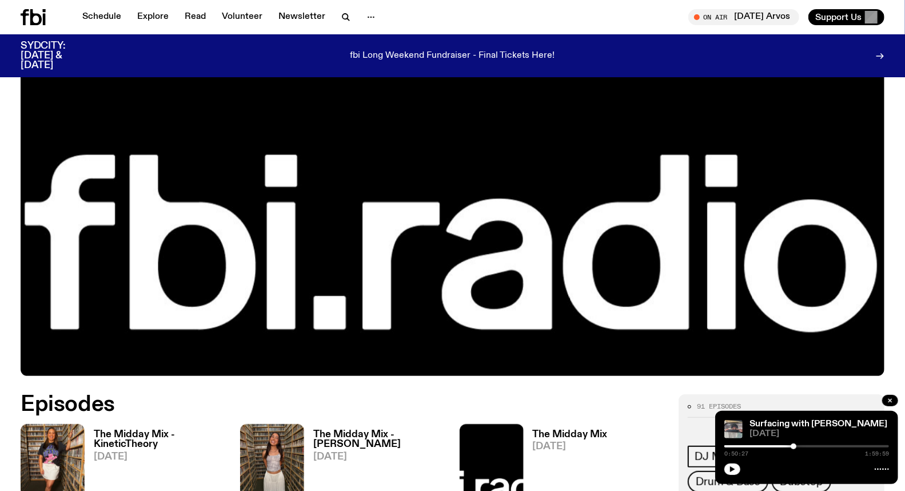
scroll to position [439, 0]
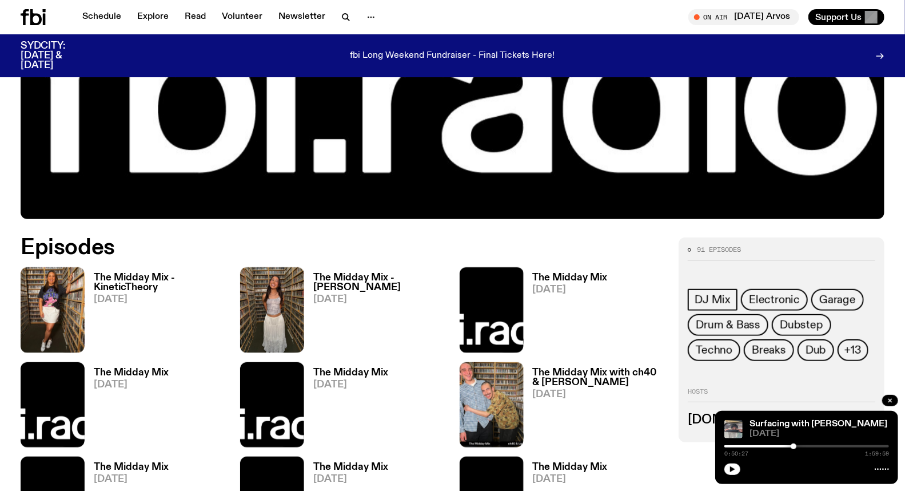
click at [363, 279] on h3 "The Midday Mix - Narainee" at bounding box center [379, 282] width 133 height 19
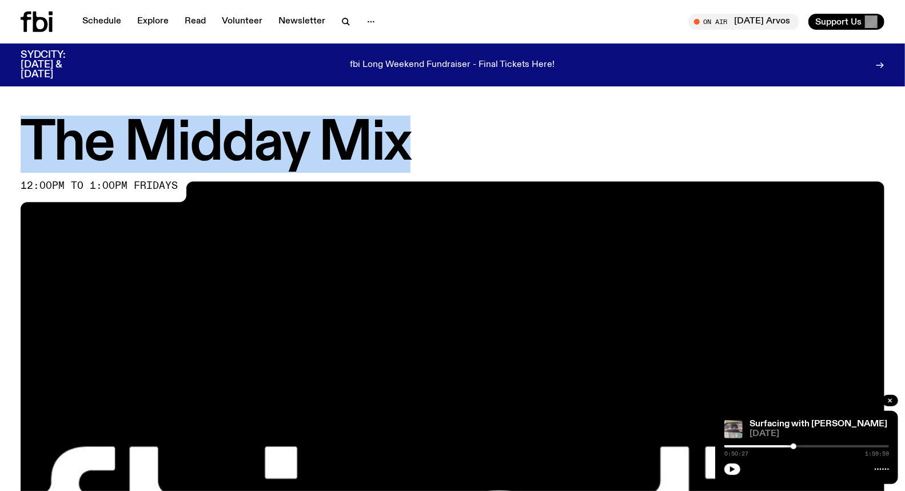
drag, startPoint x: 414, startPoint y: 136, endPoint x: 0, endPoint y: 127, distance: 414.2
click at [0, 127] on div "The Midday Mix 12:00pm to 1:00pm fridays" at bounding box center [452, 392] width 905 height 549
copy h1 "The Midday Mix"
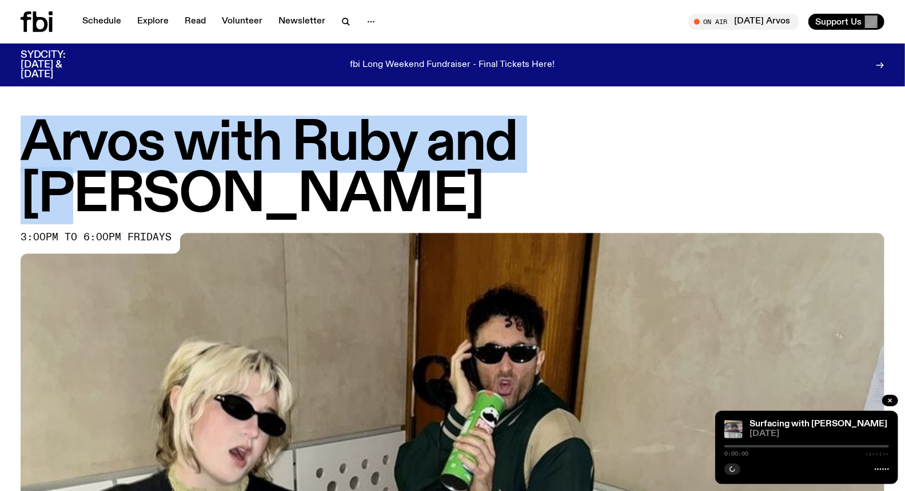
drag, startPoint x: 636, startPoint y: 150, endPoint x: 7, endPoint y: 146, distance: 628.5
click at [7, 147] on div "Arvos with Ruby and Al 3:00pm to 6:00pm fridays" at bounding box center [452, 418] width 905 height 601
copy h1 "Arvos with Ruby and Al"
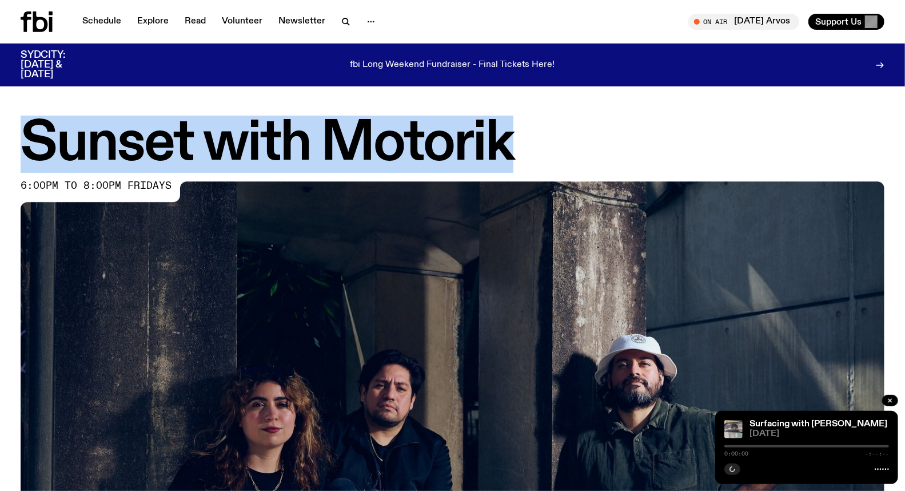
drag, startPoint x: 518, startPoint y: 149, endPoint x: 0, endPoint y: 148, distance: 518.2
click at [0, 148] on div "Sunset with Motorik 6:00pm to 8:00pm fridays" at bounding box center [452, 392] width 905 height 549
copy h1 "Sunset with Motorik"
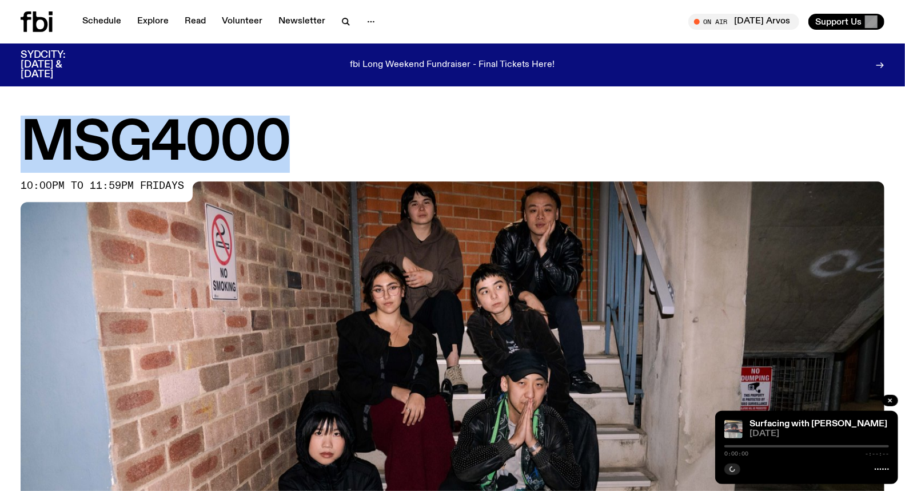
drag, startPoint x: 317, startPoint y: 145, endPoint x: 0, endPoint y: 142, distance: 317.4
click at [0, 142] on div "MSG4000 10:00pm to 11:59pm fridays" at bounding box center [452, 392] width 905 height 549
copy h1 "MSG4000"
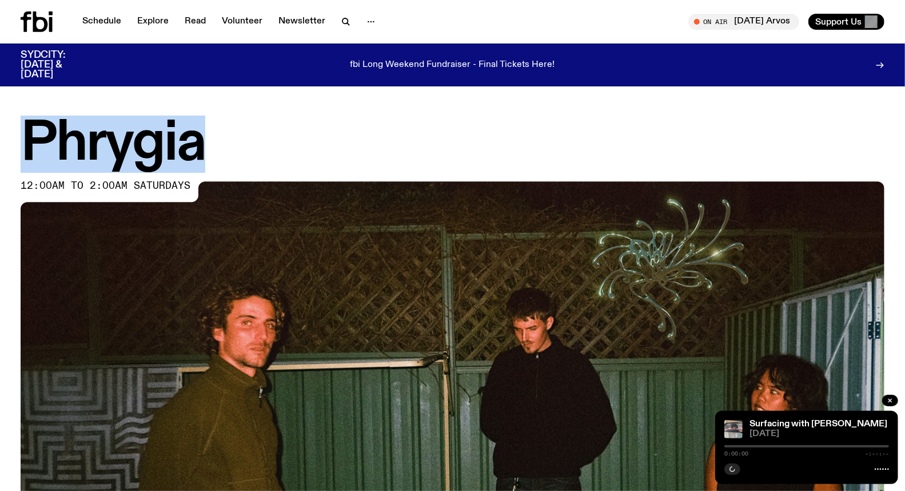
drag, startPoint x: 229, startPoint y: 136, endPoint x: 20, endPoint y: 136, distance: 209.3
click at [21, 136] on h1 "Phrygia" at bounding box center [453, 143] width 864 height 51
copy h1 "Phrygia"
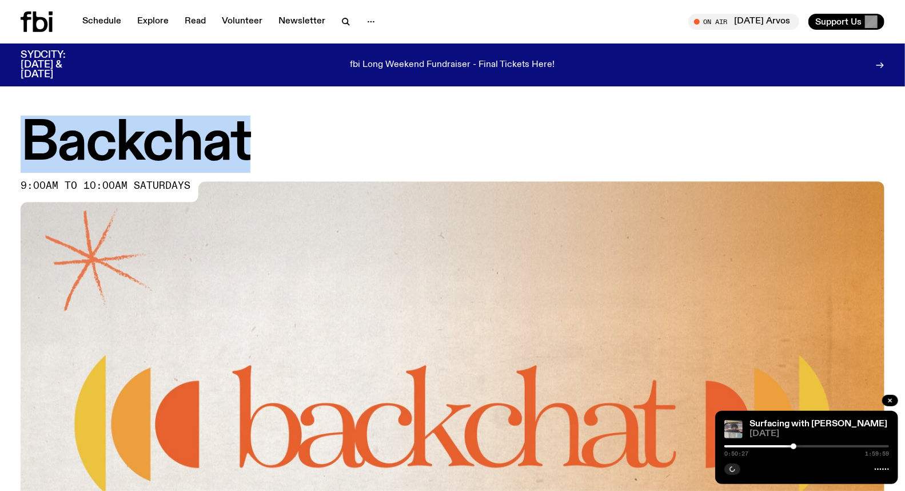
drag, startPoint x: 312, startPoint y: 142, endPoint x: 29, endPoint y: 111, distance: 285.3
copy h1 "Backchat"
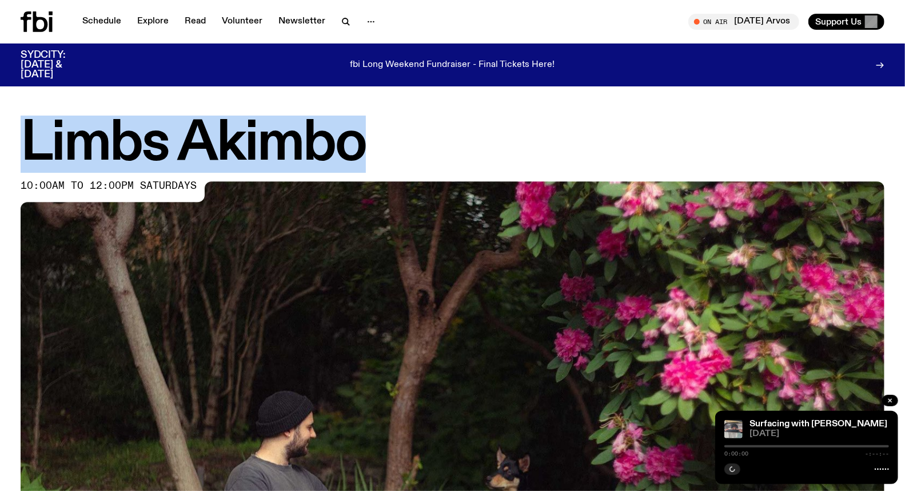
drag, startPoint x: 407, startPoint y: 167, endPoint x: 0, endPoint y: 105, distance: 411.4
copy h1 "Limbs Akimbo"
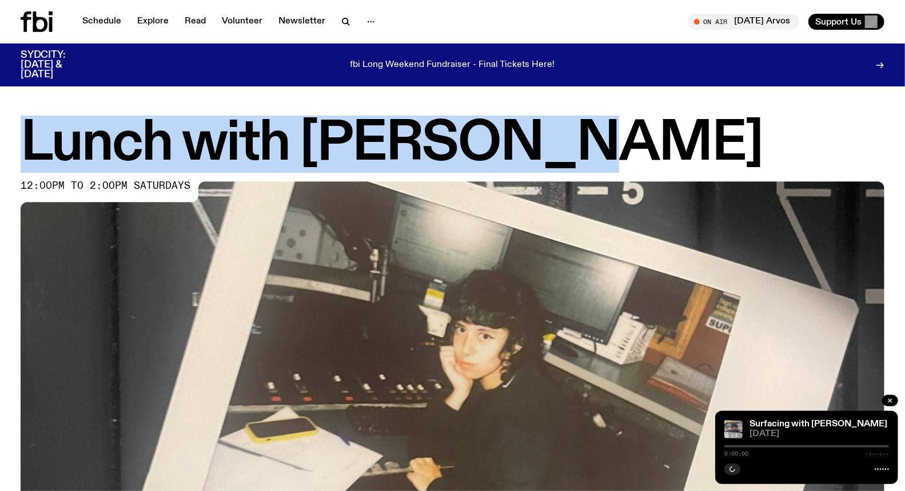
drag, startPoint x: 527, startPoint y: 149, endPoint x: 3, endPoint y: 101, distance: 525.6
copy h1 "Lunch with Ella Avni"
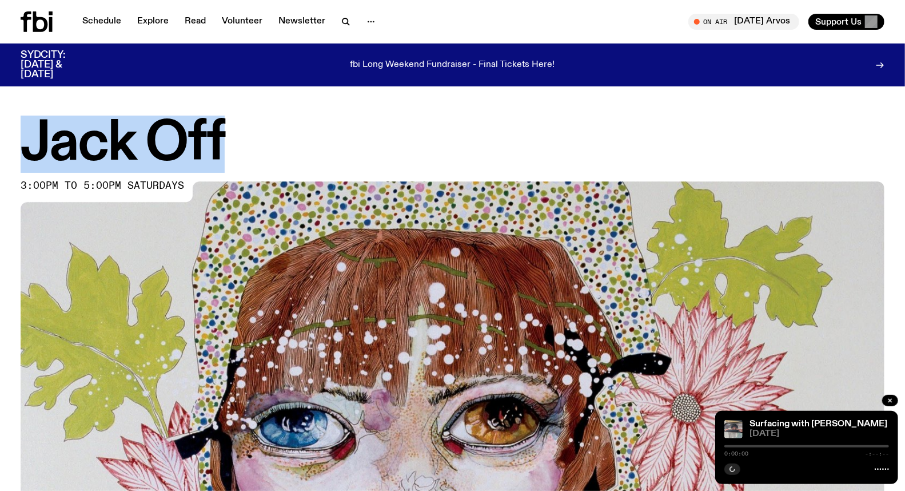
drag, startPoint x: 224, startPoint y: 149, endPoint x: 0, endPoint y: 141, distance: 223.7
click at [0, 141] on div "Jack Off 3:00pm to 5:00pm saturdays" at bounding box center [452, 392] width 905 height 549
copy h1 "Jack Off"
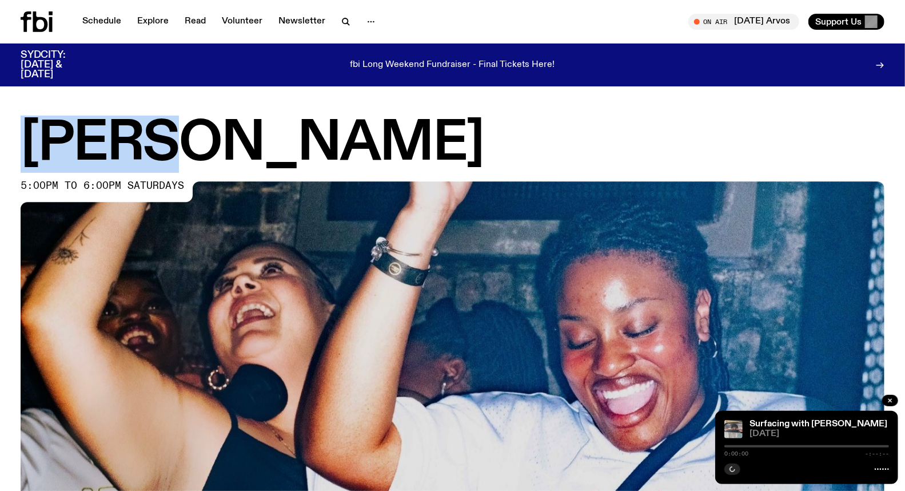
drag, startPoint x: 196, startPoint y: 151, endPoint x: 0, endPoint y: 152, distance: 195.6
click at [0, 152] on div "[PERSON_NAME] 5:00pm to 6:00pm saturdays" at bounding box center [452, 392] width 905 height 549
copy h1 "[PERSON_NAME]"
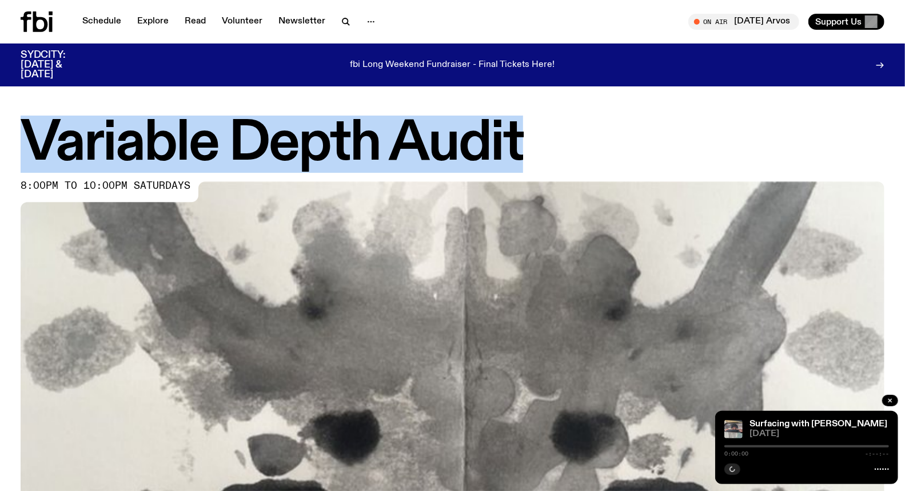
drag, startPoint x: 542, startPoint y: 157, endPoint x: 0, endPoint y: 130, distance: 542.8
click at [0, 130] on div "Variable Depth Audit 8:00pm to 10:00pm saturdays" at bounding box center [452, 392] width 905 height 549
copy h1 "Variable Depth Audit"
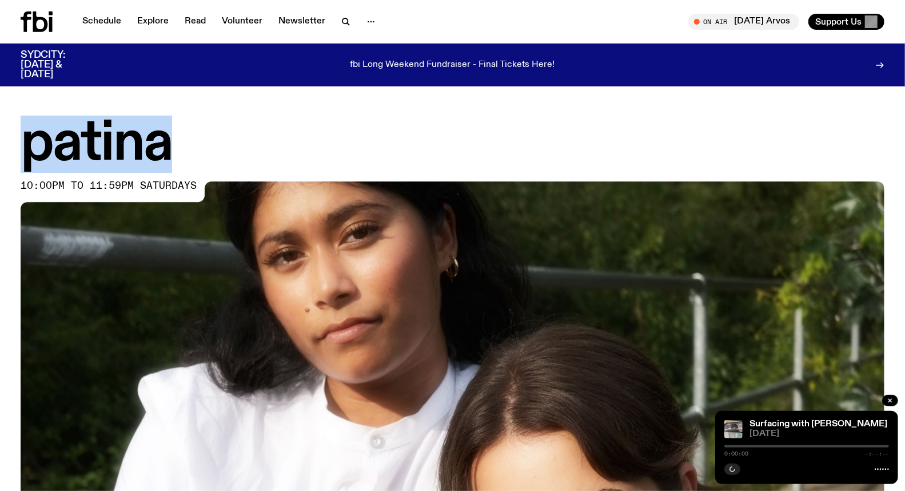
drag, startPoint x: 157, startPoint y: 141, endPoint x: 0, endPoint y: 141, distance: 157.3
click at [0, 143] on div "patina 10:00pm to 11:59pm saturdays" at bounding box center [452, 392] width 905 height 549
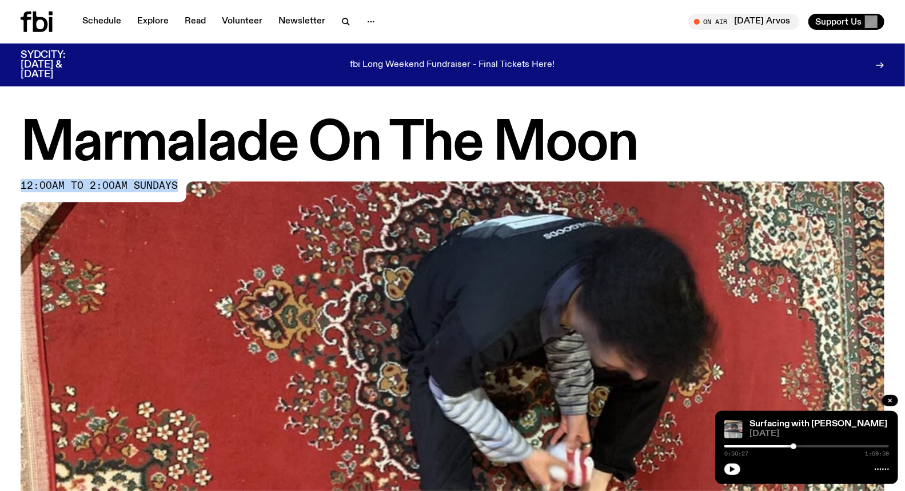
drag, startPoint x: 507, startPoint y: 123, endPoint x: 0, endPoint y: 172, distance: 509.0
click at [0, 172] on div "Marmalade On The Moon 12:00am to 2:00am sundays" at bounding box center [452, 392] width 905 height 549
drag, startPoint x: 1, startPoint y: 169, endPoint x: 7, endPoint y: 148, distance: 22.8
click at [7, 148] on div "Marmalade On The Moon 12:00am to 2:00am sundays" at bounding box center [452, 392] width 905 height 549
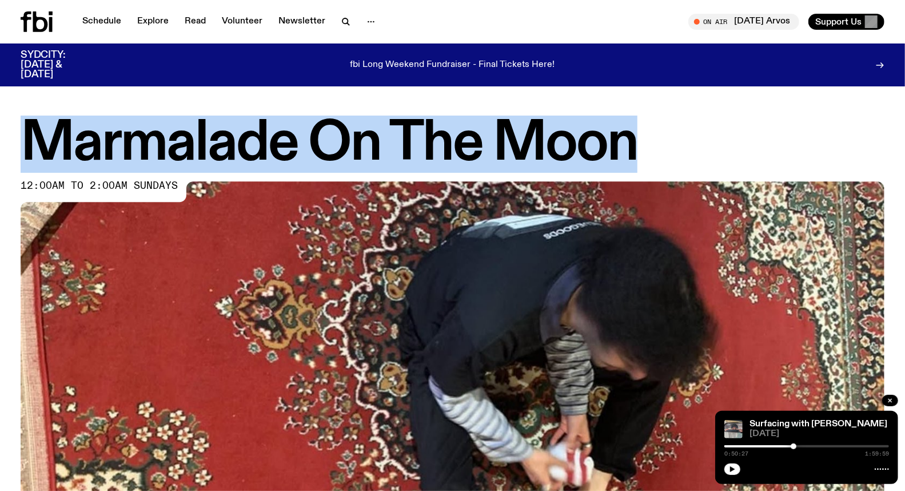
drag, startPoint x: 29, startPoint y: 137, endPoint x: 914, endPoint y: 145, distance: 885.4
click at [905, 145] on html "Schedule Explore Read Volunteer Newsletter About Us Contact Champions of emergi…" at bounding box center [452, 245] width 905 height 491
copy h1 "Marmalade On The Moon"
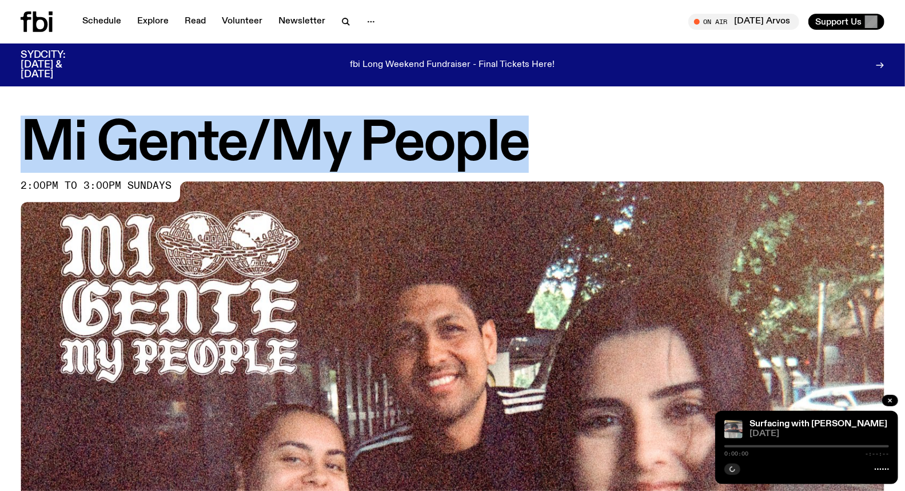
drag, startPoint x: 500, startPoint y: 141, endPoint x: 0, endPoint y: 145, distance: 499.9
click at [0, 145] on div "Mi Gente/My People 2:00pm to 3:00pm sundays" at bounding box center [452, 392] width 905 height 549
copy h1 "Mi Gente/My People"
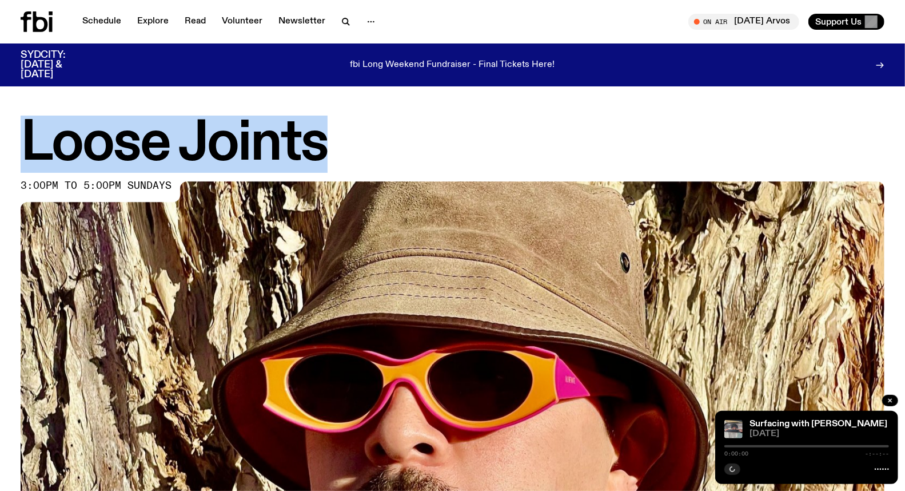
drag, startPoint x: 267, startPoint y: 148, endPoint x: 2, endPoint y: 136, distance: 265.0
click at [2, 138] on div "Loose Joints 3:00pm to 5:00pm sundays" at bounding box center [452, 392] width 905 height 549
copy h1 "Loose Joints"
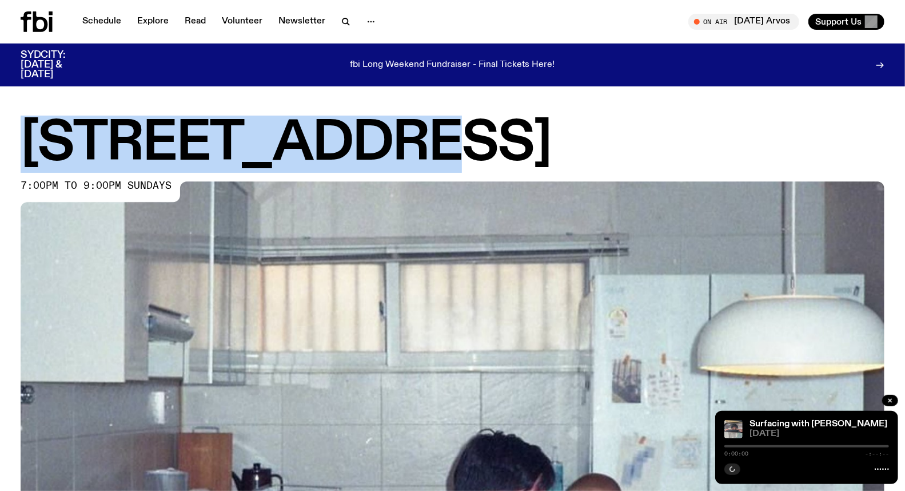
click at [29, 153] on h1 "704 W HIGH ST" at bounding box center [453, 143] width 864 height 51
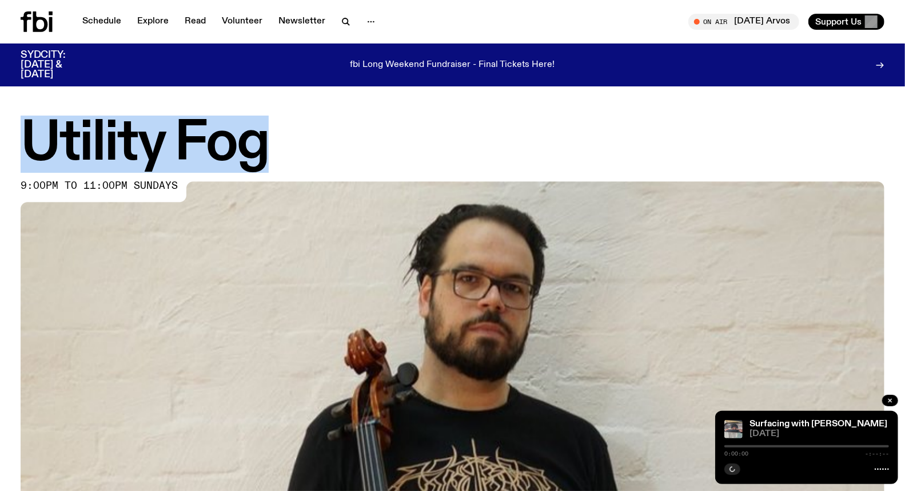
click at [0, 162] on div "Utility Fog 9:00pm to 11:00pm sundays" at bounding box center [452, 392] width 905 height 549
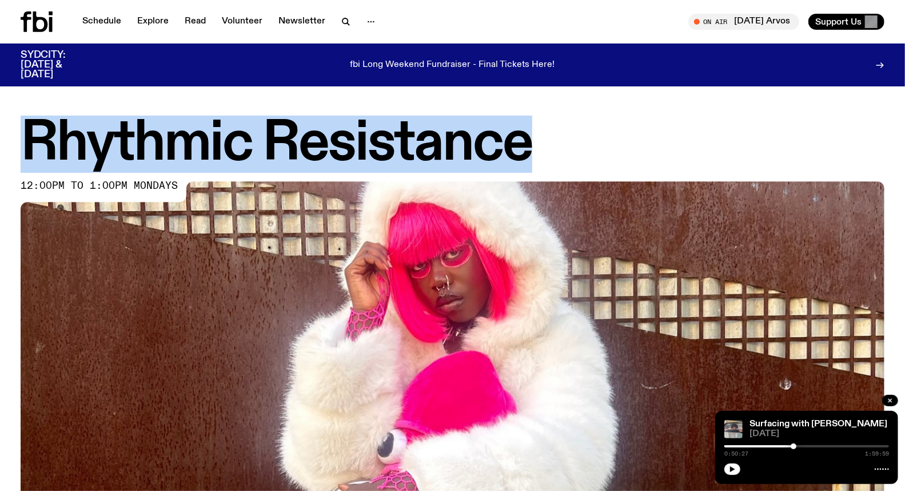
drag, startPoint x: 284, startPoint y: 144, endPoint x: 0, endPoint y: 138, distance: 284.3
click at [0, 138] on div "Rhythmic Resistance 12:00pm to 1:00pm mondays" at bounding box center [452, 392] width 905 height 549
copy h1 "Rhythmic Resistance"
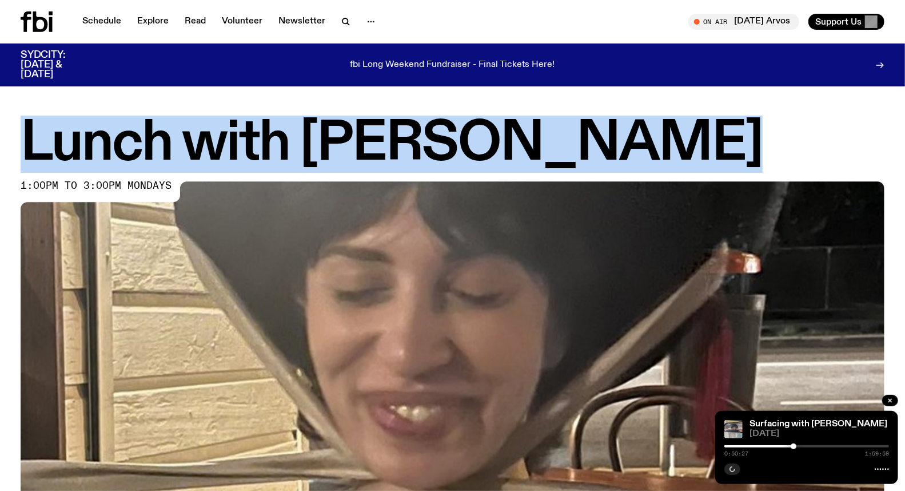
drag, startPoint x: 659, startPoint y: 138, endPoint x: 0, endPoint y: 168, distance: 660.1
click at [0, 168] on div "Lunch with Batoul Hodroj 1:00pm to 3:00pm mondays" at bounding box center [452, 392] width 905 height 549
copy h1 "Lunch with Batoul Hodroj"
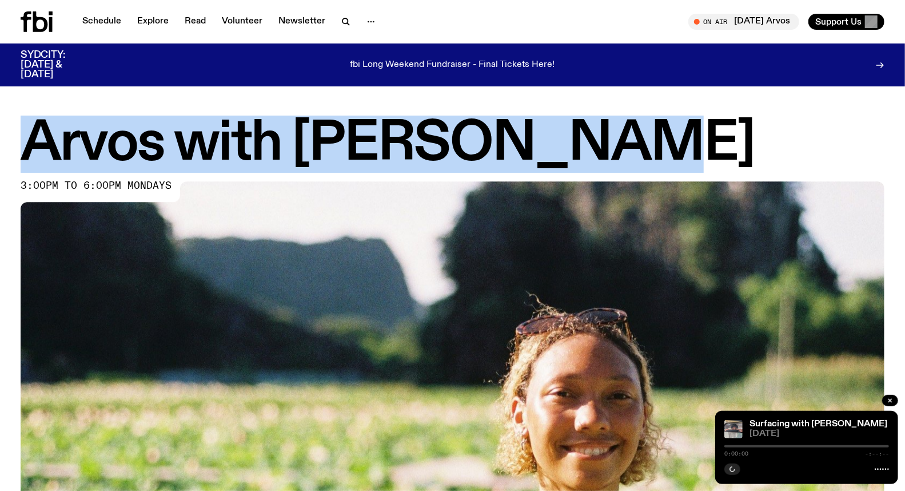
drag, startPoint x: 605, startPoint y: 150, endPoint x: 0, endPoint y: 132, distance: 604.8
click at [0, 133] on div "Arvos with Bri Kennedy 3:00pm to 6:00pm mondays" at bounding box center [452, 392] width 905 height 549
copy h1 "Arvos with Bri Kennedy"
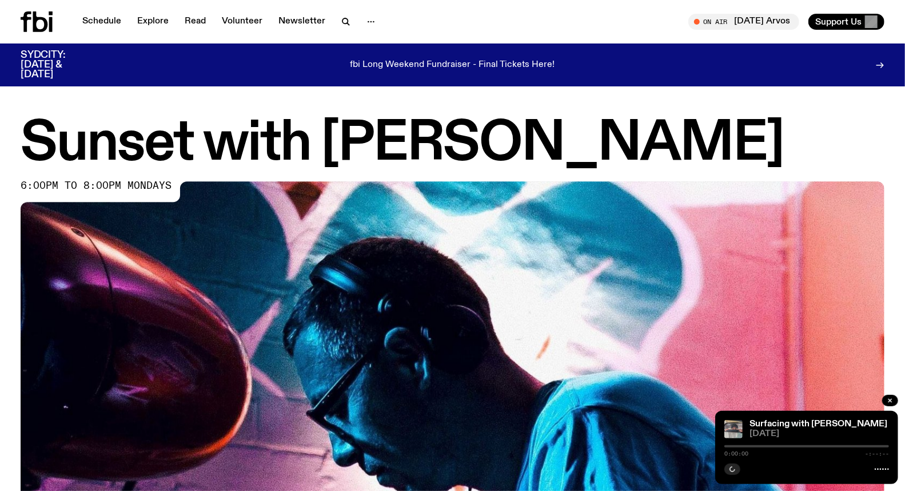
drag, startPoint x: 713, startPoint y: 132, endPoint x: 0, endPoint y: 156, distance: 713.0
click at [0, 156] on div "Sunset with [PERSON_NAME] 6:00pm to 8:00pm mondays" at bounding box center [452, 392] width 905 height 549
copy h1 "Sunset with [PERSON_NAME]"
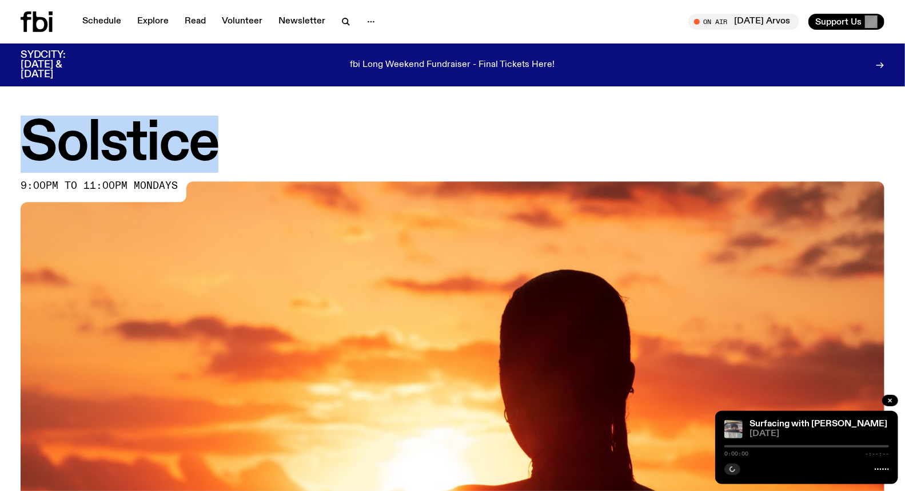
click at [0, 120] on div "Solstice 9:00pm to 11:00pm mondays" at bounding box center [452, 392] width 905 height 549
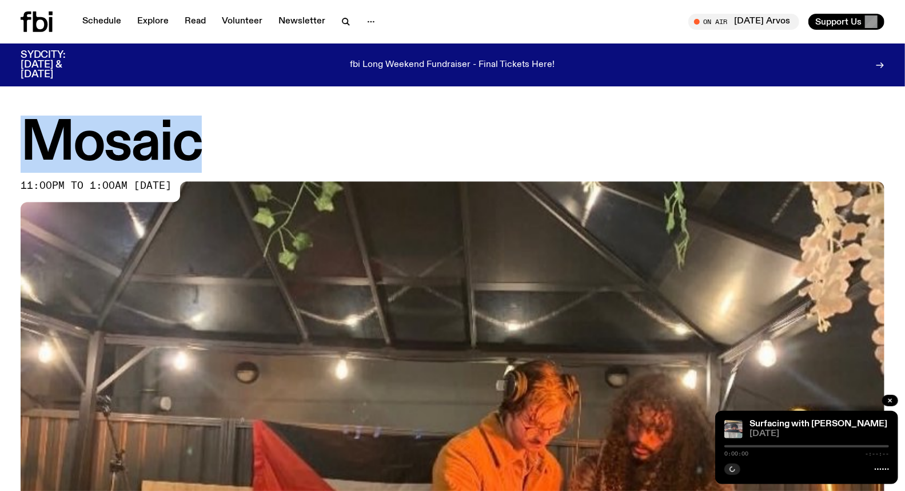
click at [0, 124] on div "Mosaic 11:00pm to 1:00am monday" at bounding box center [452, 392] width 905 height 549
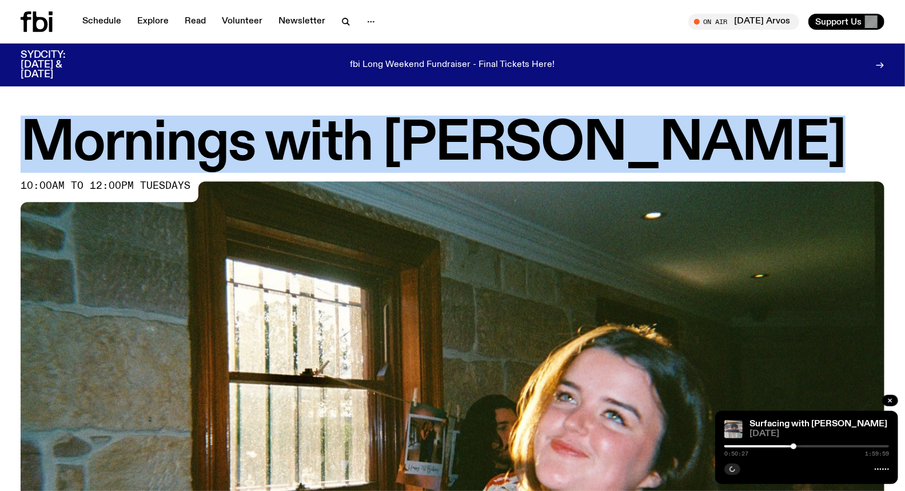
drag, startPoint x: 725, startPoint y: 145, endPoint x: 23, endPoint y: 136, distance: 701.8
click at [0, 144] on div "Mornings with Freya Shields 10:00am to 12:00pm tuesdays" at bounding box center [452, 392] width 905 height 549
copy h1 "Mornings with Freya Shields"
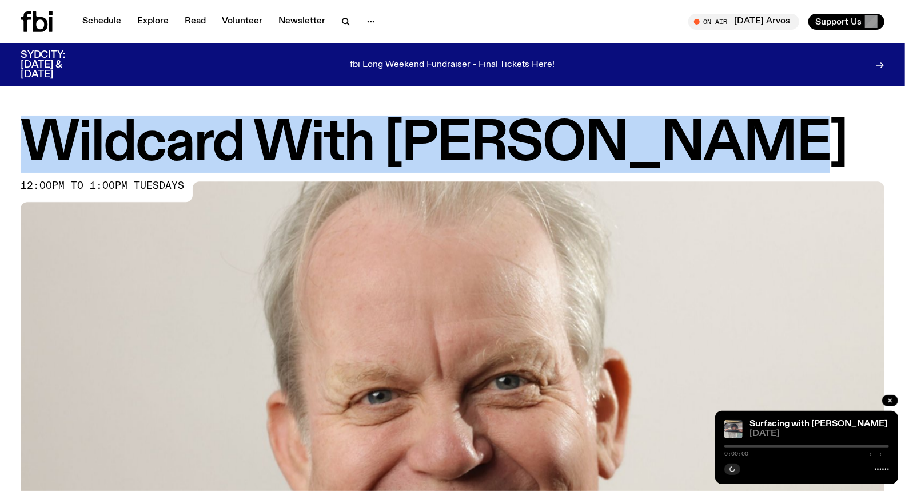
drag, startPoint x: 661, startPoint y: 141, endPoint x: 31, endPoint y: 135, distance: 629.1
click at [31, 135] on h1 "Wildcard With [PERSON_NAME]" at bounding box center [453, 143] width 864 height 51
copy h1 "Wildcard With [PERSON_NAME]"
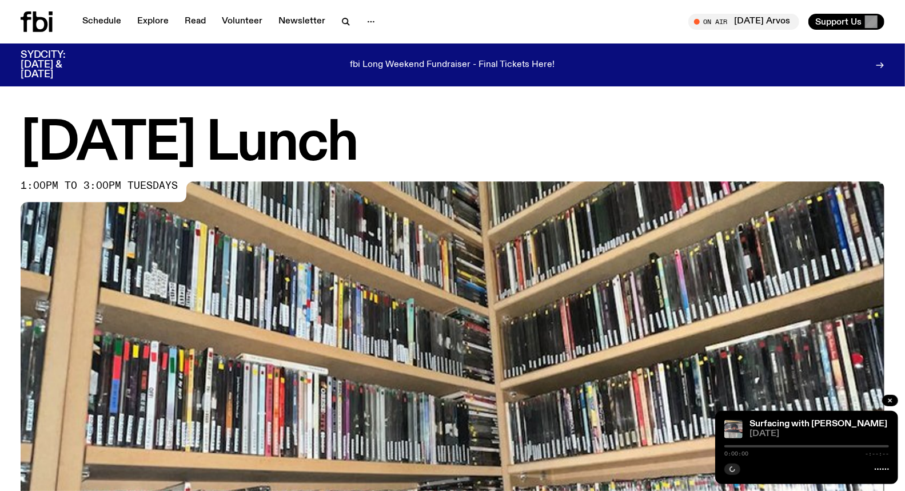
drag, startPoint x: 384, startPoint y: 146, endPoint x: 0, endPoint y: 118, distance: 385.3
click at [0, 118] on div "Tuesday Lunch 1:00pm to 3:00pm tuesdays" at bounding box center [452, 392] width 905 height 549
copy h1 "Tuesday Lunch"
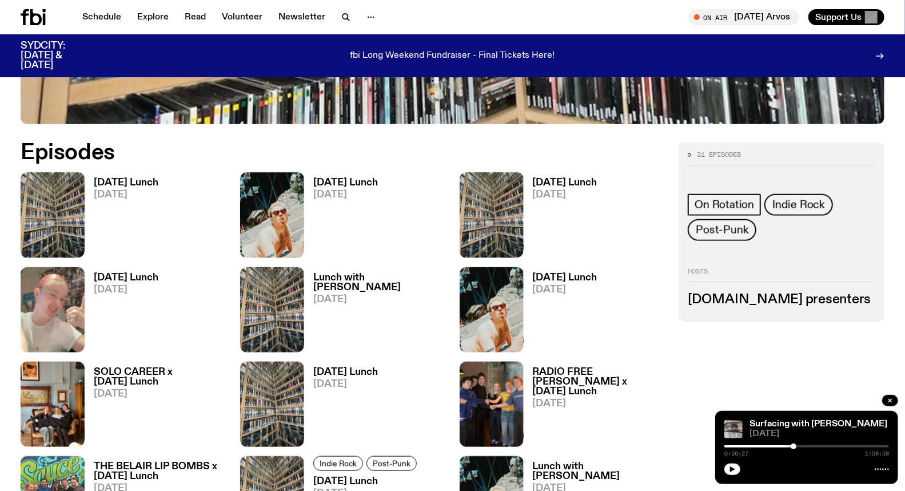
scroll to position [565, 0]
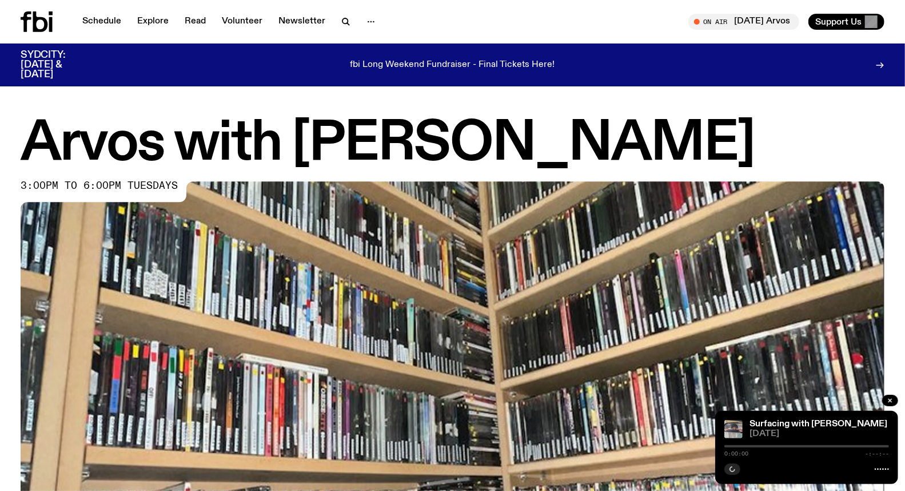
drag, startPoint x: 703, startPoint y: 151, endPoint x: 3, endPoint y: 161, distance: 700.1
click at [0, 164] on div "Arvos with [PERSON_NAME] 3:00pm to 6:00pm tuesdays" at bounding box center [452, 392] width 905 height 549
copy h1 "Arvos with [PERSON_NAME]"
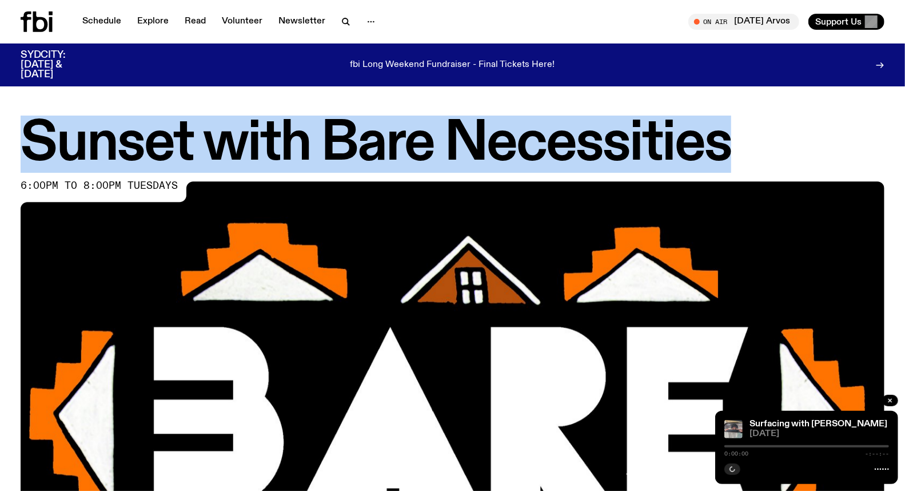
drag, startPoint x: 738, startPoint y: 126, endPoint x: 6, endPoint y: 156, distance: 732.1
copy h1 "Sunset with Bare Necessities"
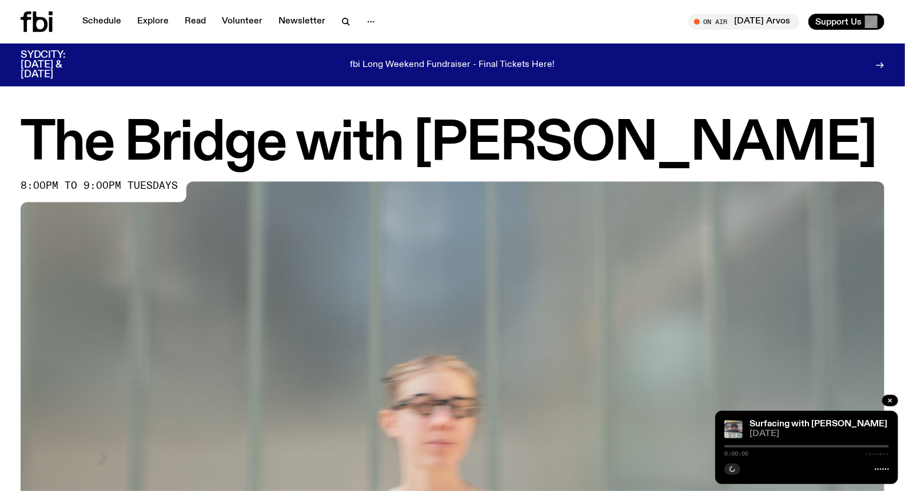
drag, startPoint x: 396, startPoint y: 198, endPoint x: 0, endPoint y: 133, distance: 401.6
click at [0, 133] on div "The Bridge with [PERSON_NAME] 8:00pm to 9:00pm tuesdays" at bounding box center [452, 392] width 905 height 549
copy h1 "The Bridge with [PERSON_NAME]"
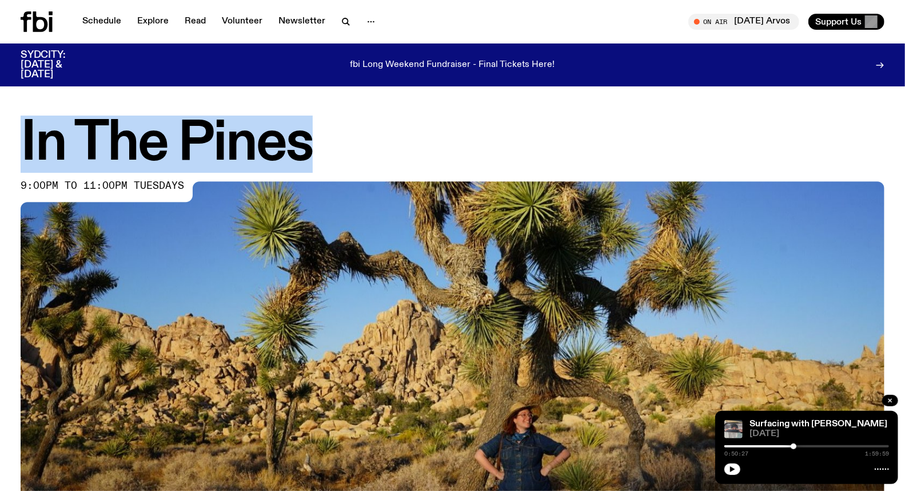
drag, startPoint x: 341, startPoint y: 136, endPoint x: 18, endPoint y: 141, distance: 323.2
click at [18, 141] on div "In The Pines 9:00pm to 11:00pm tuesdays" at bounding box center [452, 392] width 905 height 549
copy h1 "In The Pines"
